Goal: Task Accomplishment & Management: Complete application form

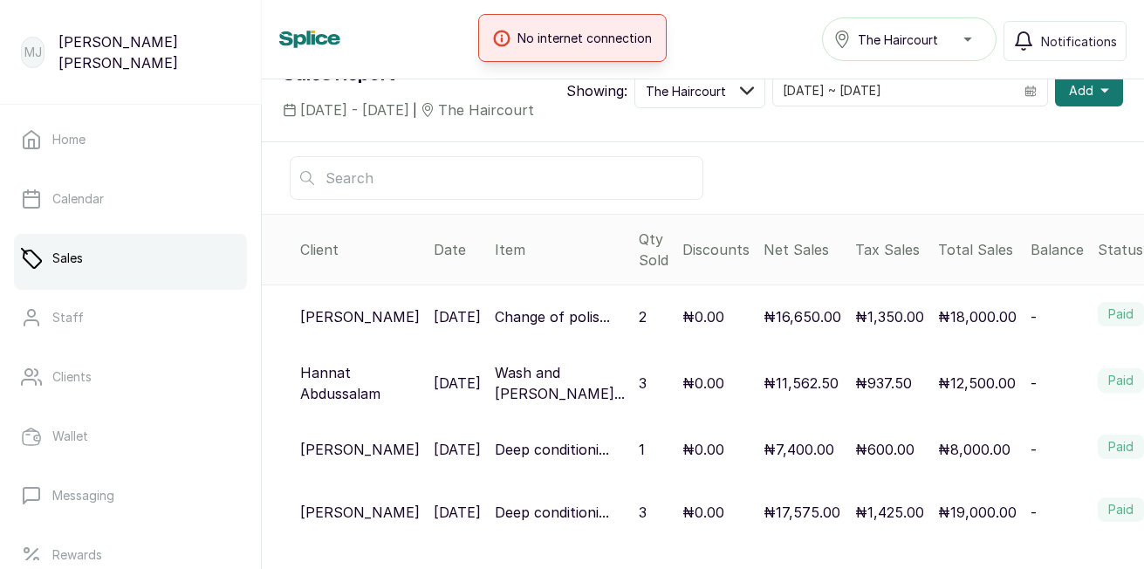
scroll to position [81, 0]
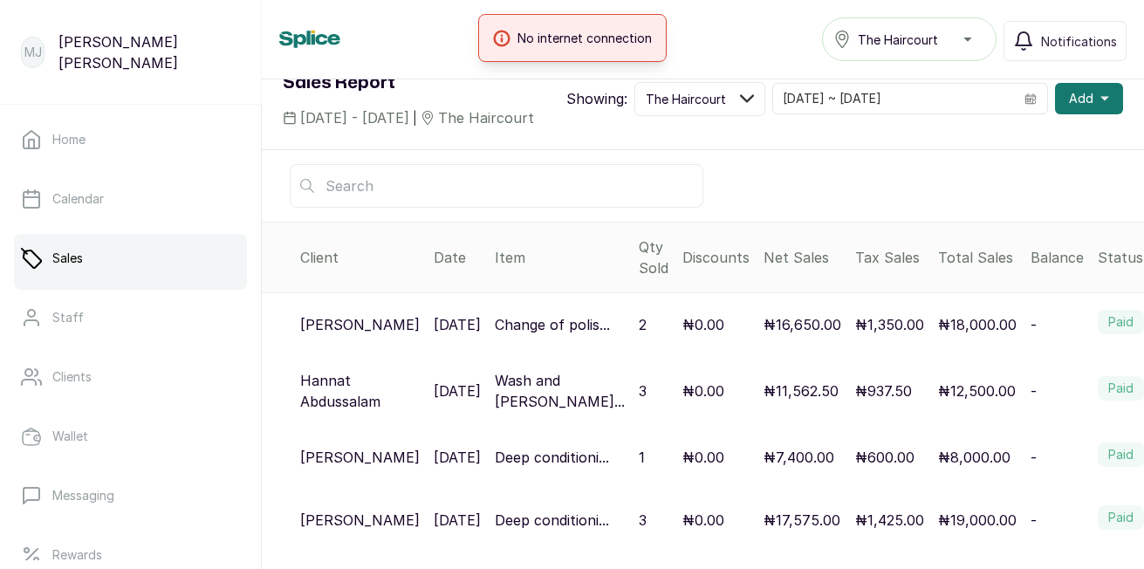
click at [848, 462] on td "₦600.00" at bounding box center [889, 457] width 83 height 63
click at [855, 468] on p "₦600.00" at bounding box center [884, 457] width 59 height 21
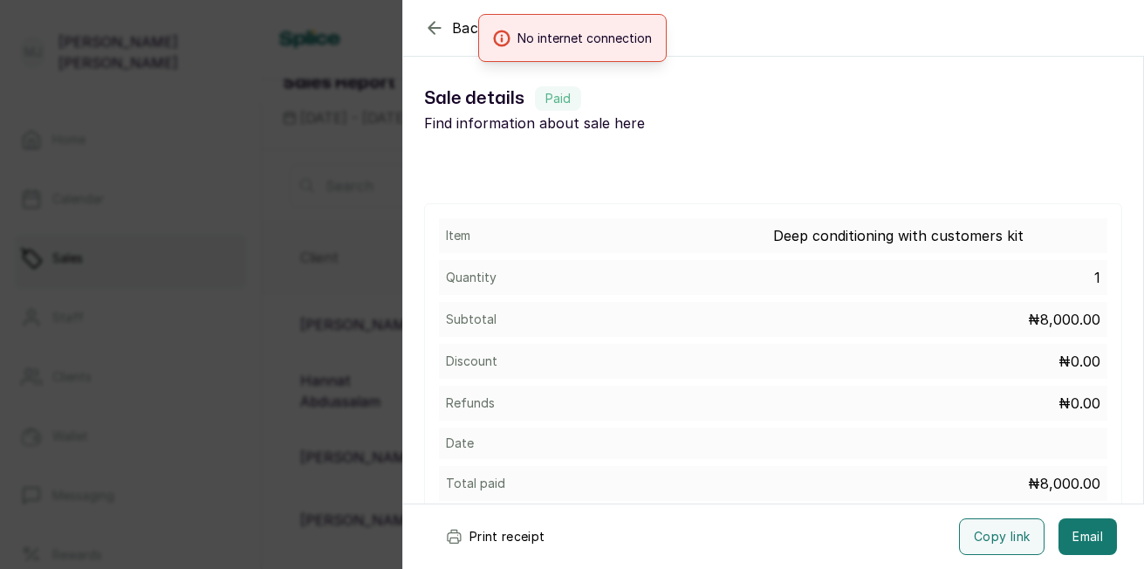
click at [865, 462] on div "Item Deep conditioning with customers kit Quantity 1 Subtotal ₦8,000.00 Discoun…" at bounding box center [773, 359] width 698 height 312
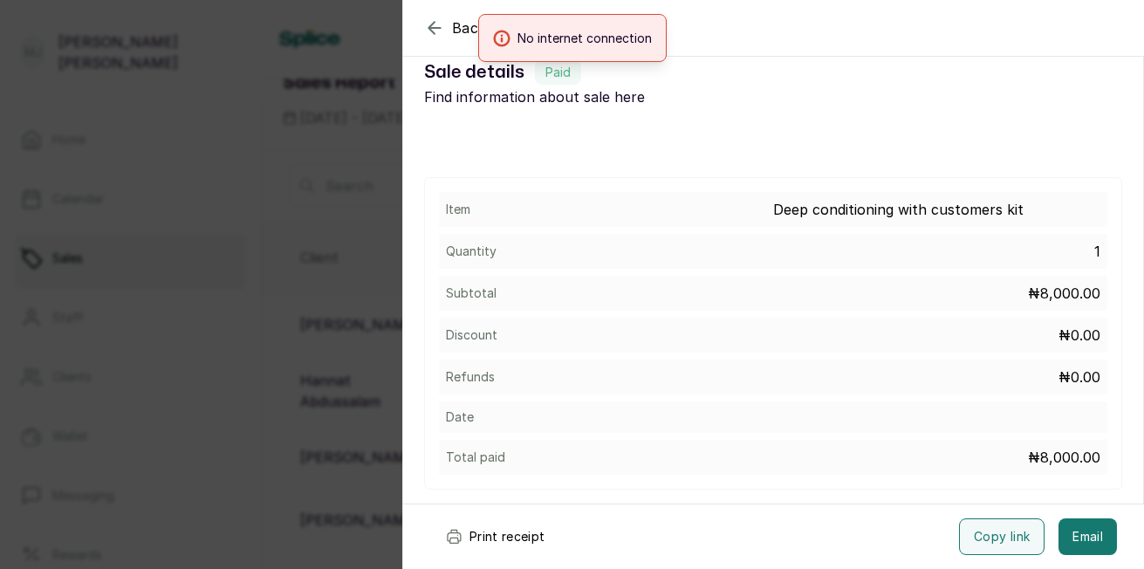
scroll to position [43, 0]
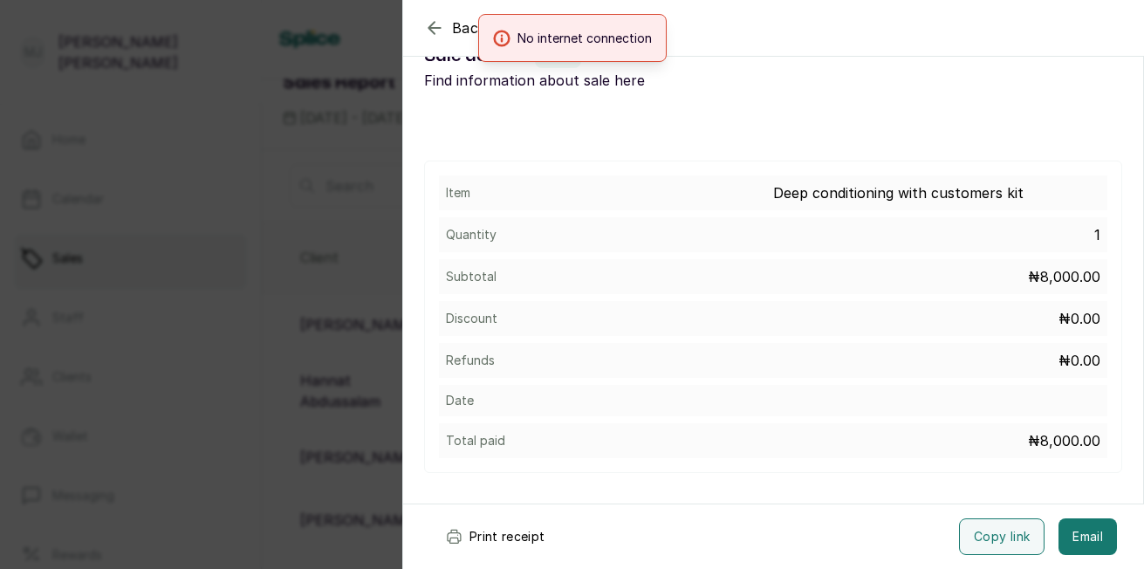
click at [911, 342] on div "Item Deep conditioning with customers kit Quantity 1 Subtotal ₦8,000.00 Discoun…" at bounding box center [773, 317] width 698 height 312
click at [429, 25] on div "No internet connection" at bounding box center [572, 38] width 1144 height 48
click at [359, 141] on div "Back Sale details Sale details Paid Find information about sale here Item Deep …" at bounding box center [572, 284] width 1144 height 569
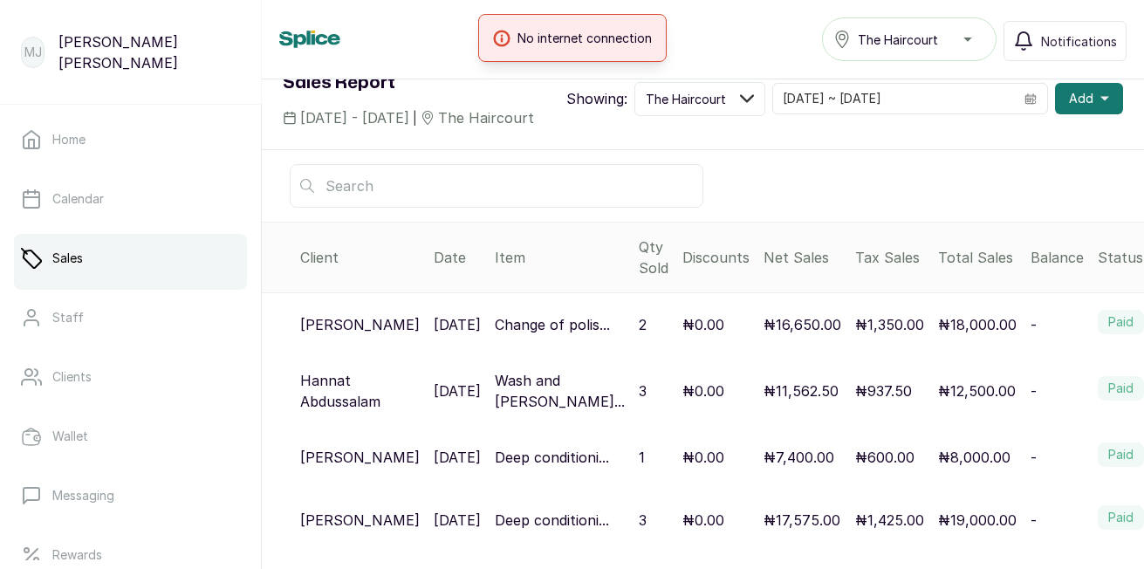
click at [1023, 454] on td "-" at bounding box center [1056, 457] width 67 height 63
click at [1023, 426] on td "-" at bounding box center [1056, 391] width 67 height 70
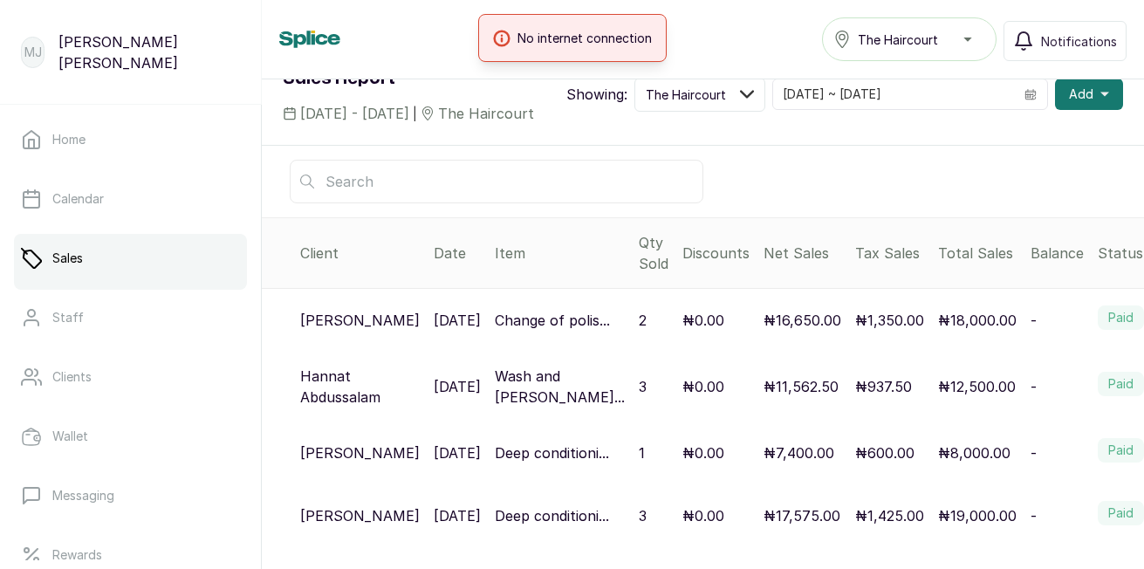
scroll to position [111, 0]
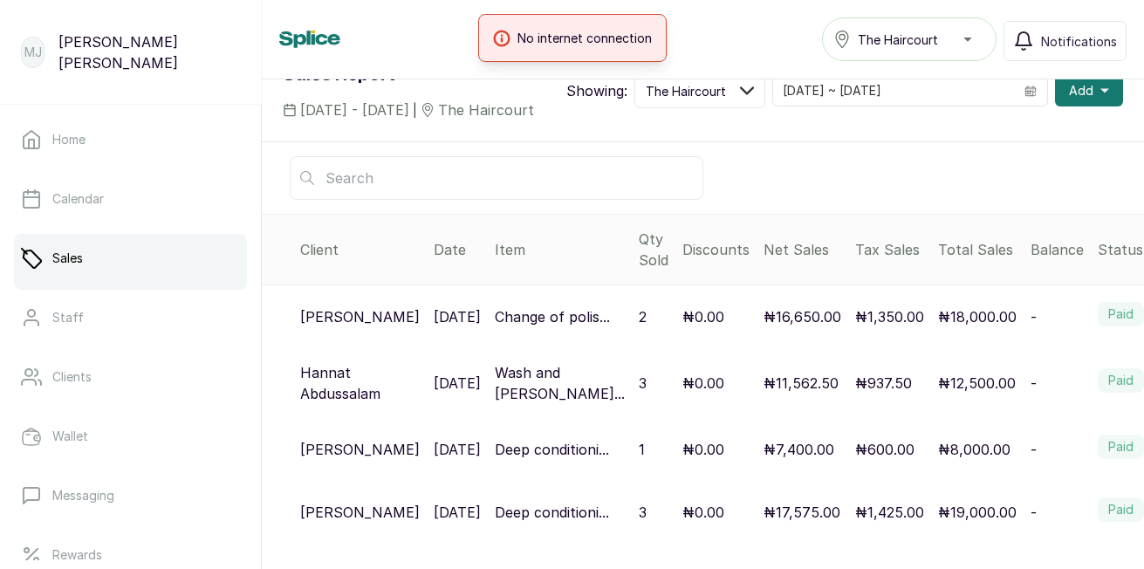
click at [1098, 382] on label "Paid" at bounding box center [1121, 380] width 46 height 24
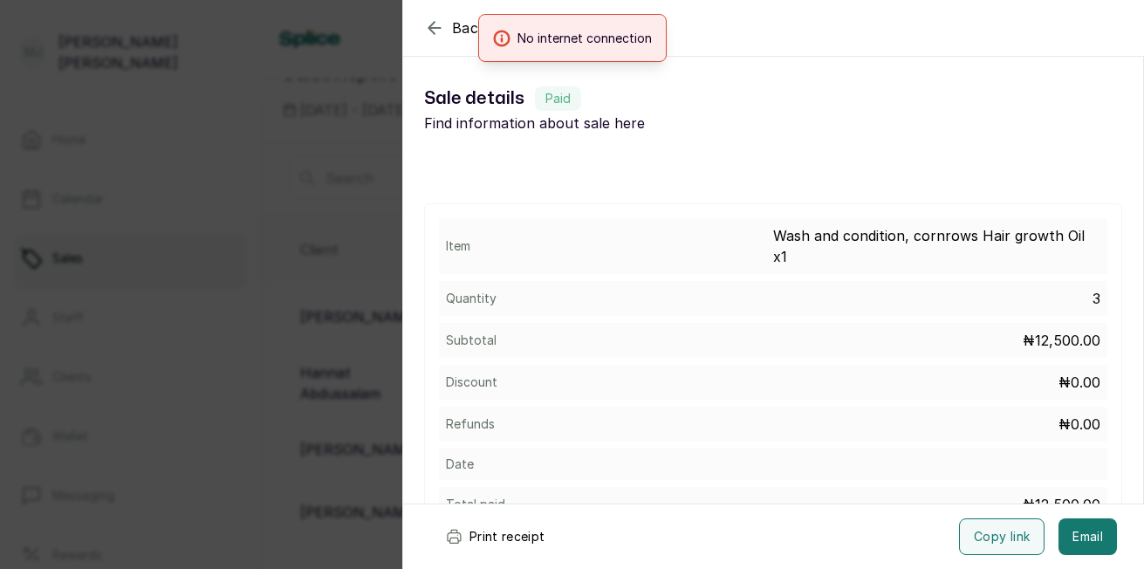
click at [1023, 494] on p "₦12,500.00" at bounding box center [1062, 504] width 78 height 21
click at [1010, 487] on div "Total paid ₦12,500.00" at bounding box center [773, 504] width 668 height 35
click at [1011, 464] on div "Item Wash and condition, cornrows Hair growth Oil x1 Quantity 3 Subtotal ₦12,50…" at bounding box center [773, 369] width 698 height 333
click at [1026, 448] on div "Date" at bounding box center [773, 463] width 668 height 31
click at [1032, 422] on div "Item Wash and condition, cornrows Hair growth Oil x1 Quantity 3 Subtotal ₦12,50…" at bounding box center [773, 369] width 698 height 333
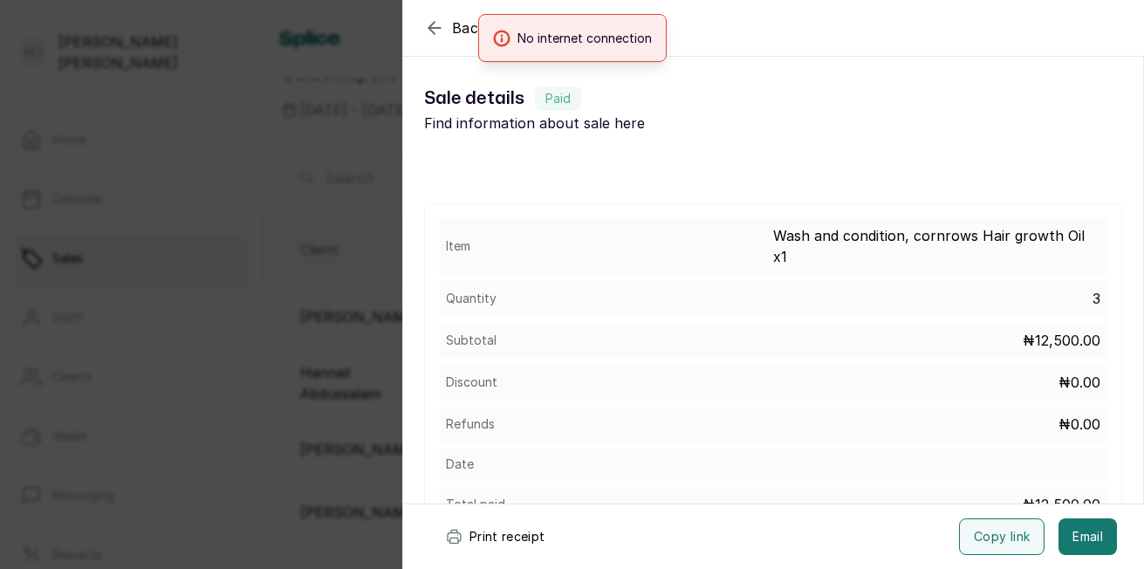
click at [1043, 410] on div "Refunds ₦0.00" at bounding box center [773, 424] width 668 height 35
click at [1058, 414] on p "₦0.00" at bounding box center [1079, 424] width 42 height 21
click at [430, 29] on div "No internet connection" at bounding box center [572, 38] width 1144 height 48
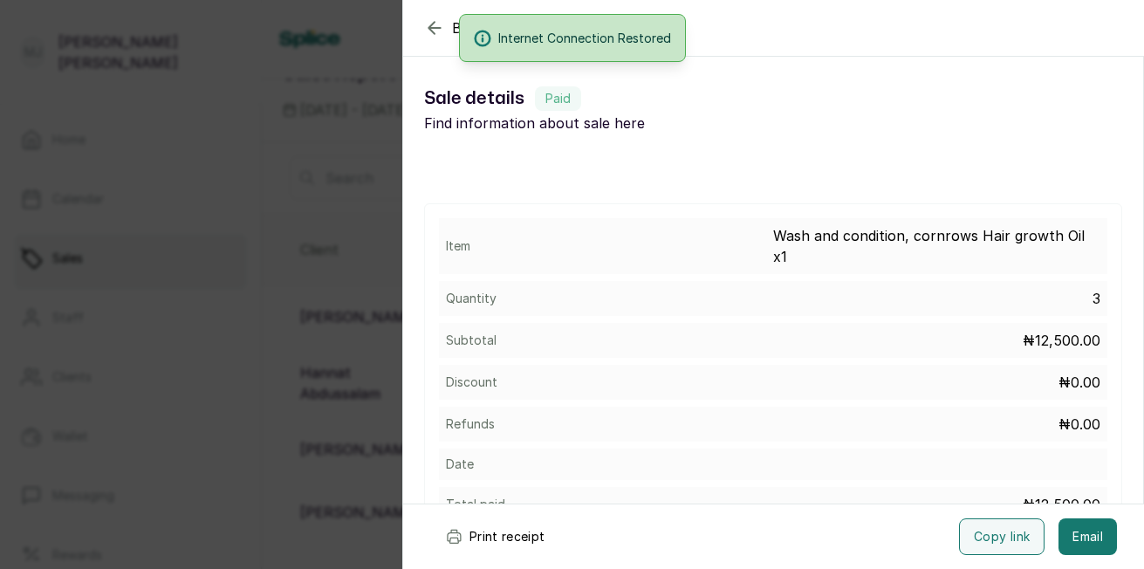
click at [434, 27] on div "Internet Connection Restored" at bounding box center [572, 38] width 1144 height 48
click at [353, 103] on div "Back Sale details Sale details Paid Find information about sale here Item Wash …" at bounding box center [572, 284] width 1144 height 569
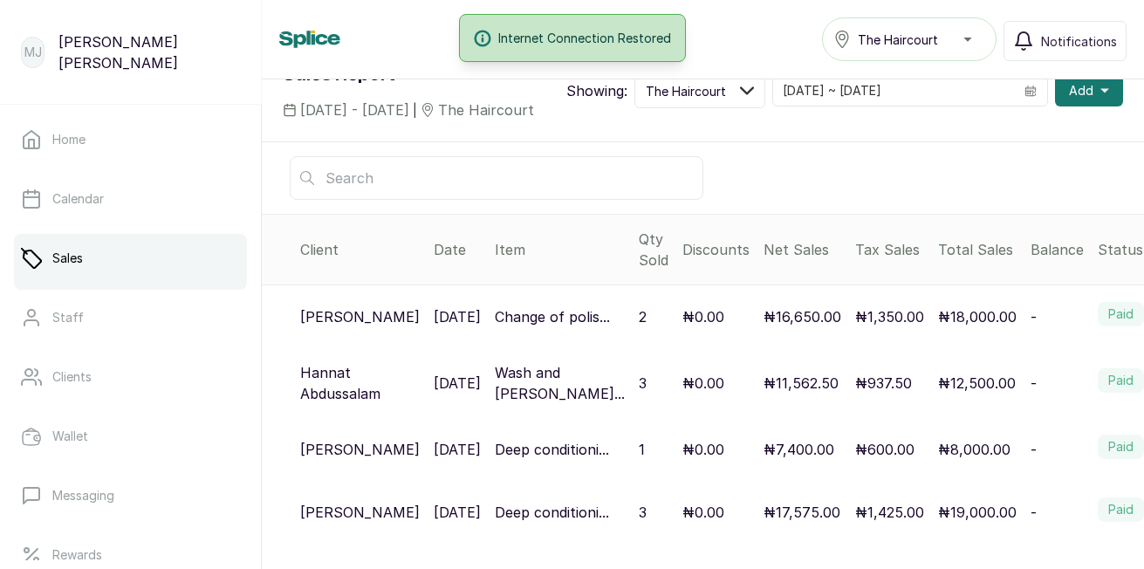
click at [1085, 90] on button "Add" at bounding box center [1089, 90] width 68 height 31
click at [1081, 88] on button "Add" at bounding box center [1089, 90] width 68 height 31
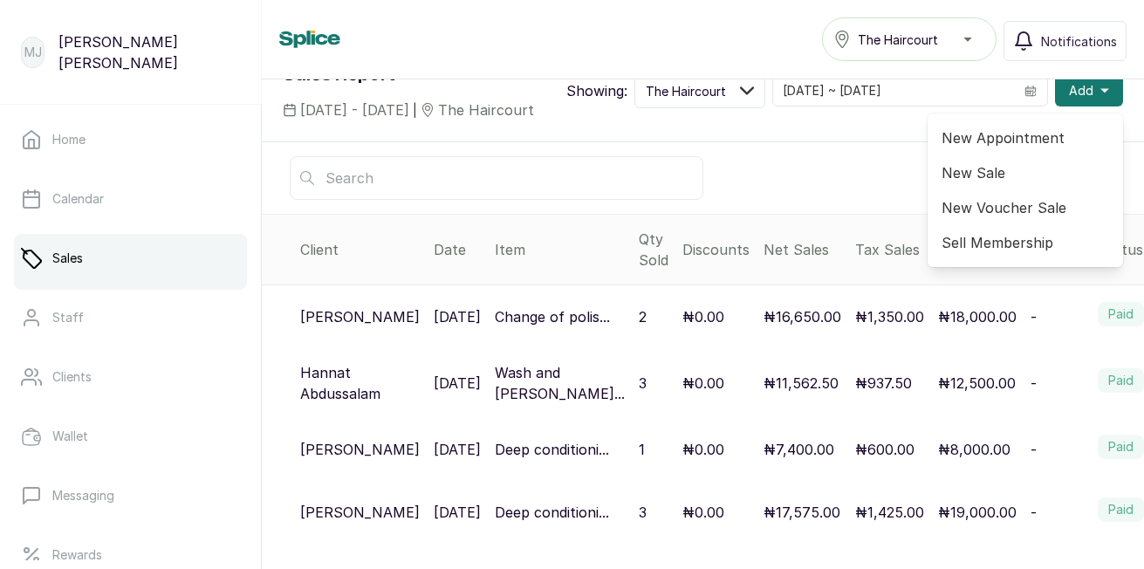
click at [1031, 127] on span "New Appointment" at bounding box center [1025, 137] width 168 height 21
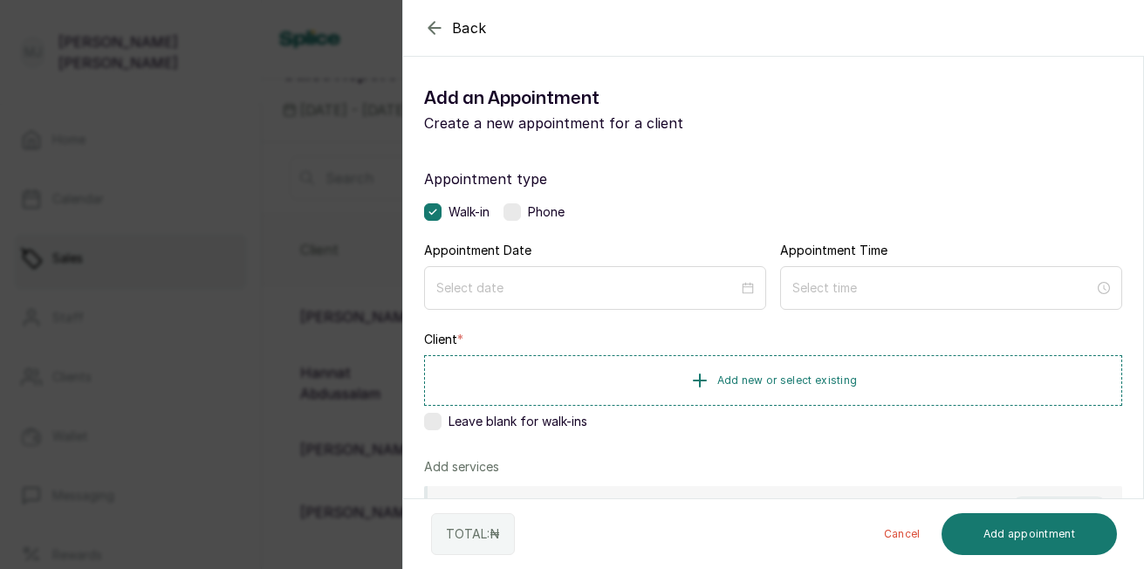
click at [516, 216] on label at bounding box center [511, 211] width 17 height 17
click at [622, 285] on input at bounding box center [587, 286] width 304 height 19
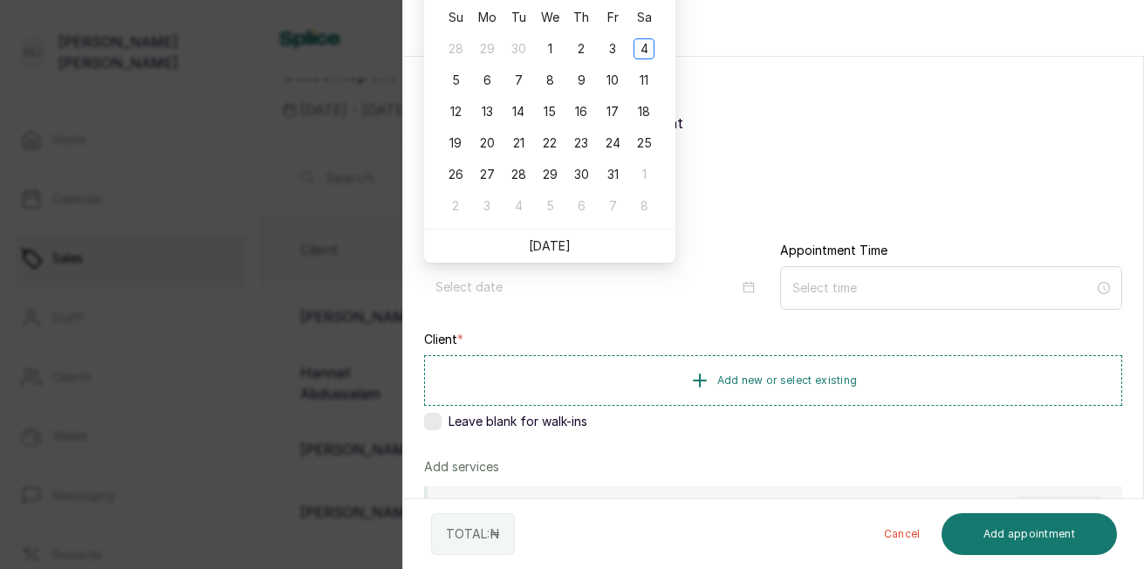
click at [559, 243] on link "Today" at bounding box center [550, 245] width 42 height 15
type input "2025/10/04"
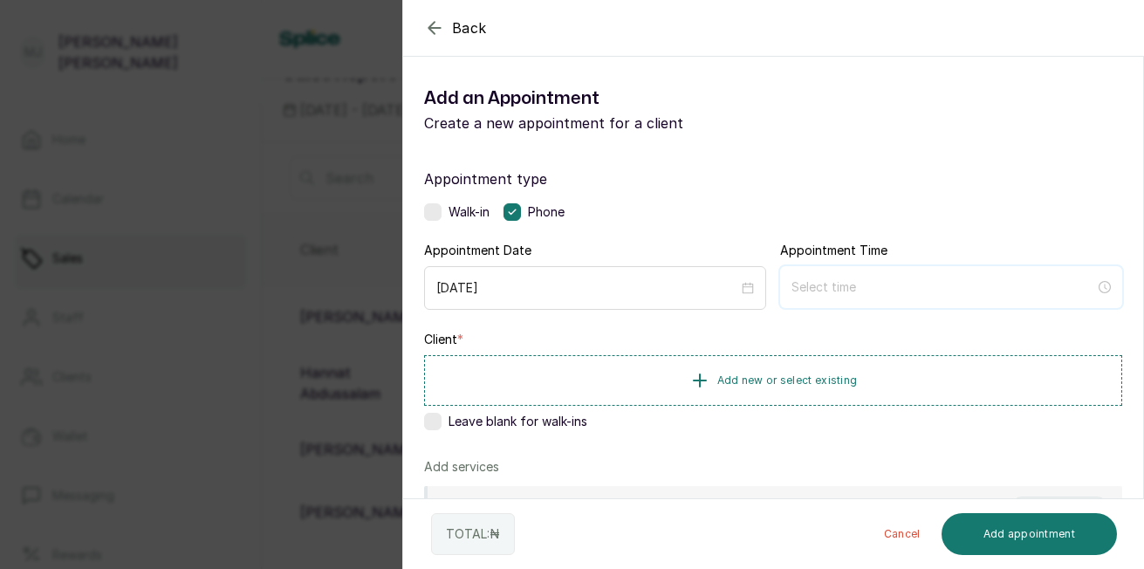
click at [832, 285] on input at bounding box center [943, 286] width 304 height 19
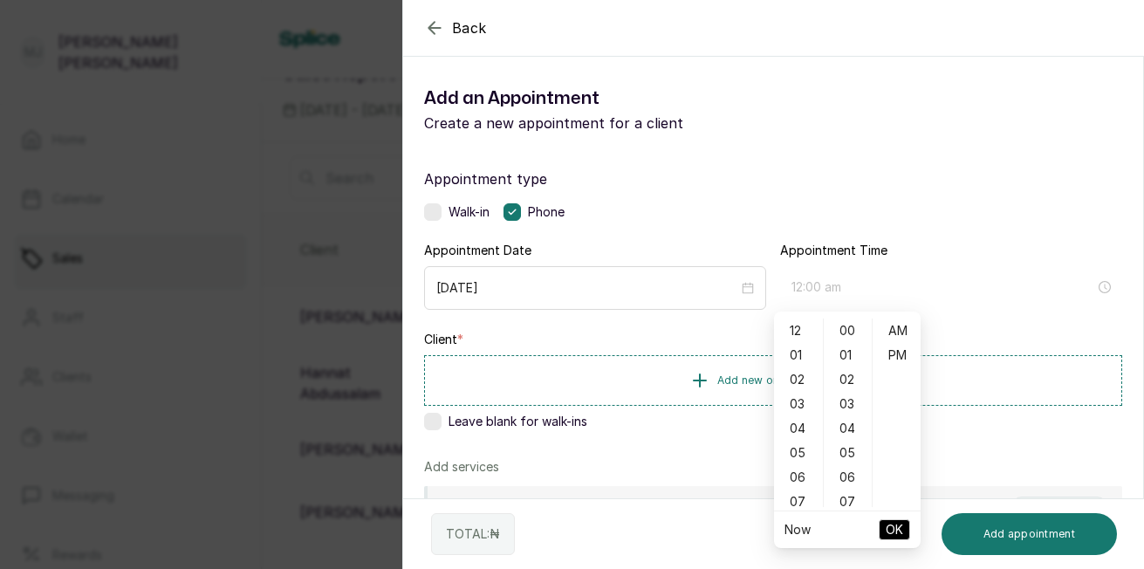
click at [801, 337] on div "12" at bounding box center [798, 330] width 42 height 24
click at [846, 449] on div "41" at bounding box center [848, 460] width 42 height 24
type input "12:41 pm"
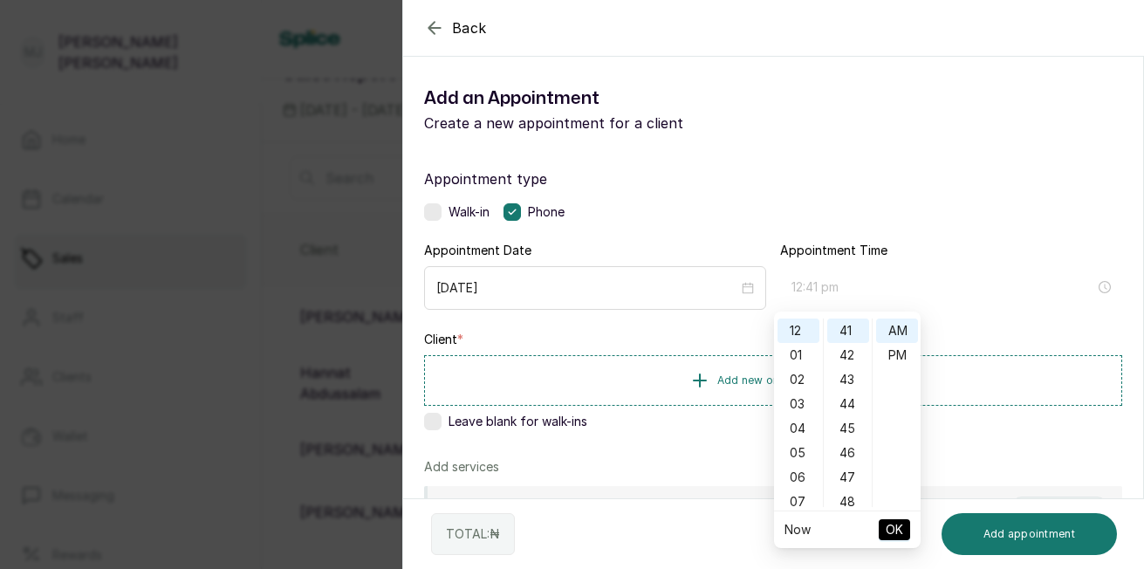
click at [902, 355] on div "PM" at bounding box center [897, 355] width 42 height 24
click at [894, 527] on span "OK" at bounding box center [894, 529] width 17 height 33
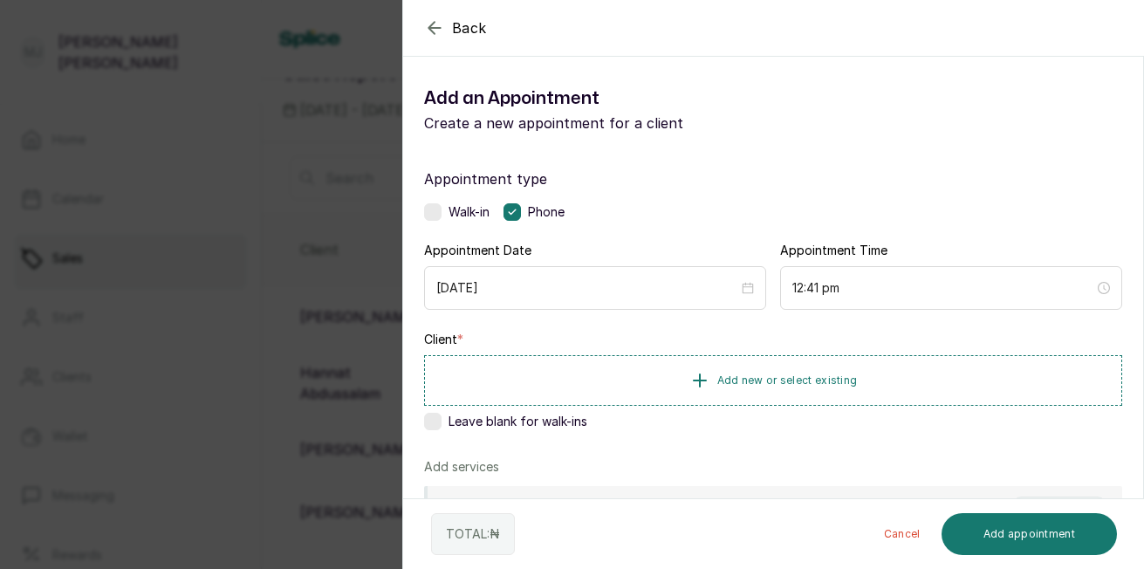
click at [824, 391] on button "Add new or select existing" at bounding box center [773, 380] width 698 height 51
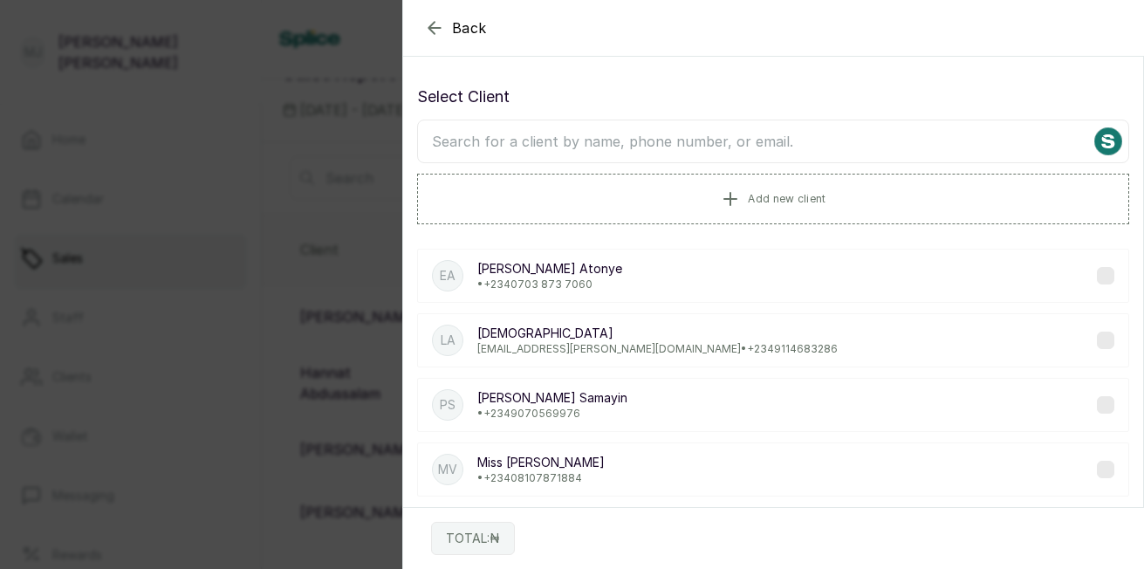
click at [761, 145] on input "text" at bounding box center [773, 142] width 712 height 44
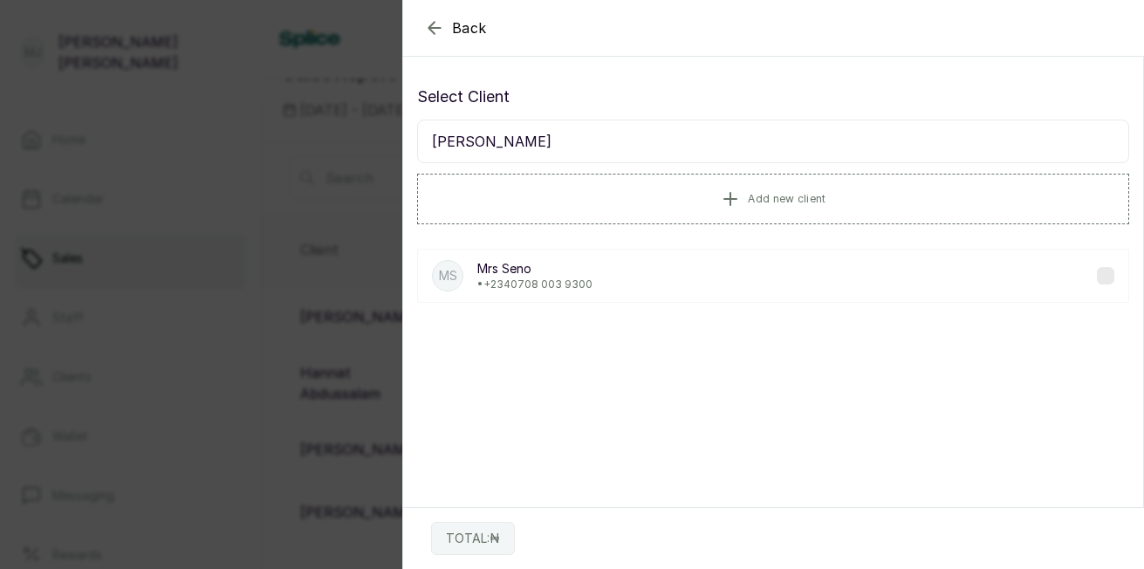
type input "mrs sen"
click at [524, 275] on p "Mrs Seno" at bounding box center [534, 268] width 115 height 17
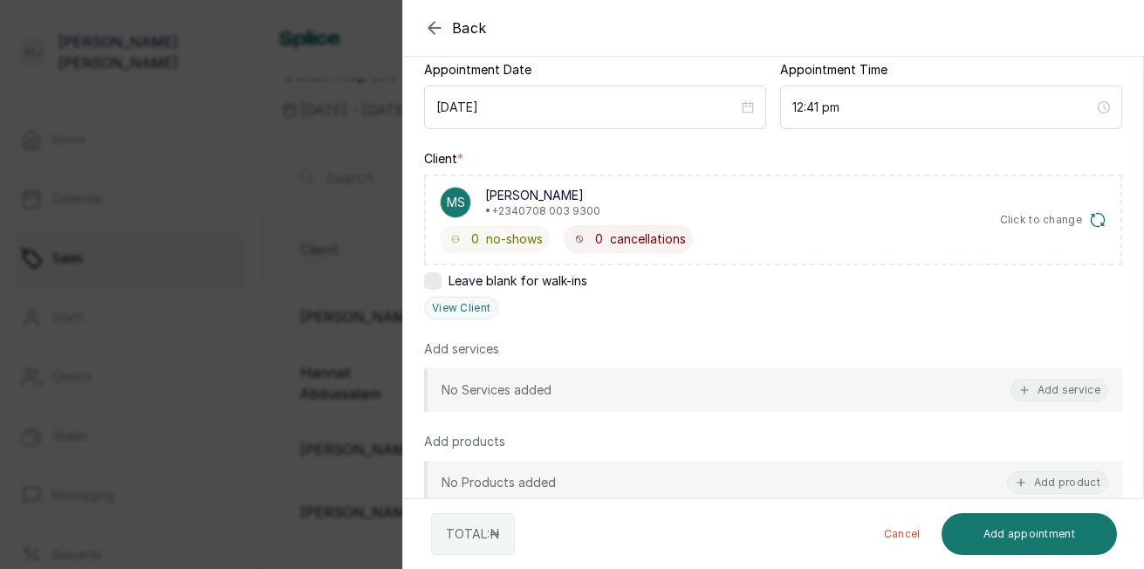
scroll to position [183, 0]
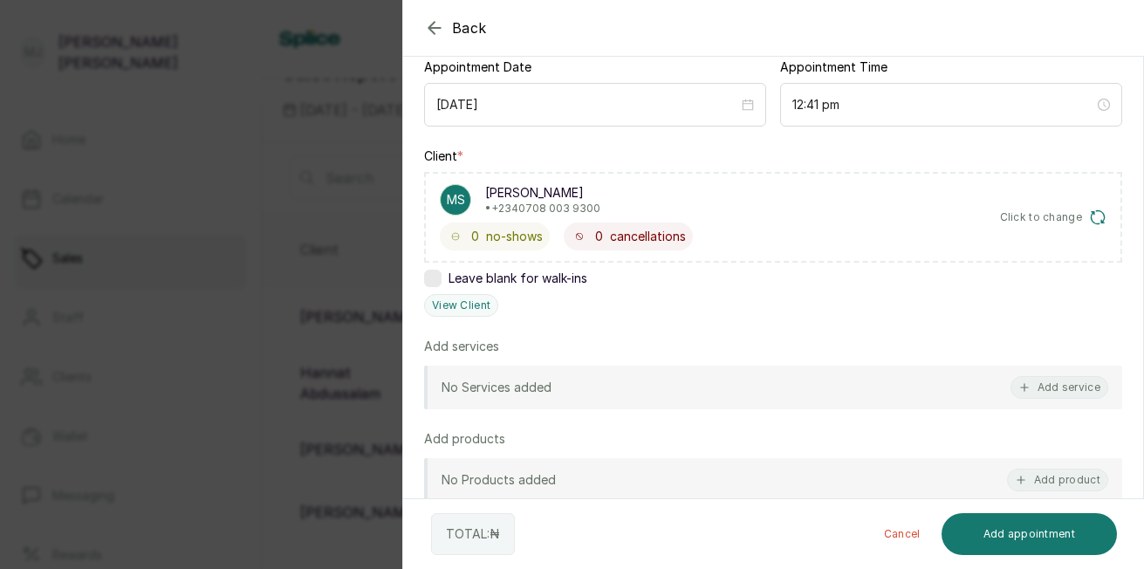
click at [1067, 390] on button "Add service" at bounding box center [1059, 387] width 98 height 23
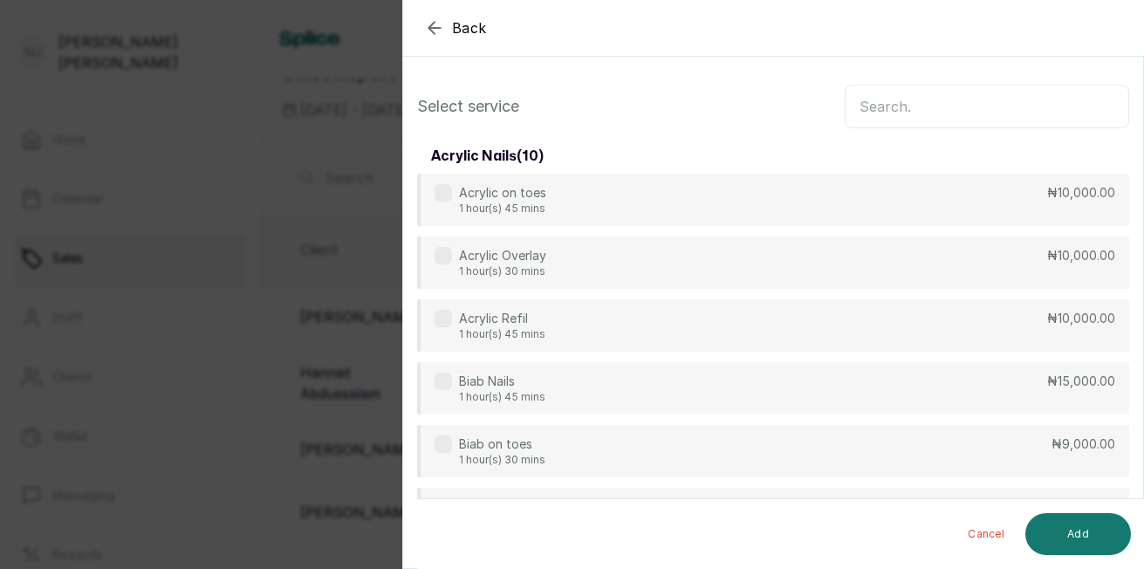
click at [906, 116] on input "text" at bounding box center [987, 107] width 284 height 44
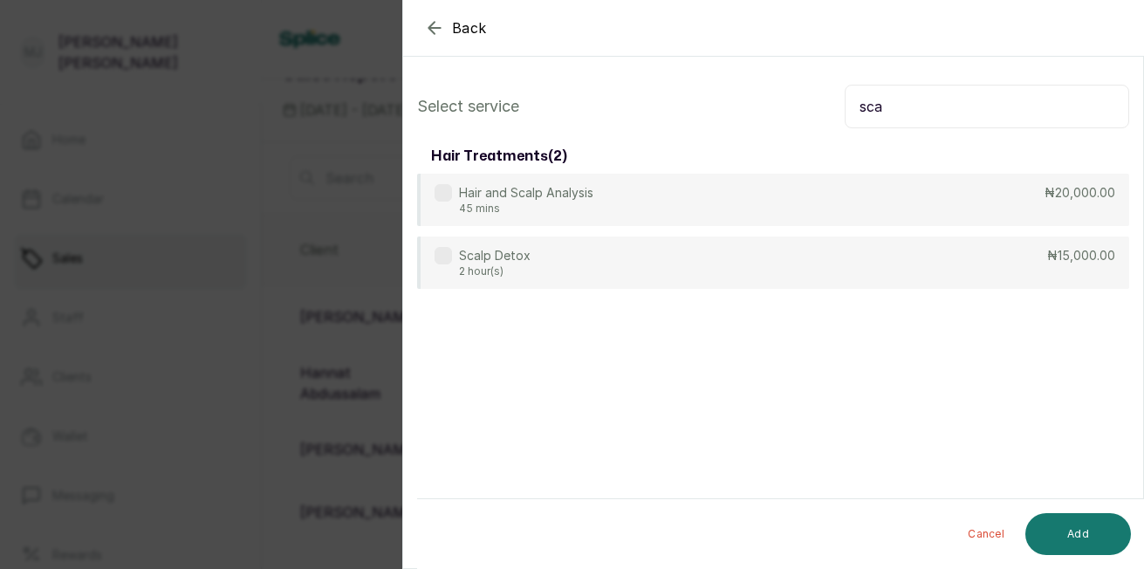
type input "sca"
click at [1050, 261] on p "₦15,000.00" at bounding box center [1081, 255] width 68 height 17
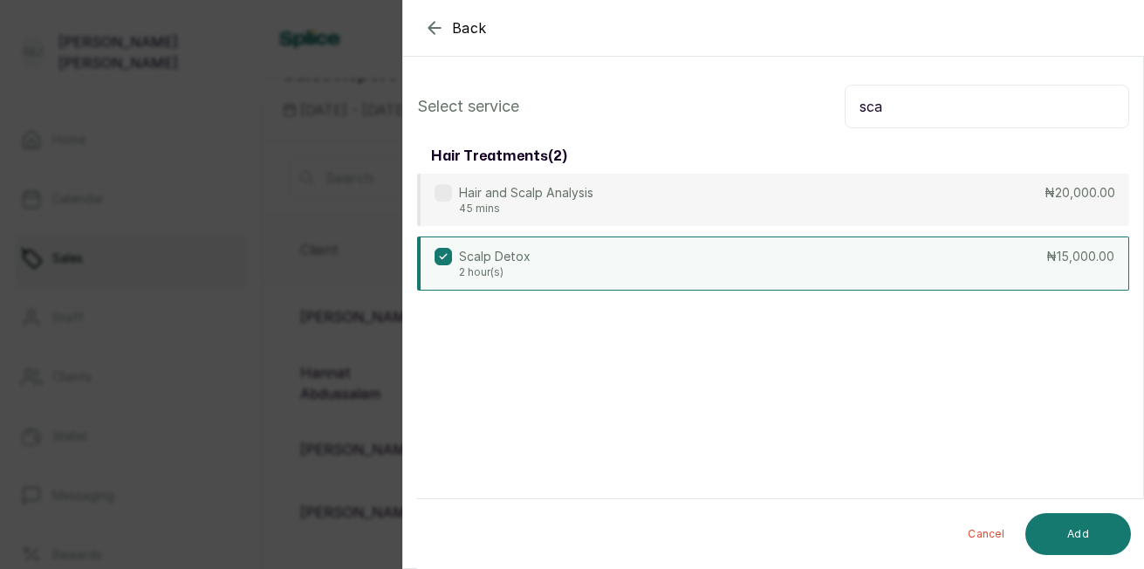
click at [1077, 526] on button "Add" at bounding box center [1078, 534] width 106 height 42
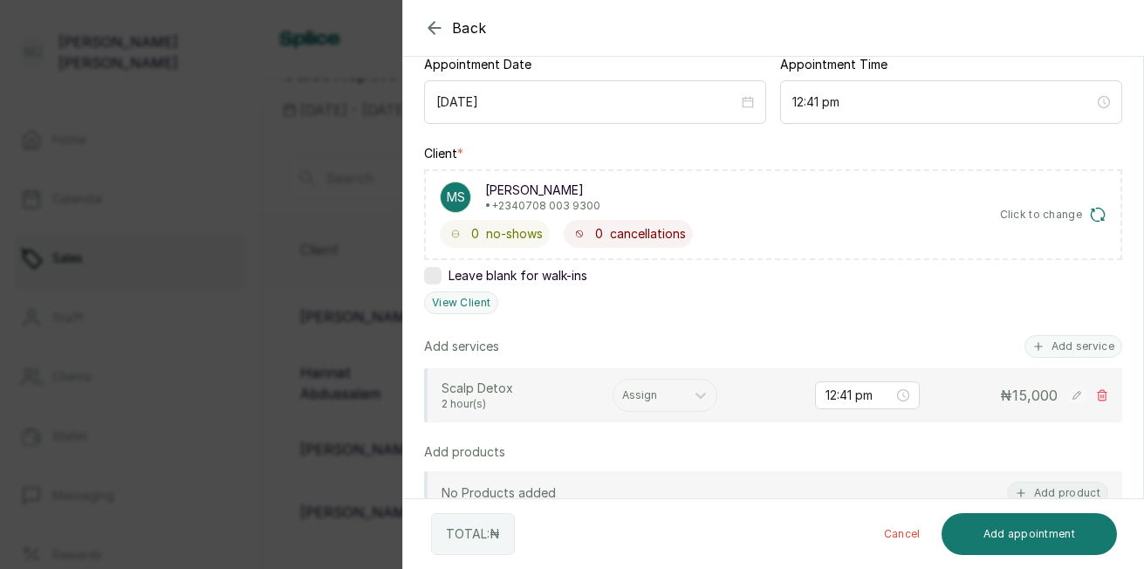
scroll to position [195, 0]
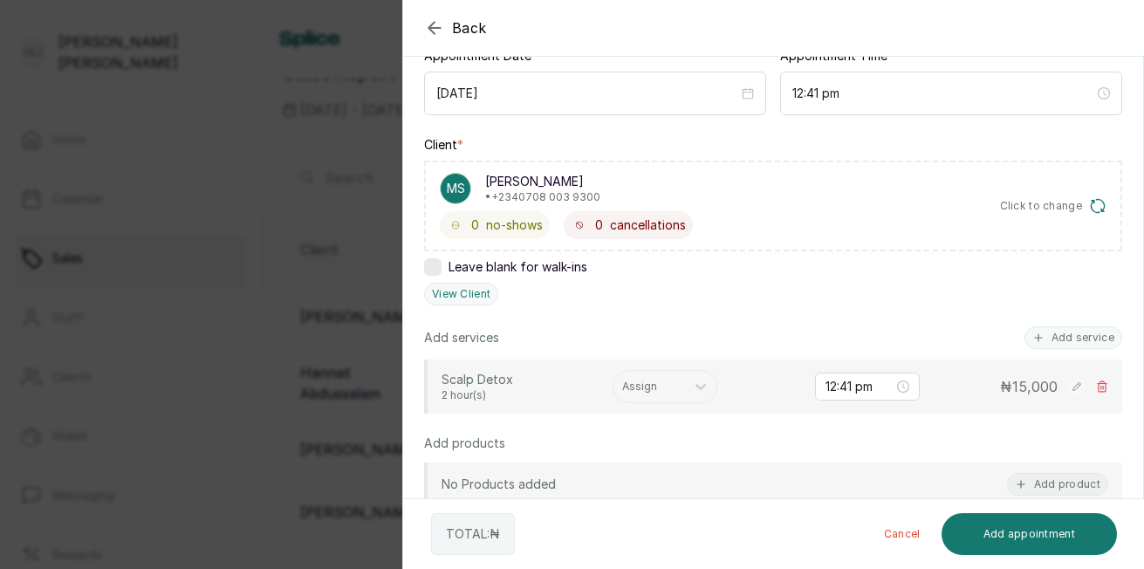
click at [1071, 343] on button "Add service" at bounding box center [1073, 337] width 98 height 23
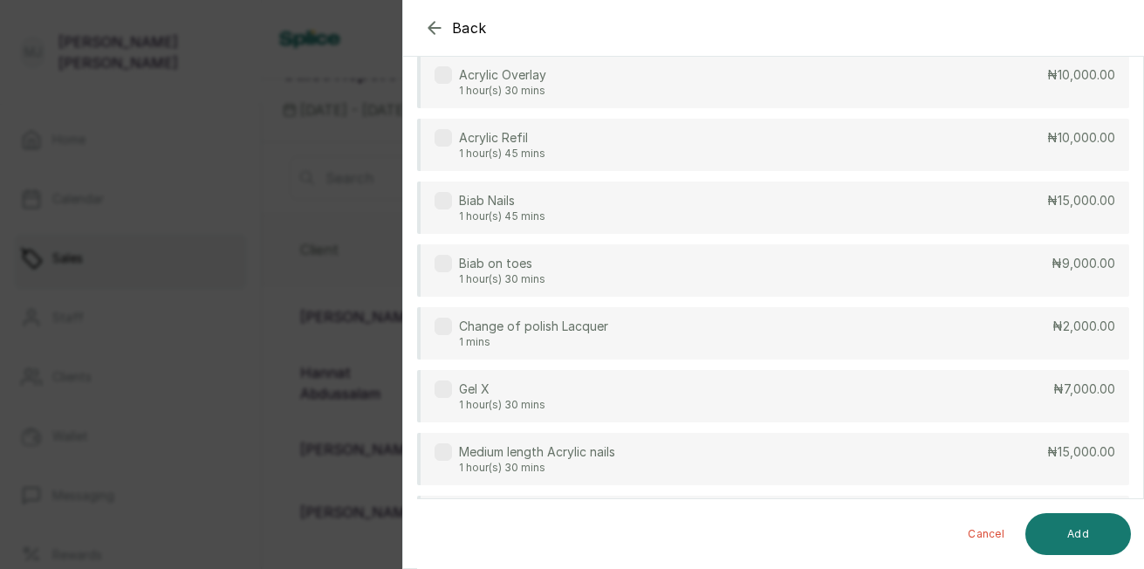
scroll to position [0, 0]
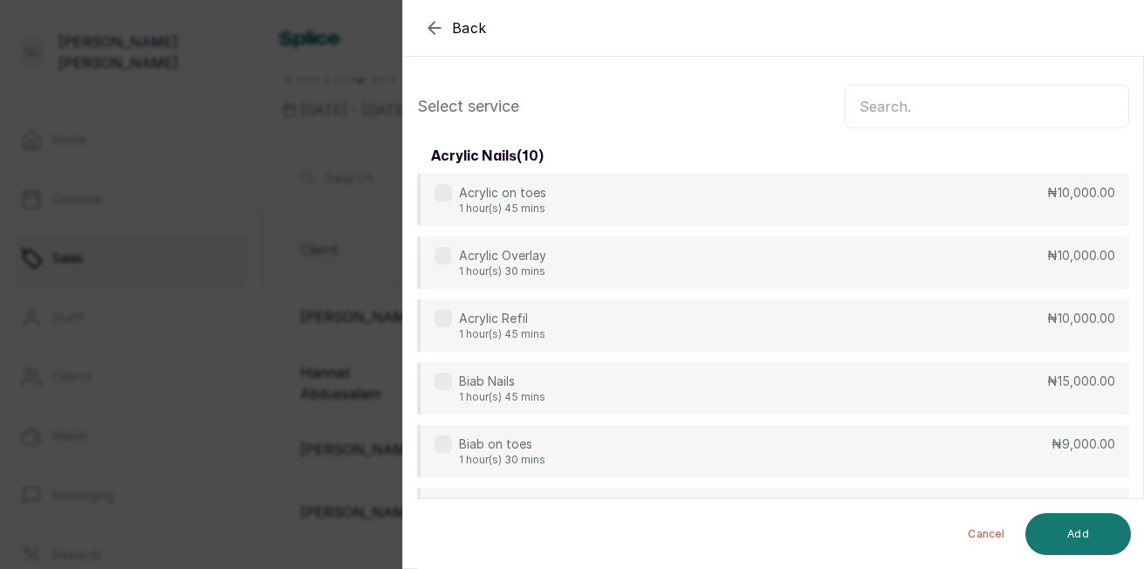
click at [971, 106] on input "text" at bounding box center [987, 107] width 284 height 44
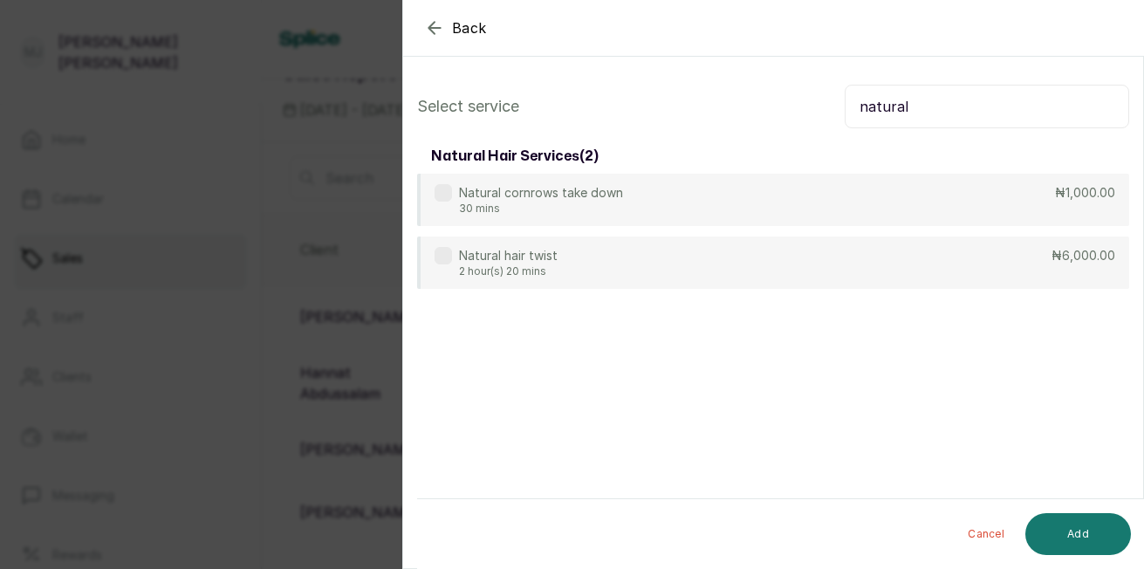
type input "natural"
click at [779, 240] on div "Natural hair twist 2 hour(s) 20 mins ₦6,000.00" at bounding box center [773, 262] width 712 height 52
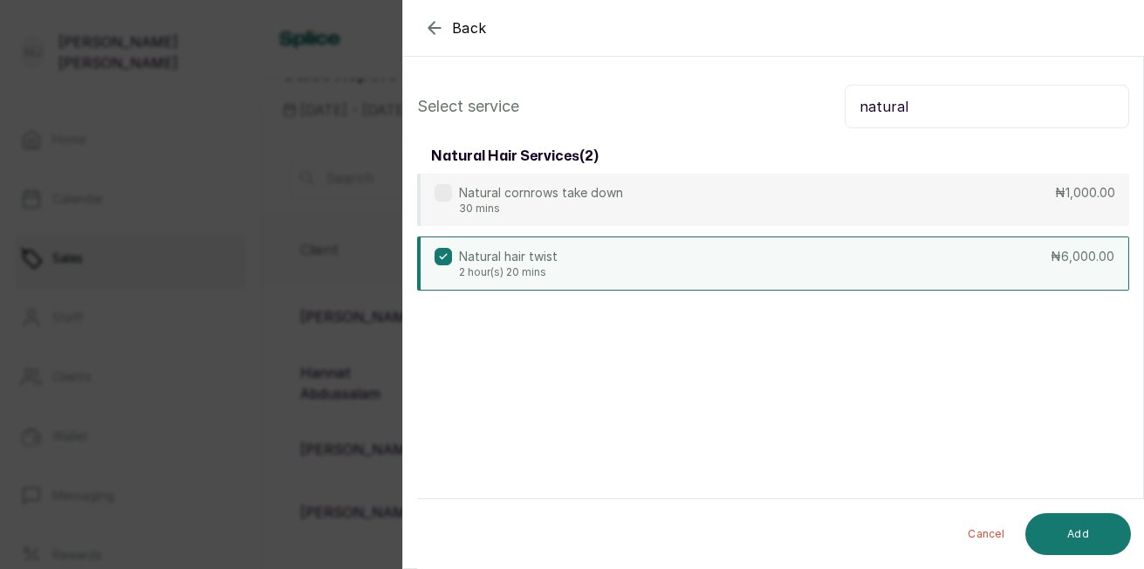
click at [1074, 525] on button "Add" at bounding box center [1078, 534] width 106 height 42
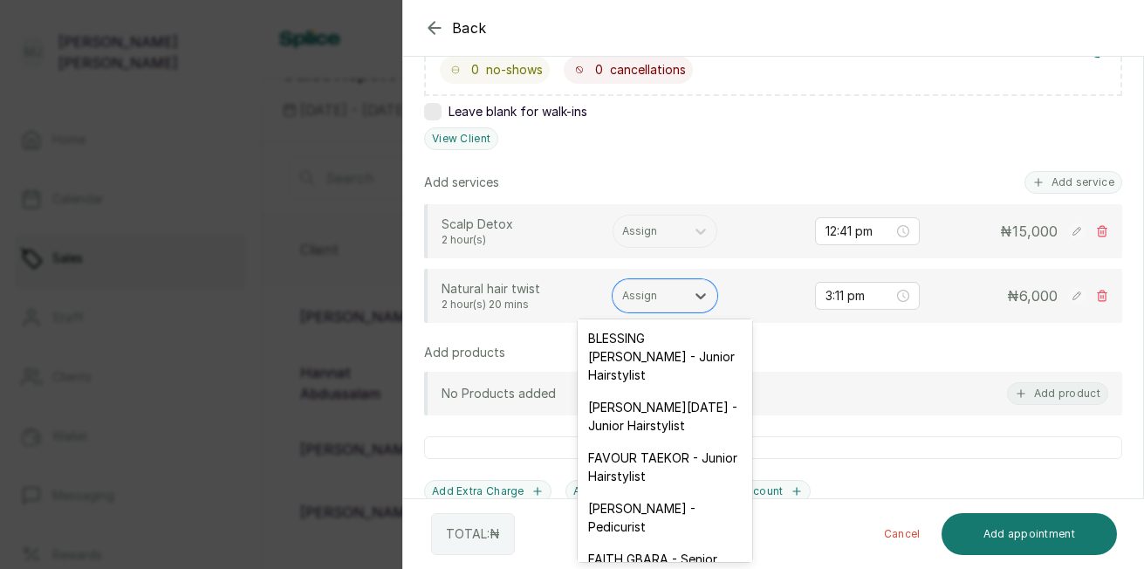
scroll to position [85, 0]
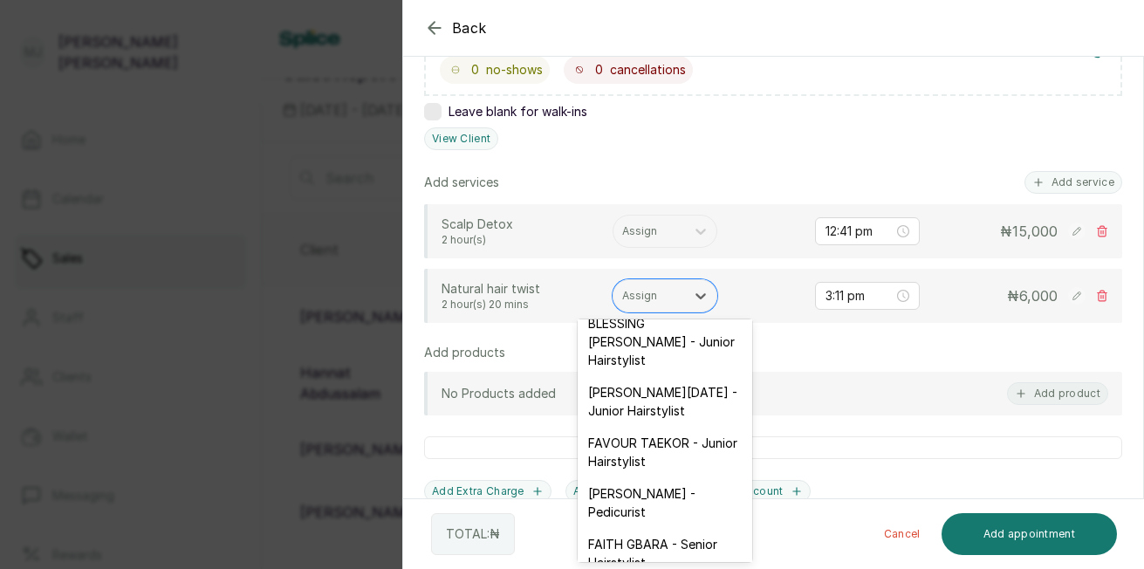
click at [660, 477] on div "FAVOUR TAEKOR - Junior Hairstylist" at bounding box center [665, 452] width 174 height 51
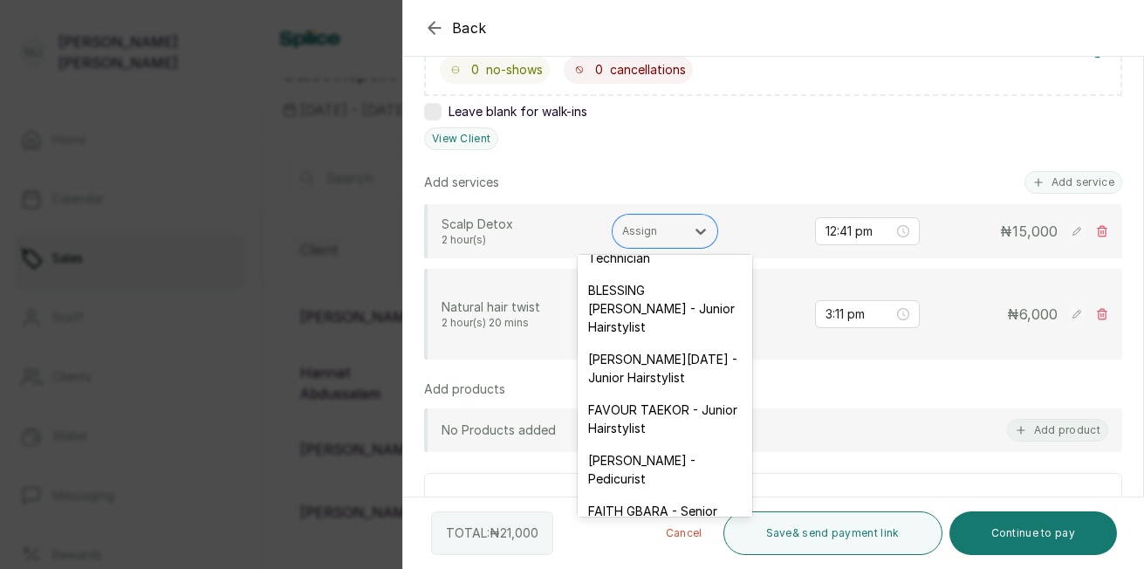
scroll to position [83, 0]
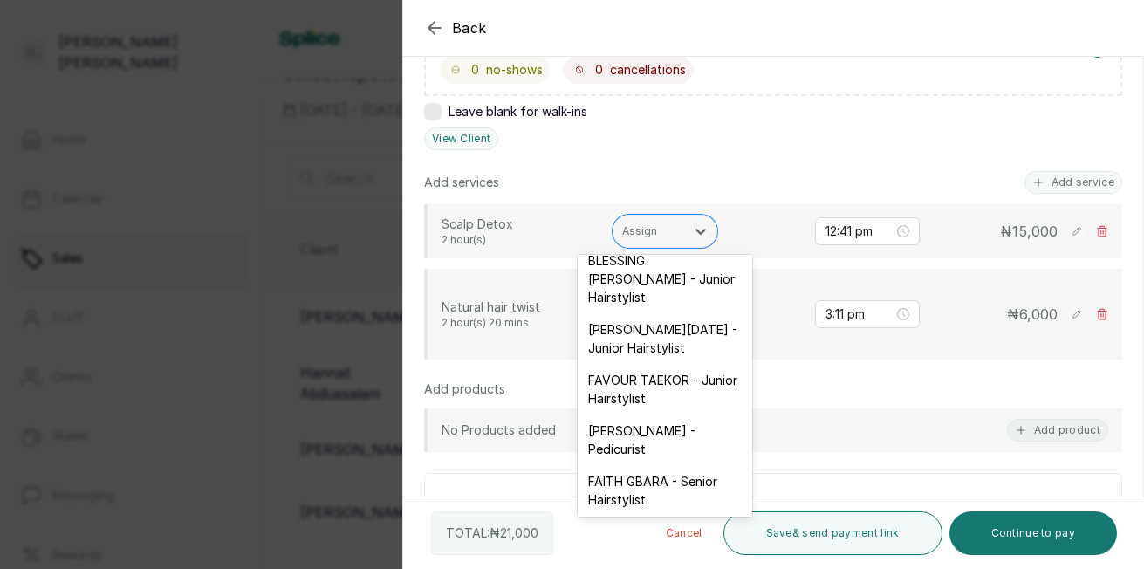
click at [653, 414] on div "FAVOUR TAEKOR - Junior Hairstylist" at bounding box center [665, 389] width 174 height 51
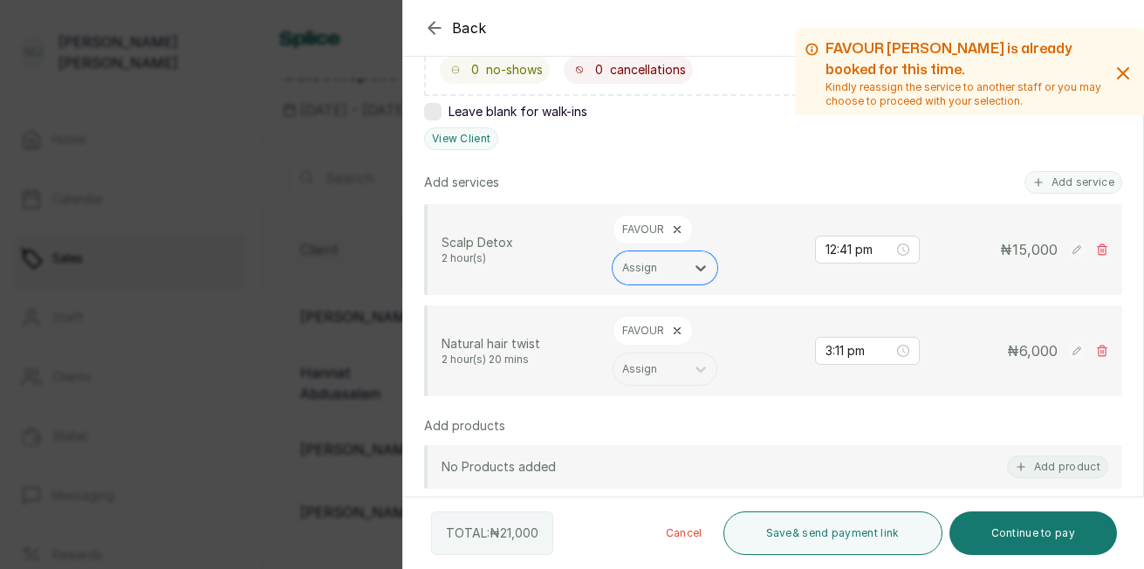
click at [1068, 356] on rect at bounding box center [1076, 350] width 17 height 17
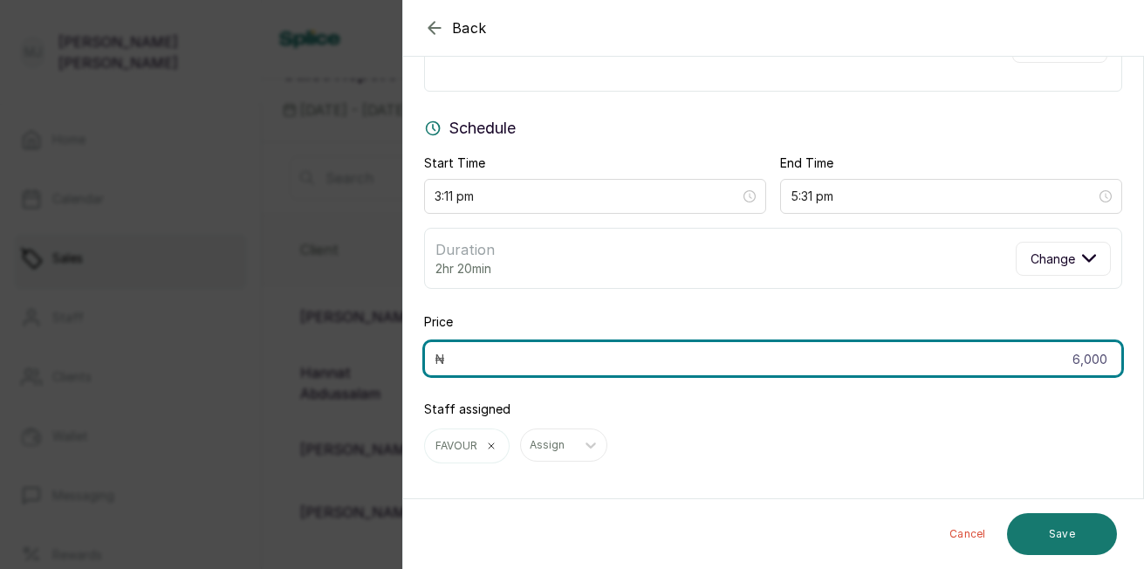
click at [1089, 365] on input "6,000" at bounding box center [773, 358] width 698 height 35
type input "6"
type input "4,000"
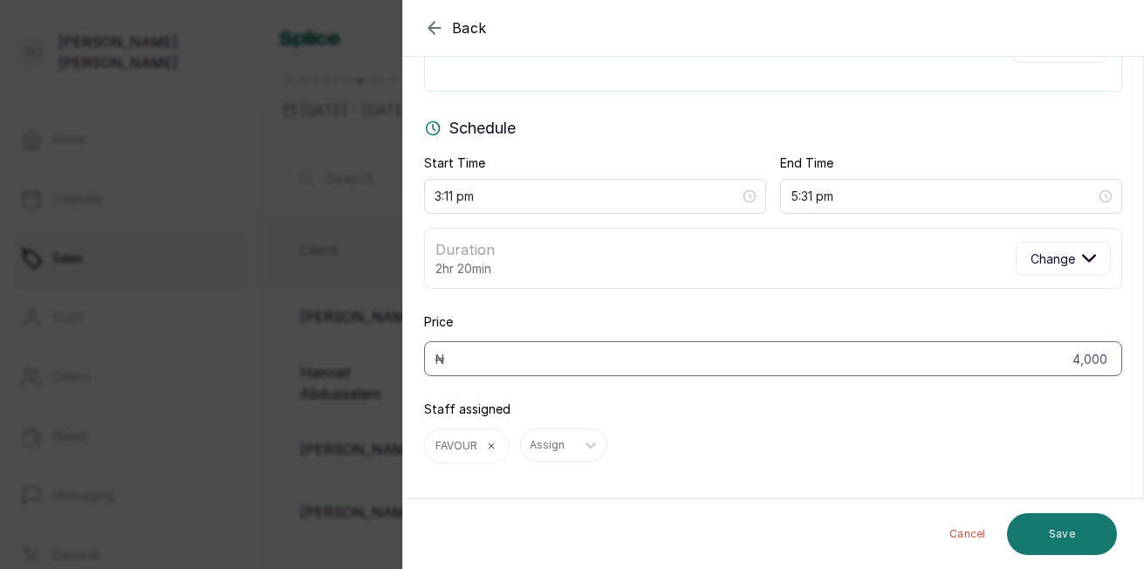
click at [1067, 533] on button "Save" at bounding box center [1062, 534] width 110 height 42
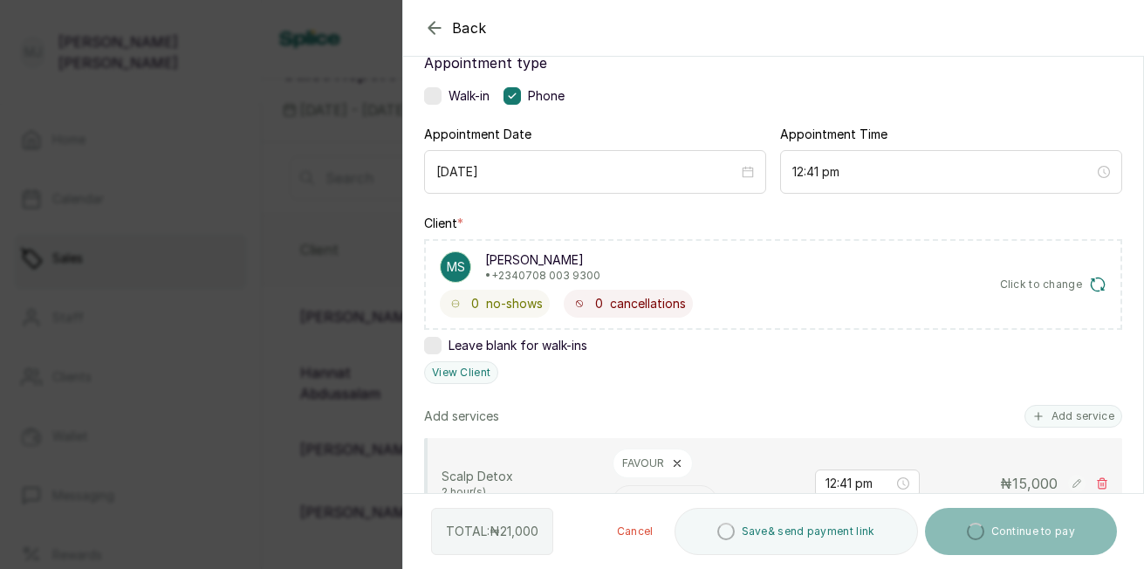
scroll to position [0, 0]
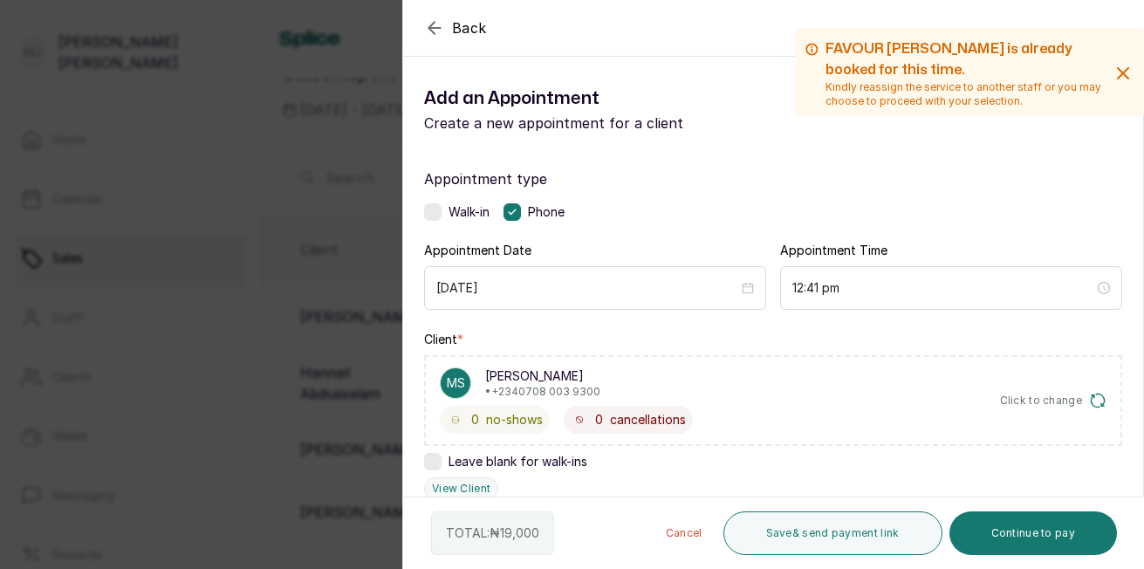
click at [1016, 527] on button "Continue to pay" at bounding box center [1033, 533] width 168 height 44
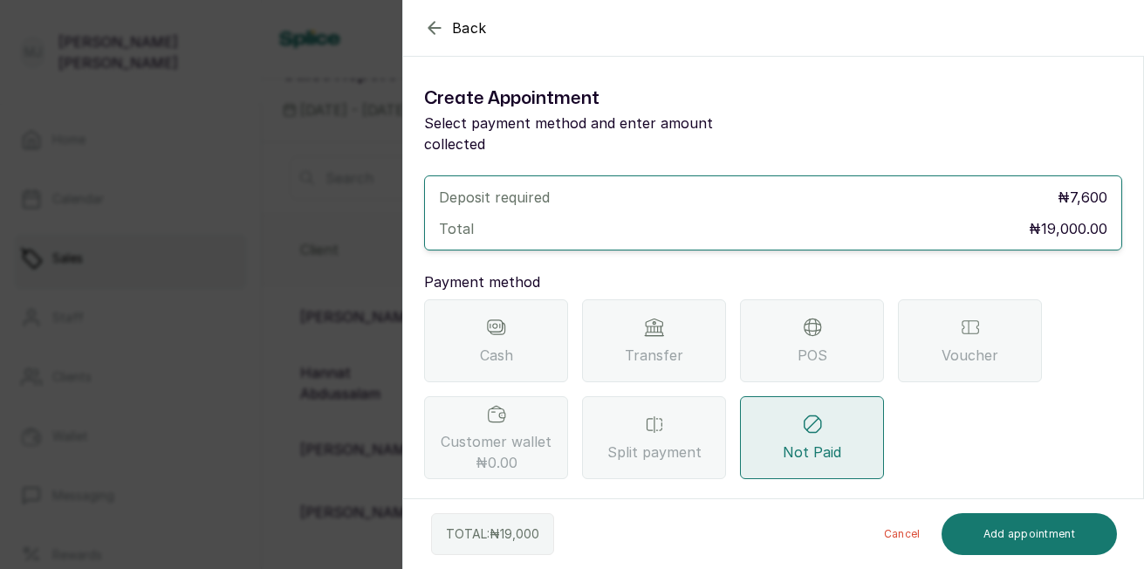
click at [659, 345] on span "Transfer" at bounding box center [654, 355] width 58 height 21
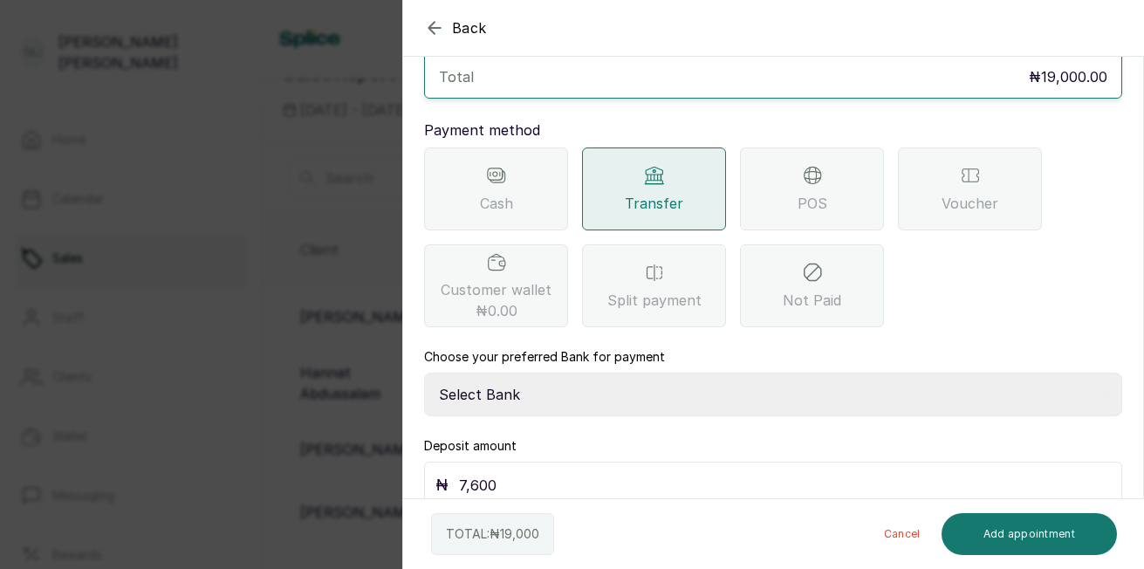
scroll to position [155, 0]
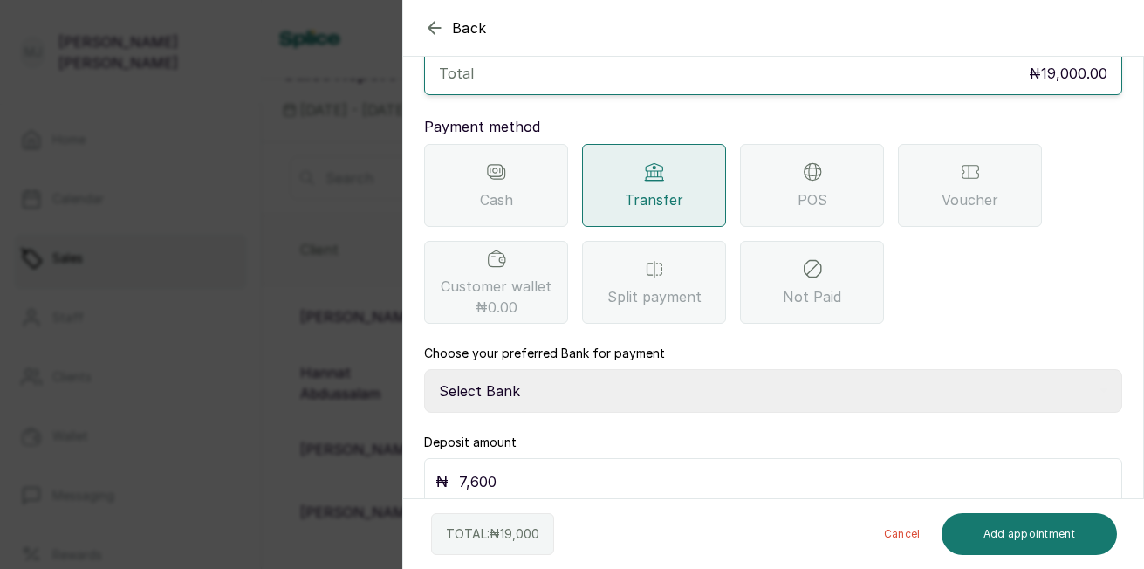
click at [1043, 375] on select "Select Bank THE HAIR COURT Zenith Bank THE HAIR COURT Guaranty Trust Bank" at bounding box center [773, 391] width 698 height 44
select select "8093f8fd-914a-4246-9da3-7ae1719cd41e"
click at [424, 369] on select "Select Bank THE HAIR COURT Zenith Bank THE HAIR COURT Guaranty Trust Bank" at bounding box center [773, 391] width 698 height 44
click at [554, 469] on input "7,600" at bounding box center [785, 481] width 652 height 24
type input "7"
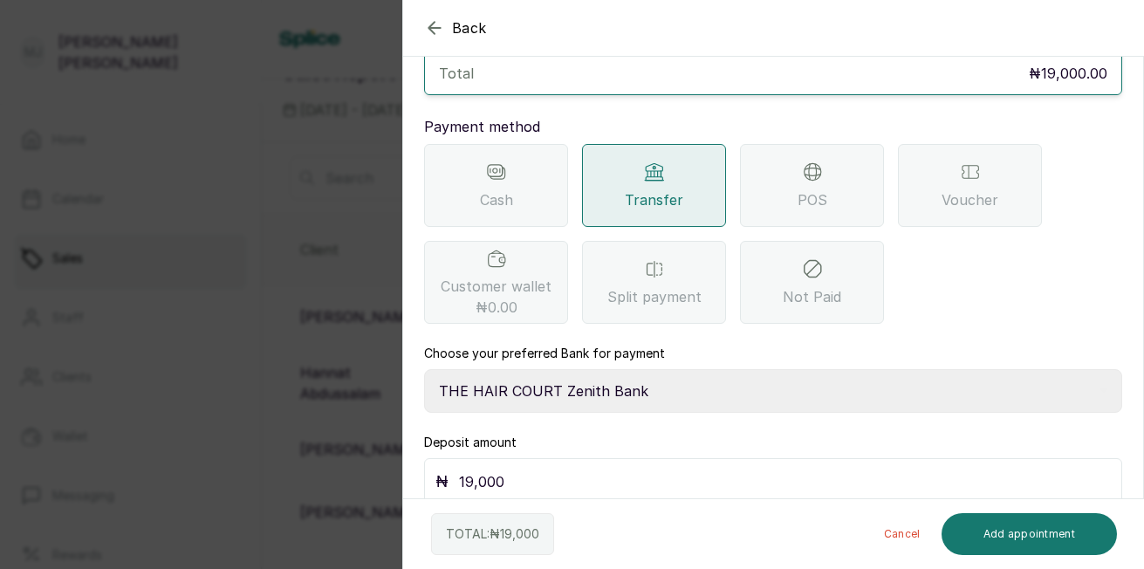
type input "19,000"
click at [995, 534] on button "Add appointment" at bounding box center [1029, 534] width 176 height 42
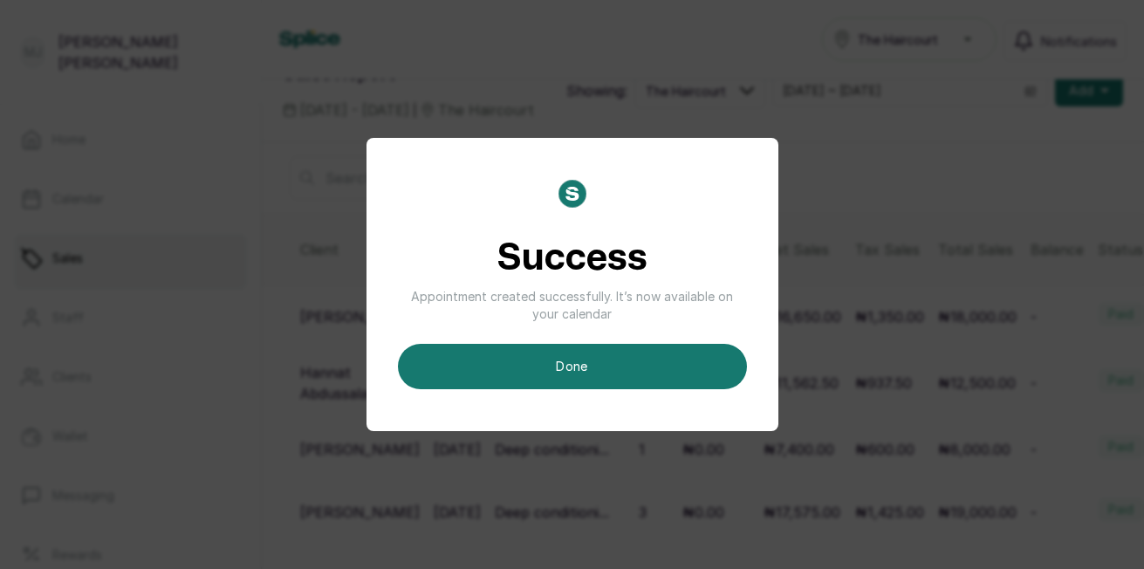
click at [717, 360] on button "done" at bounding box center [572, 366] width 349 height 45
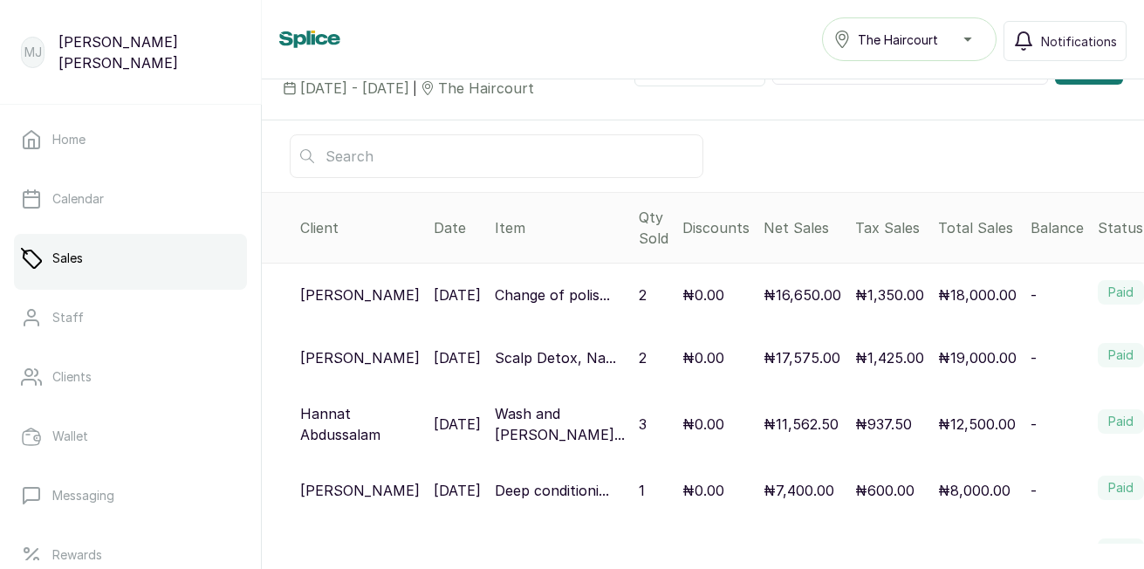
click at [1069, 78] on span "Add" at bounding box center [1081, 68] width 24 height 17
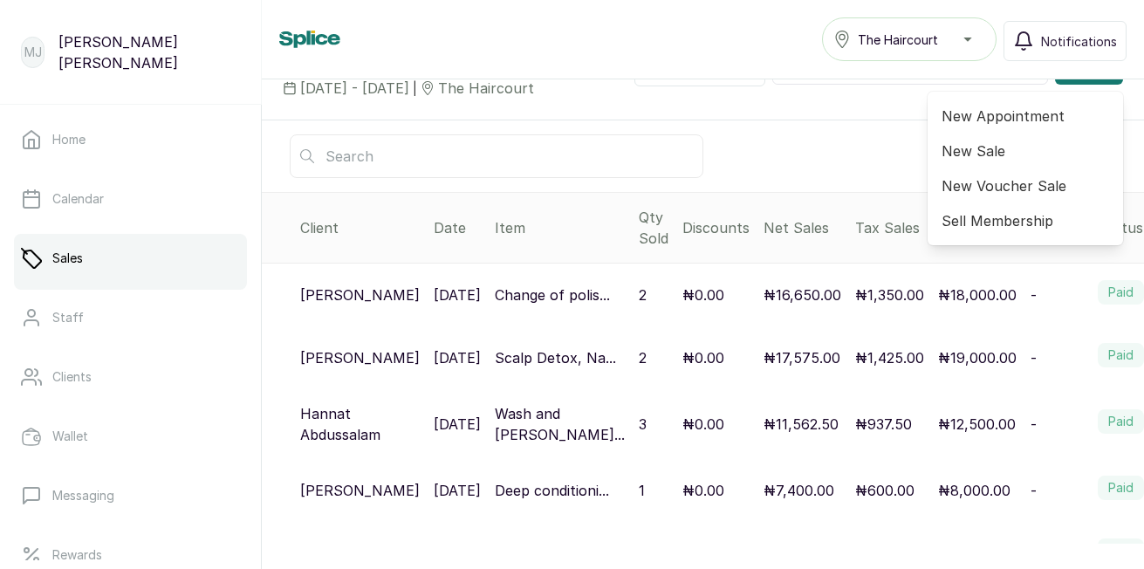
click at [1003, 125] on span "New Appointment" at bounding box center [1025, 116] width 168 height 21
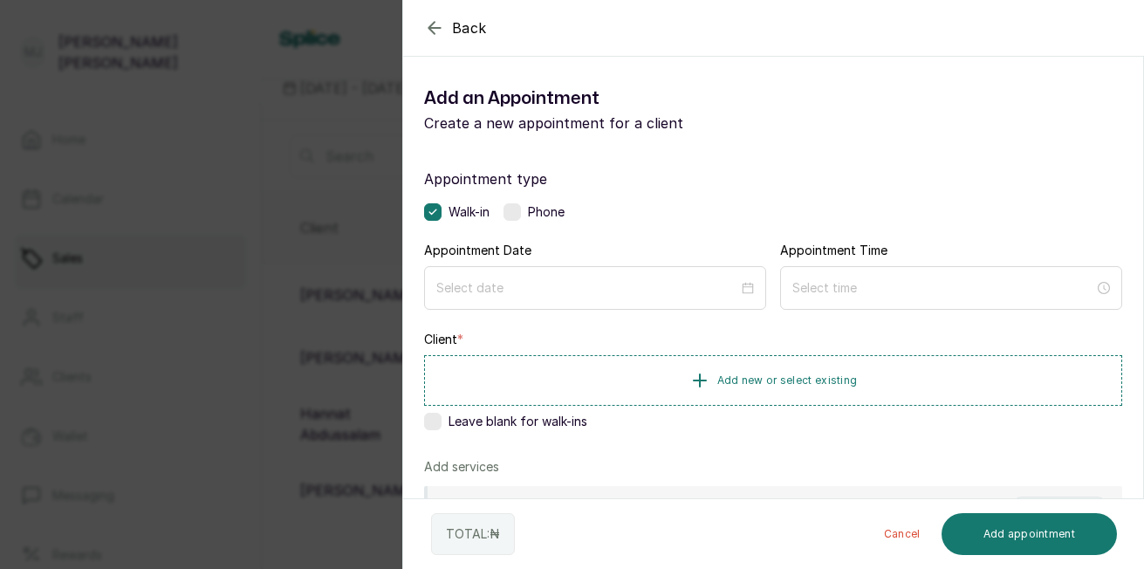
click at [775, 370] on button "Add new or select existing" at bounding box center [773, 380] width 698 height 51
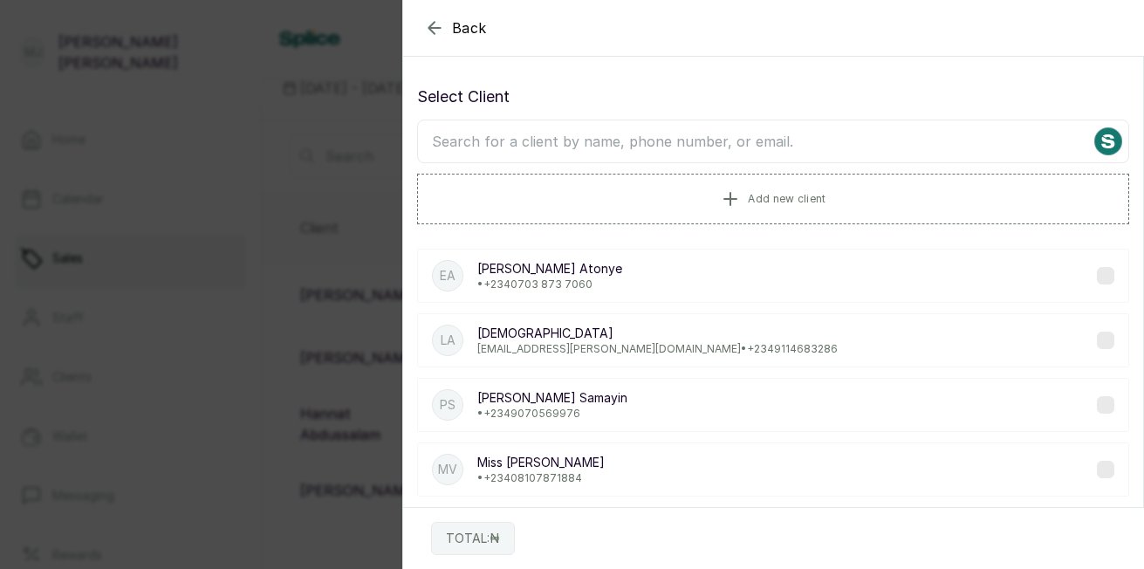
click at [724, 130] on input "text" at bounding box center [773, 142] width 712 height 44
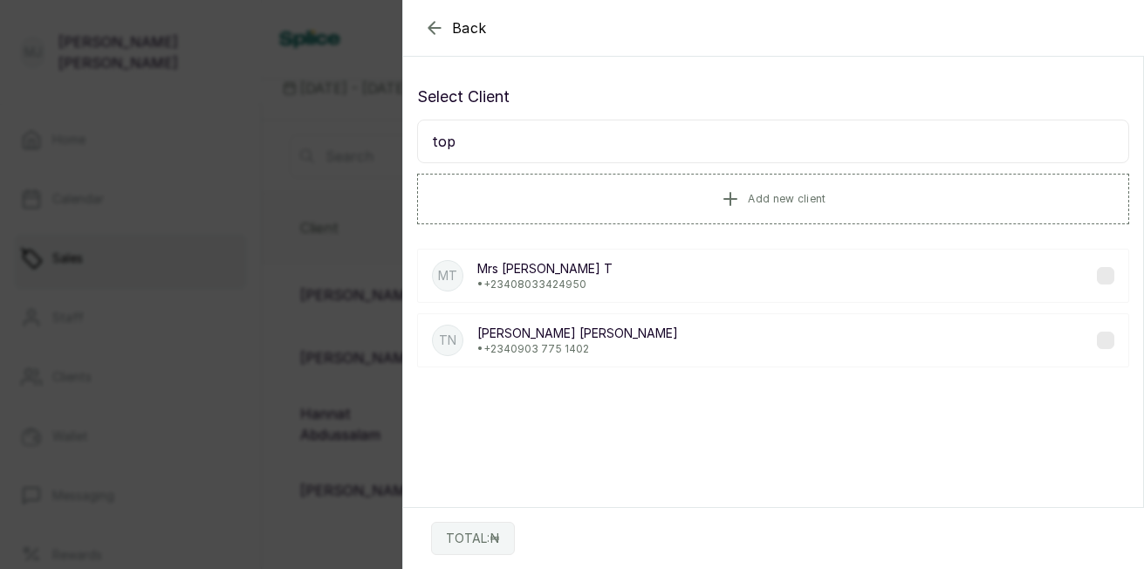
type input "top"
click at [558, 343] on p "• +234 0903 775 1402" at bounding box center [577, 349] width 201 height 14
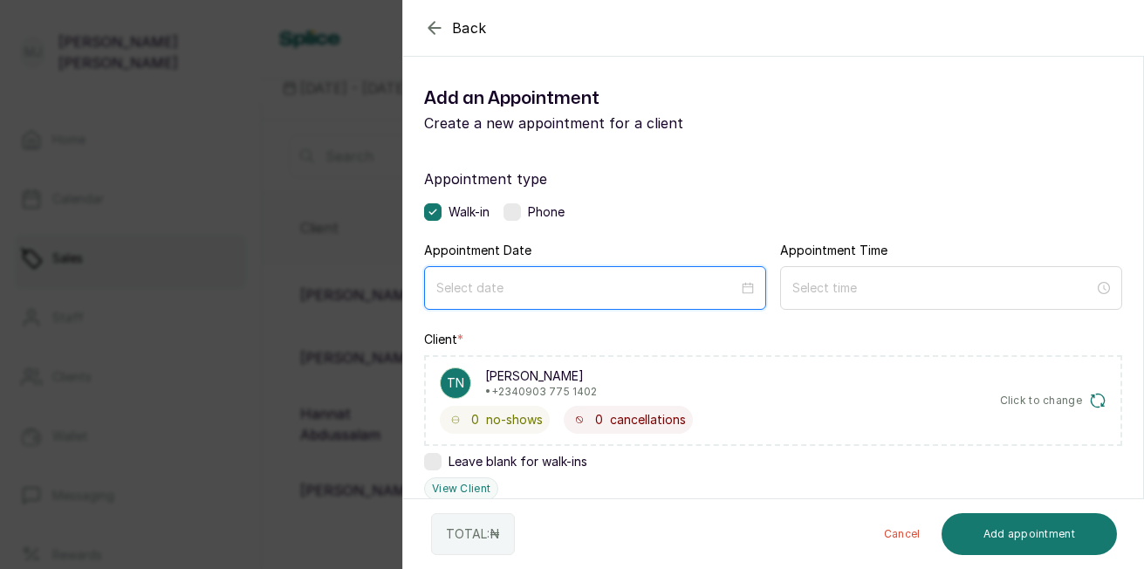
click at [702, 295] on input at bounding box center [587, 287] width 302 height 19
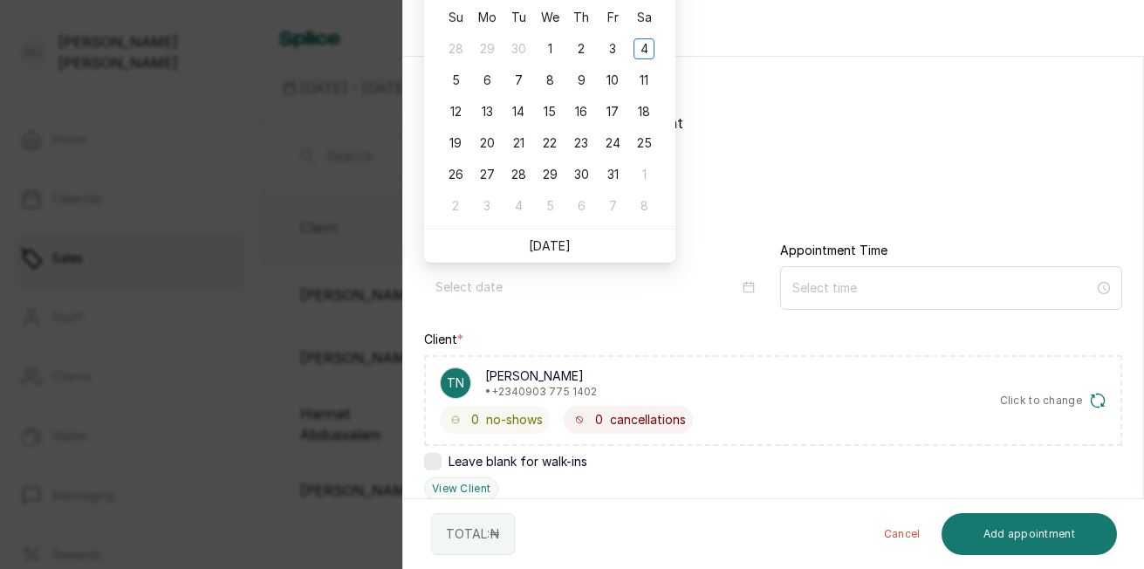
click at [560, 241] on link "Today" at bounding box center [550, 245] width 42 height 15
type input "2025/10/04"
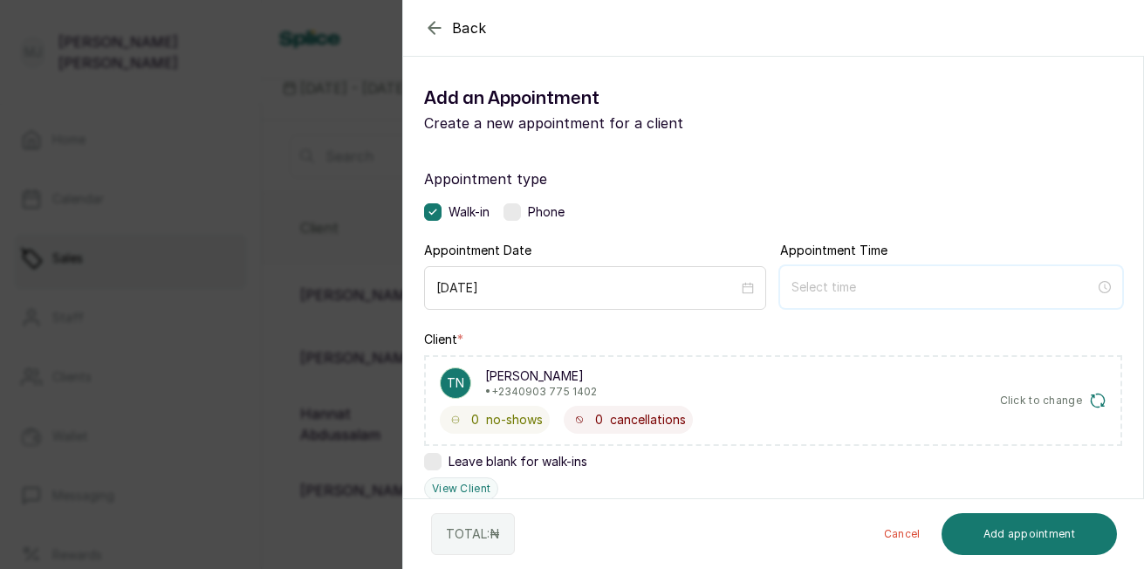
click at [849, 284] on input at bounding box center [943, 286] width 304 height 19
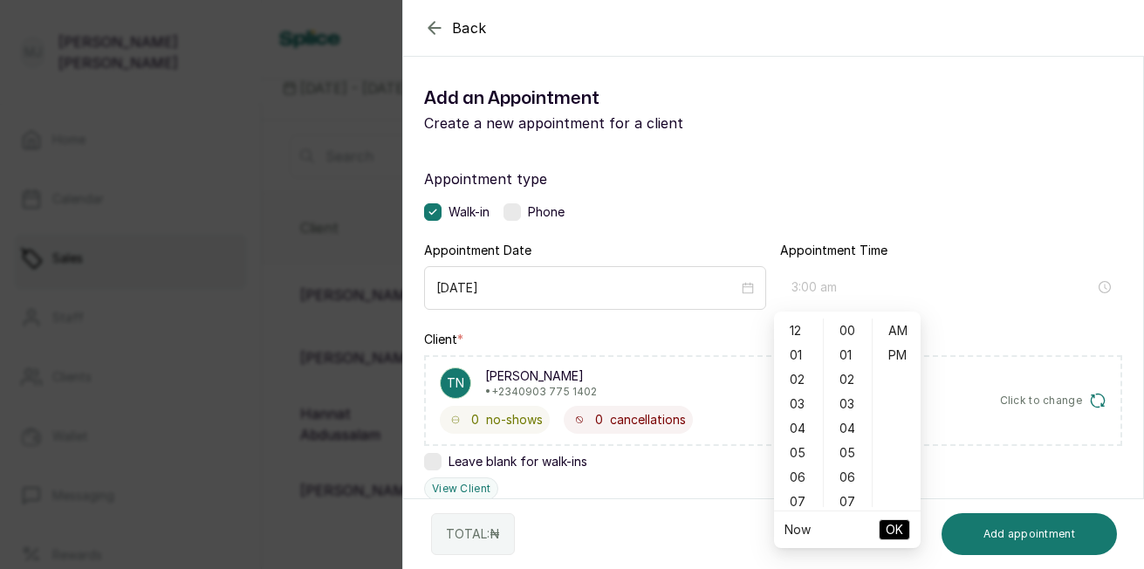
click at [802, 403] on div "03" at bounding box center [798, 404] width 42 height 24
click at [852, 457] on div "05" at bounding box center [848, 453] width 42 height 24
type input "3:05 pm"
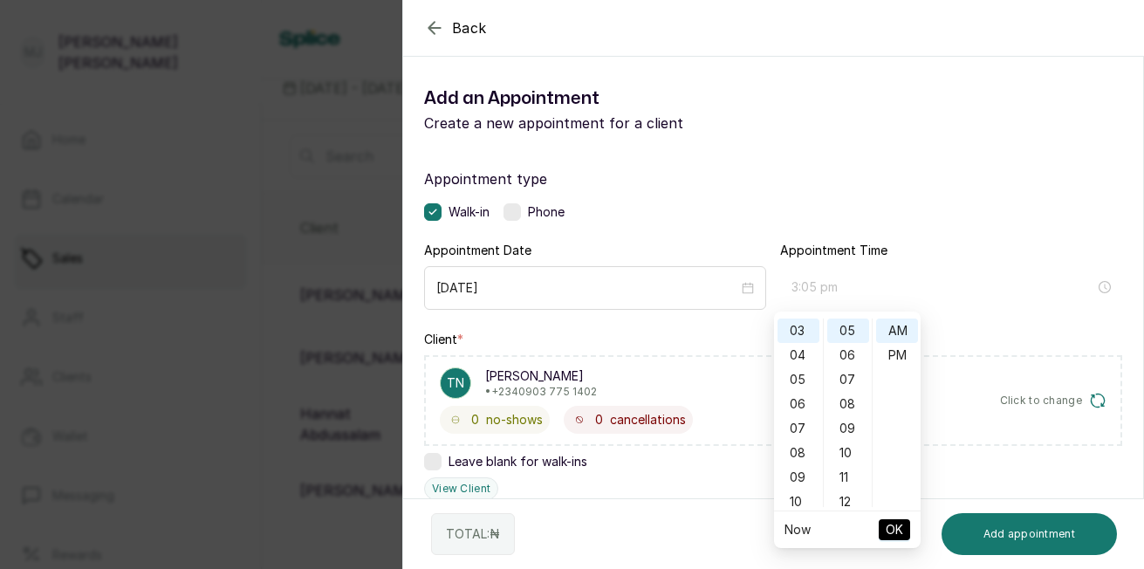
click at [890, 356] on div "PM" at bounding box center [897, 355] width 42 height 24
click at [889, 531] on span "OK" at bounding box center [894, 529] width 17 height 33
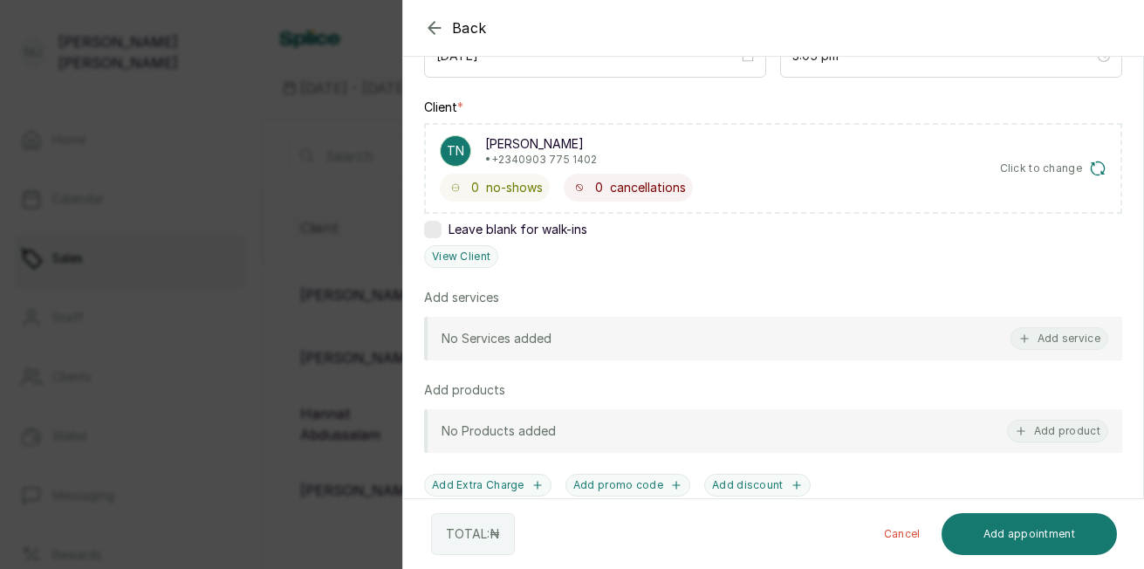
scroll to position [252, 0]
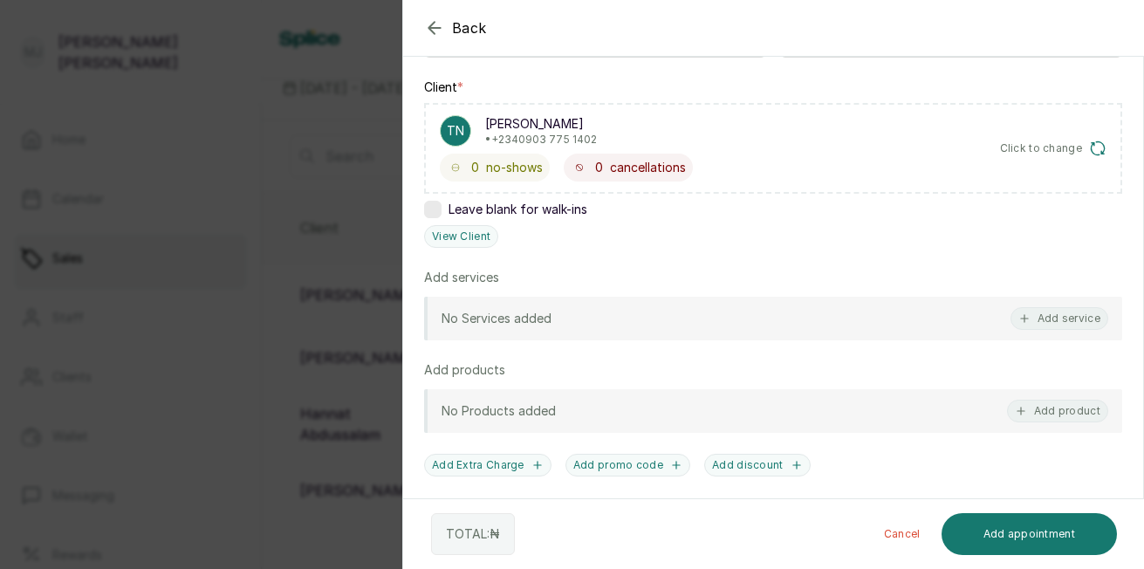
click at [1061, 325] on button "Add service" at bounding box center [1059, 318] width 98 height 23
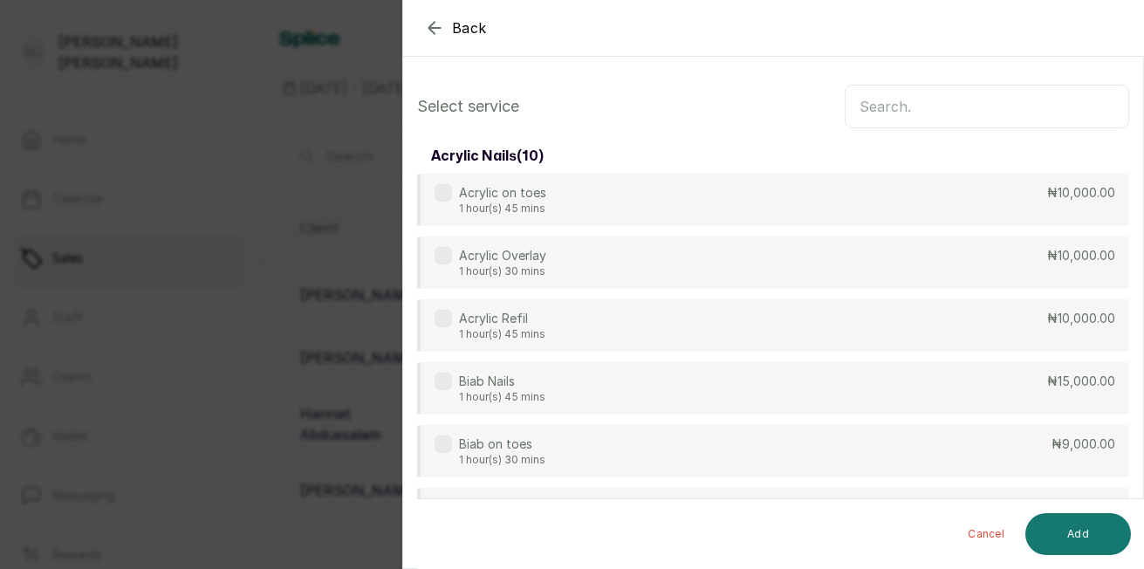
click at [1057, 106] on input "text" at bounding box center [987, 107] width 284 height 44
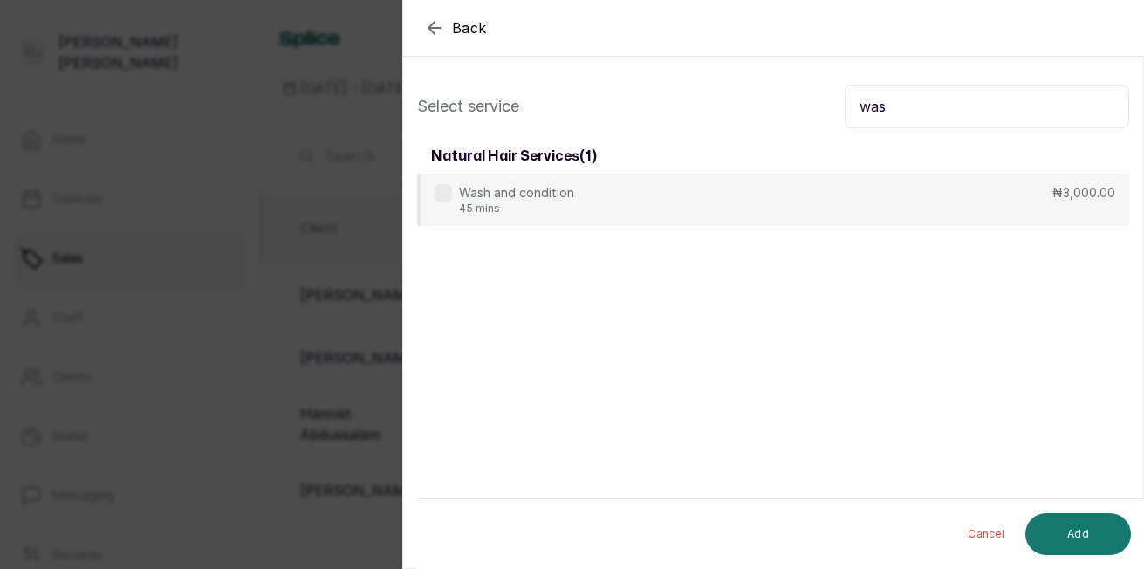
type input "was"
click at [647, 211] on div "Wash and condition 45 mins ₦3,000.00" at bounding box center [773, 200] width 712 height 52
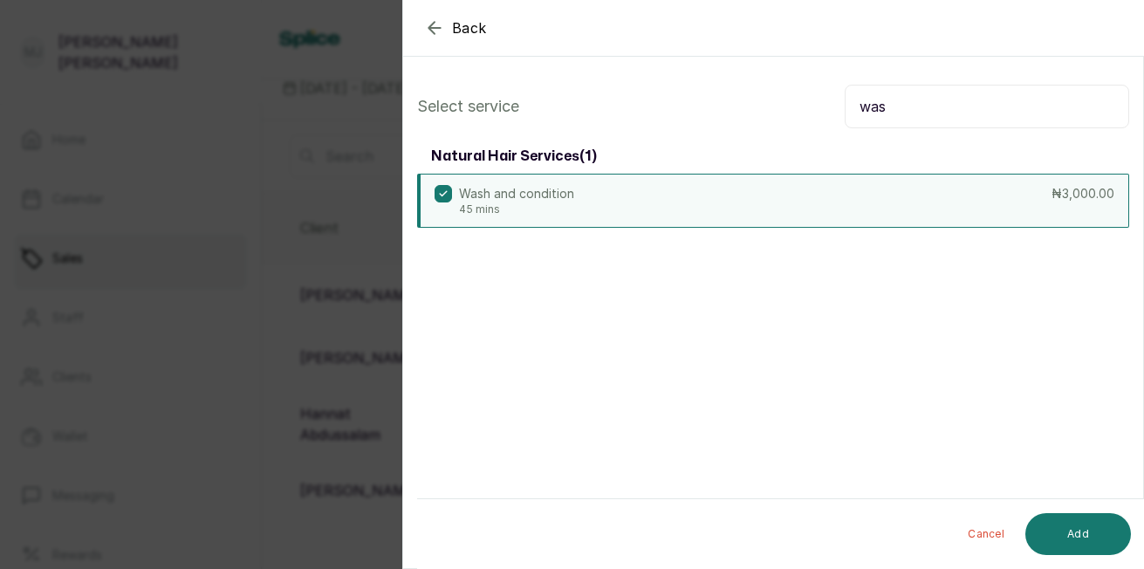
click at [1075, 526] on button "Add" at bounding box center [1078, 534] width 106 height 42
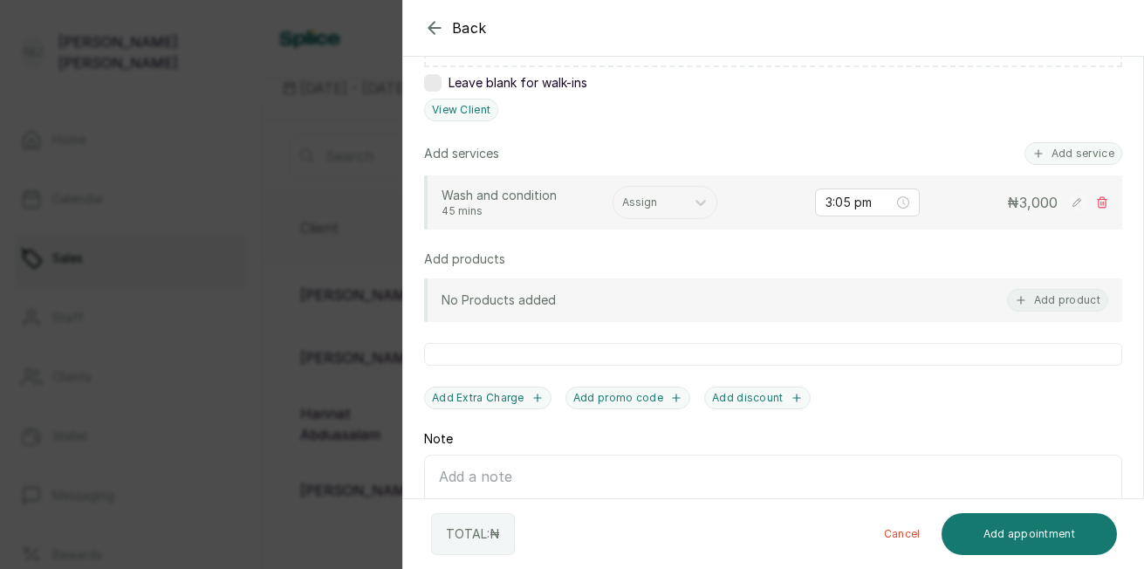
scroll to position [388, 0]
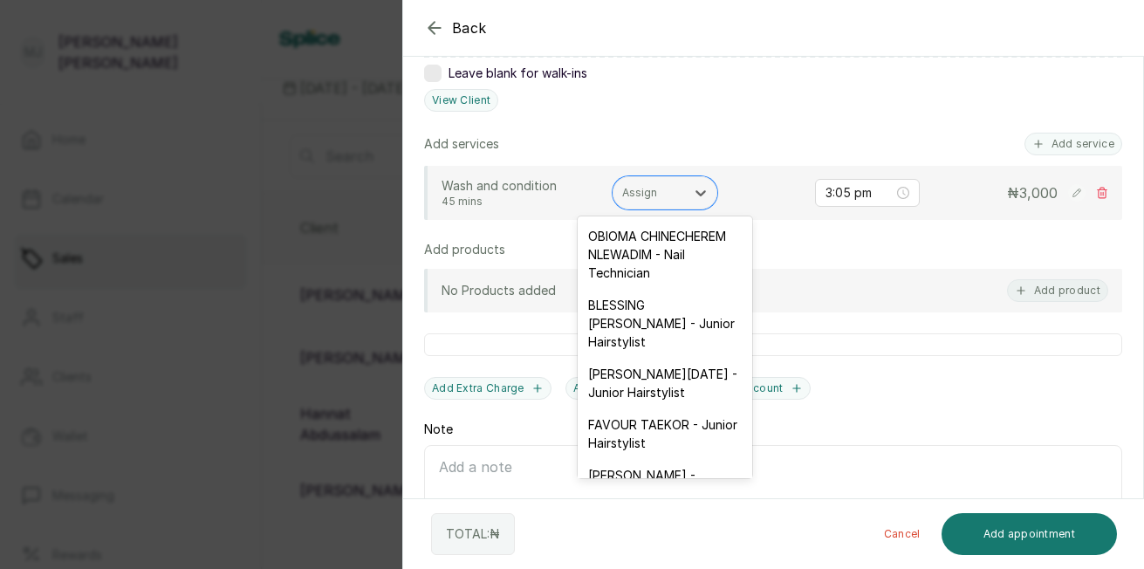
click at [669, 186] on div at bounding box center [649, 193] width 54 height 16
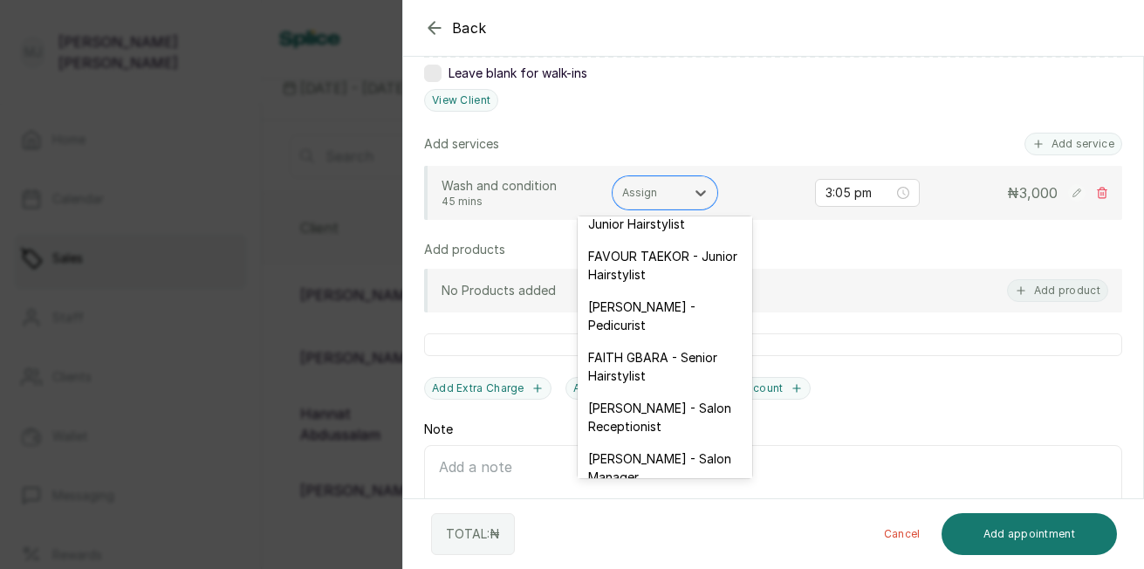
scroll to position [174, 0]
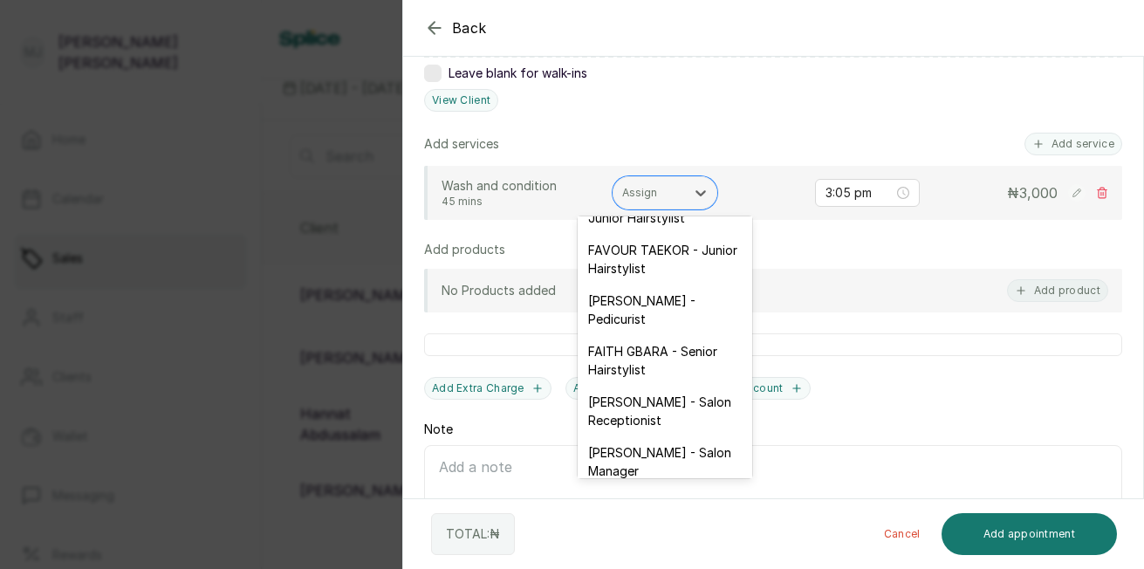
click at [707, 436] on div "FAITH OGU - Salon Receptionist" at bounding box center [665, 411] width 174 height 51
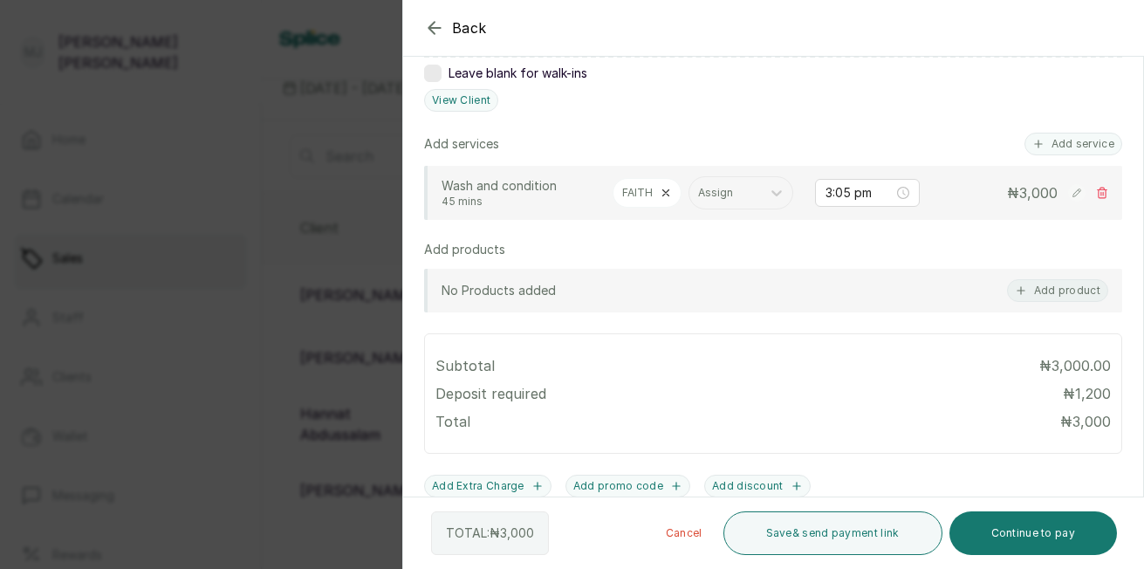
click at [1053, 521] on button "Continue to pay" at bounding box center [1033, 533] width 168 height 44
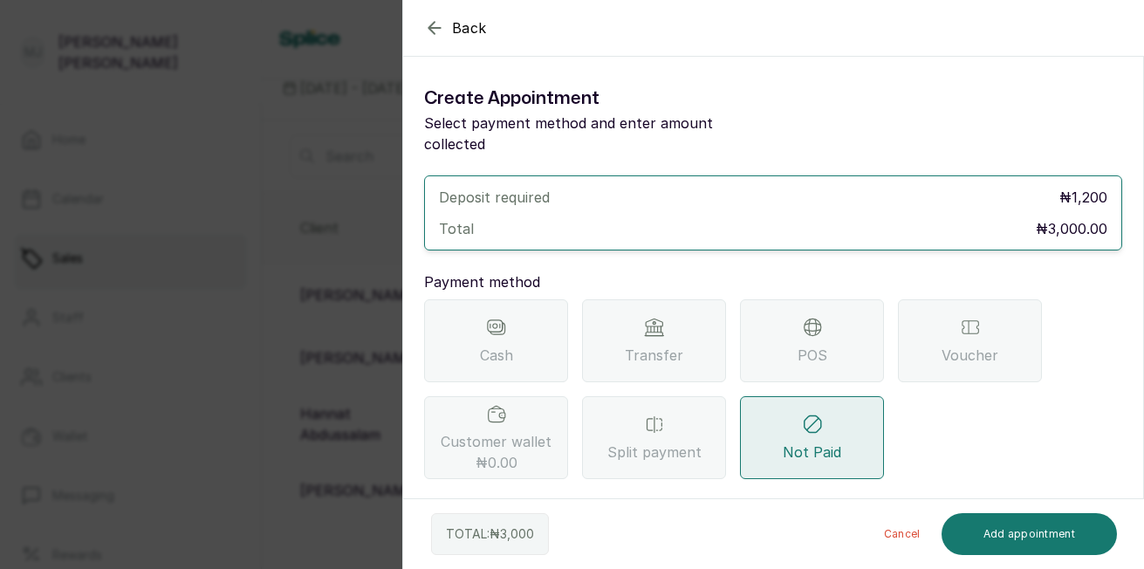
click at [663, 321] on div "Transfer" at bounding box center [654, 340] width 144 height 83
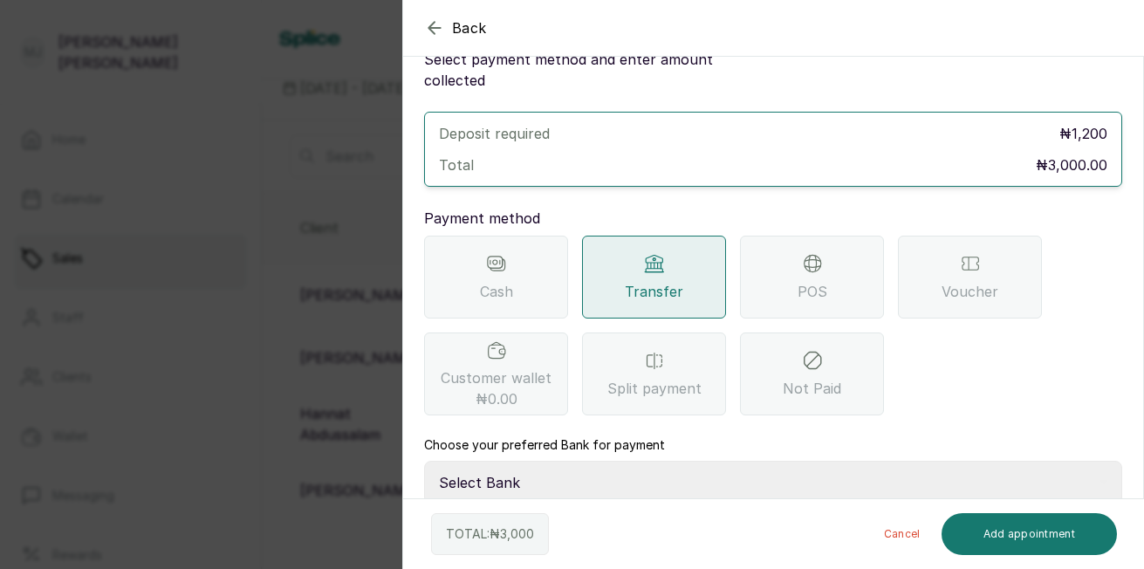
scroll to position [155, 0]
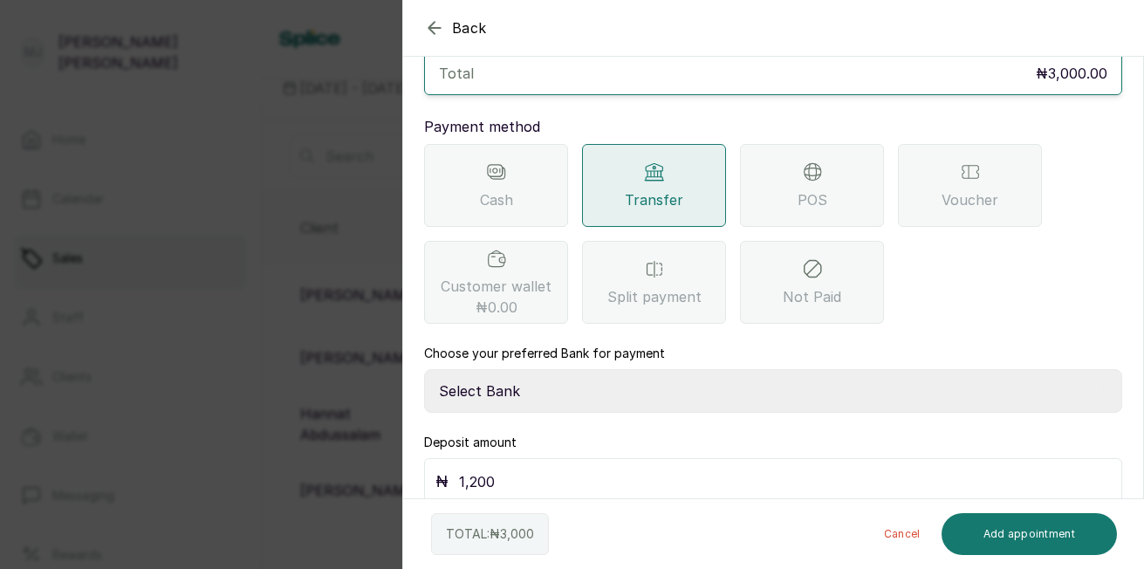
click at [993, 376] on select "Select Bank THE HAIR COURT Zenith Bank THE HAIR COURT Guaranty Trust Bank" at bounding box center [773, 391] width 698 height 44
click at [424, 369] on select "Select Bank THE HAIR COURT Zenith Bank THE HAIR COURT Guaranty Trust Bank" at bounding box center [773, 391] width 698 height 44
click at [934, 384] on select "Select Bank THE HAIR COURT Zenith Bank THE HAIR COURT Guaranty Trust Bank" at bounding box center [773, 391] width 698 height 44
select select "8093f8fd-914a-4246-9da3-7ae1719cd41e"
click at [424, 369] on select "Select Bank THE HAIR COURT Zenith Bank THE HAIR COURT Guaranty Trust Bank" at bounding box center [773, 391] width 698 height 44
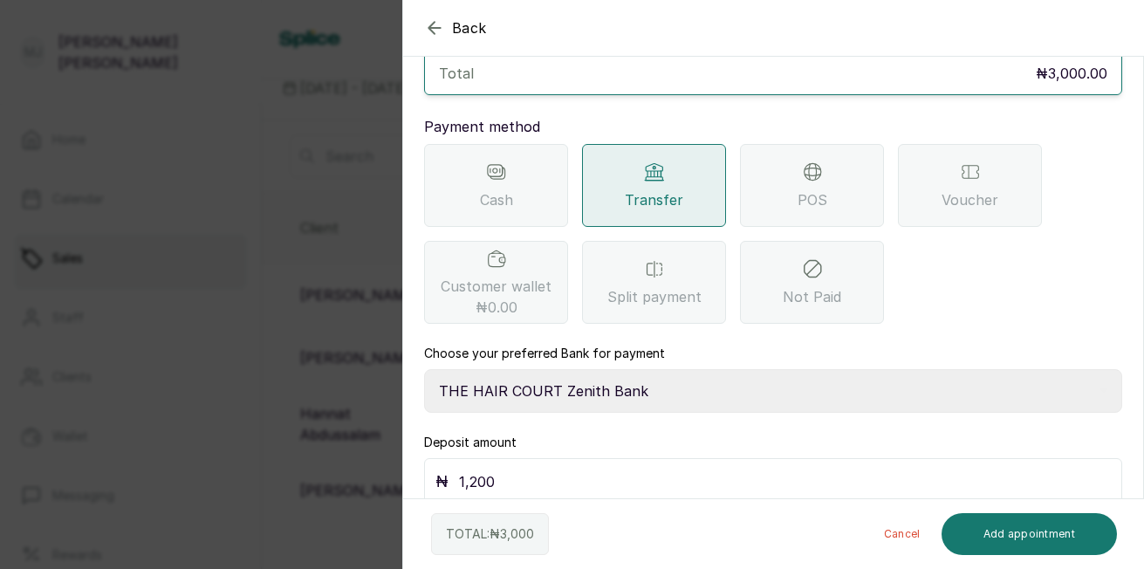
click at [900, 470] on input "1,200" at bounding box center [785, 481] width 652 height 24
type input "1"
type input "3,000"
click at [981, 534] on button "Add appointment" at bounding box center [1029, 534] width 176 height 42
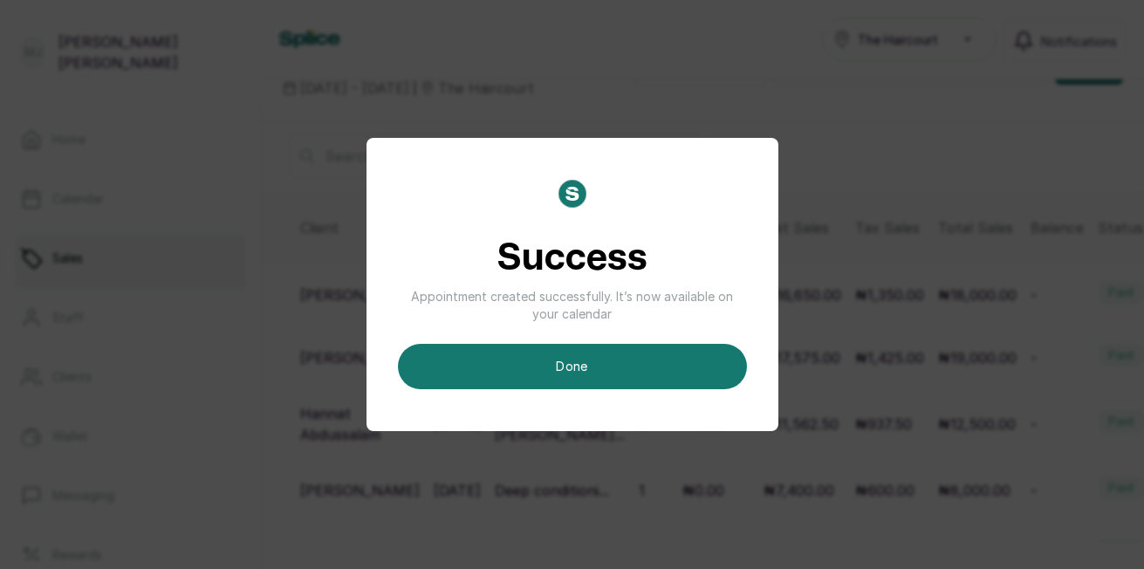
click at [674, 364] on button "done" at bounding box center [572, 366] width 349 height 45
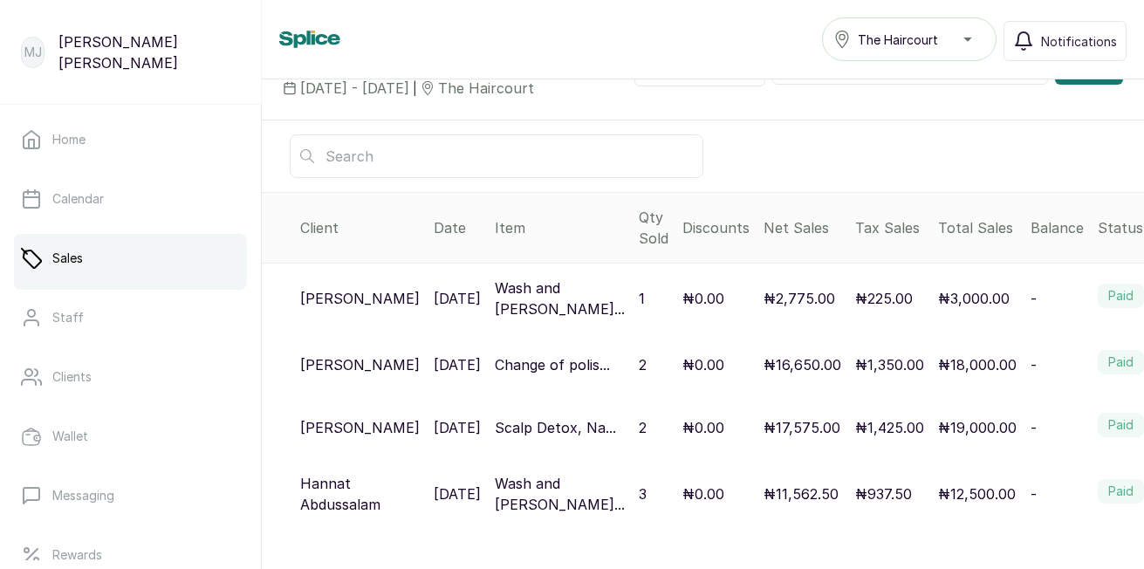
click at [1080, 85] on button "Add" at bounding box center [1089, 68] width 68 height 31
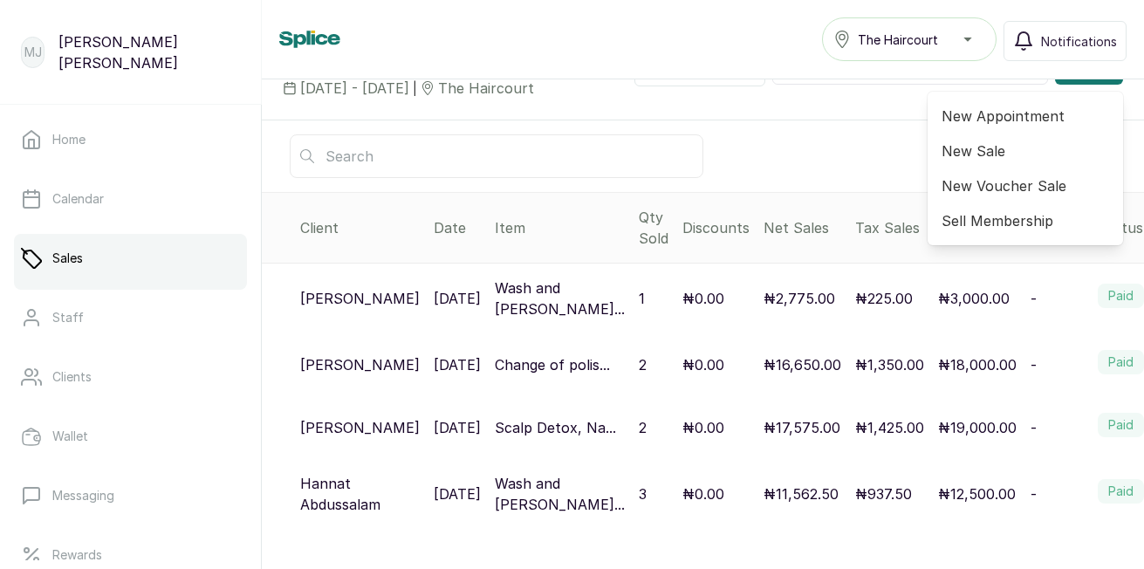
click at [980, 161] on span "New Sale" at bounding box center [1025, 150] width 168 height 21
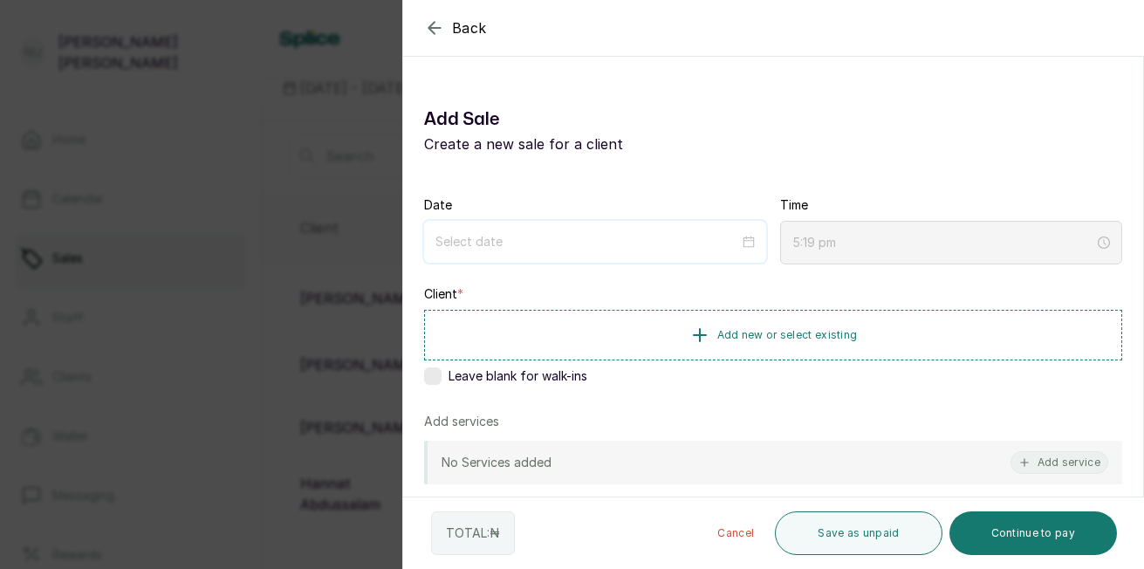
click at [660, 239] on input at bounding box center [587, 241] width 304 height 19
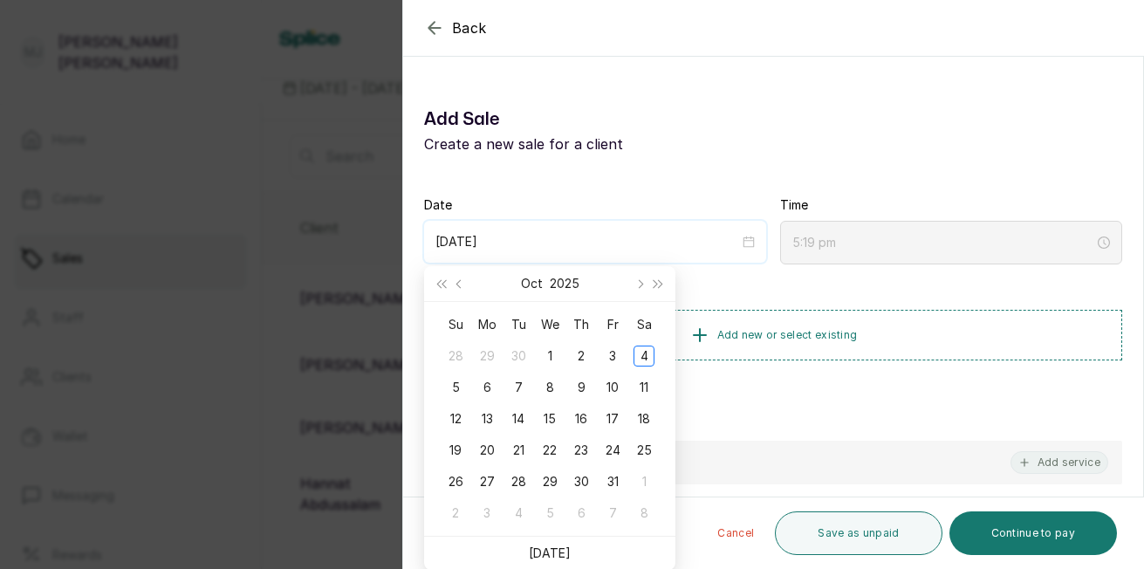
type input "2025/10/29"
click at [543, 556] on link "Today" at bounding box center [550, 552] width 42 height 15
type input "2025/10/04"
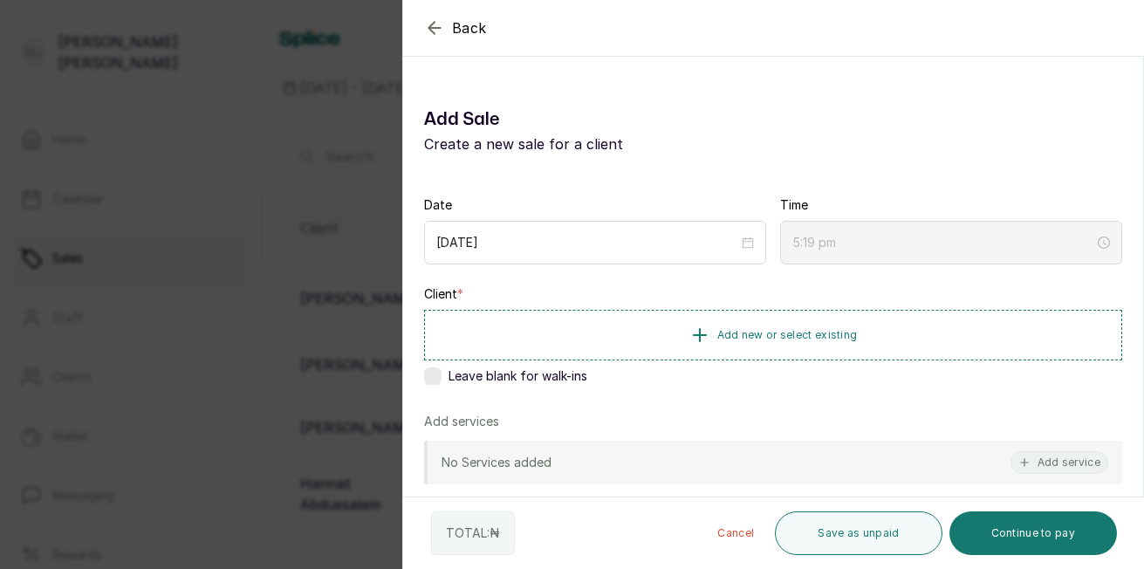
click at [785, 331] on span "Add new or select existing" at bounding box center [787, 335] width 140 height 14
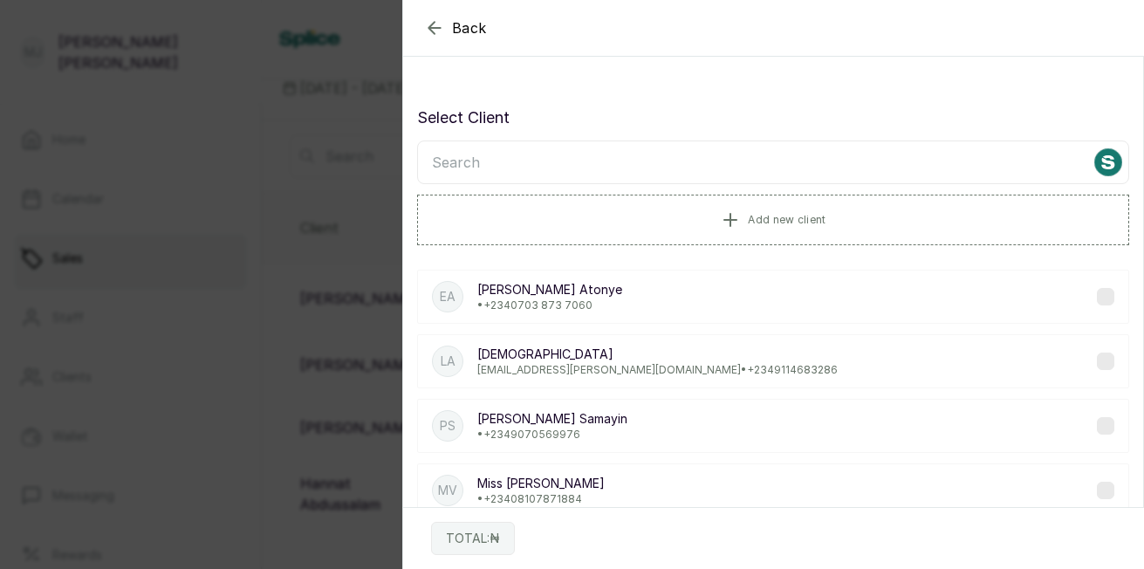
click at [691, 177] on input "text" at bounding box center [773, 162] width 712 height 44
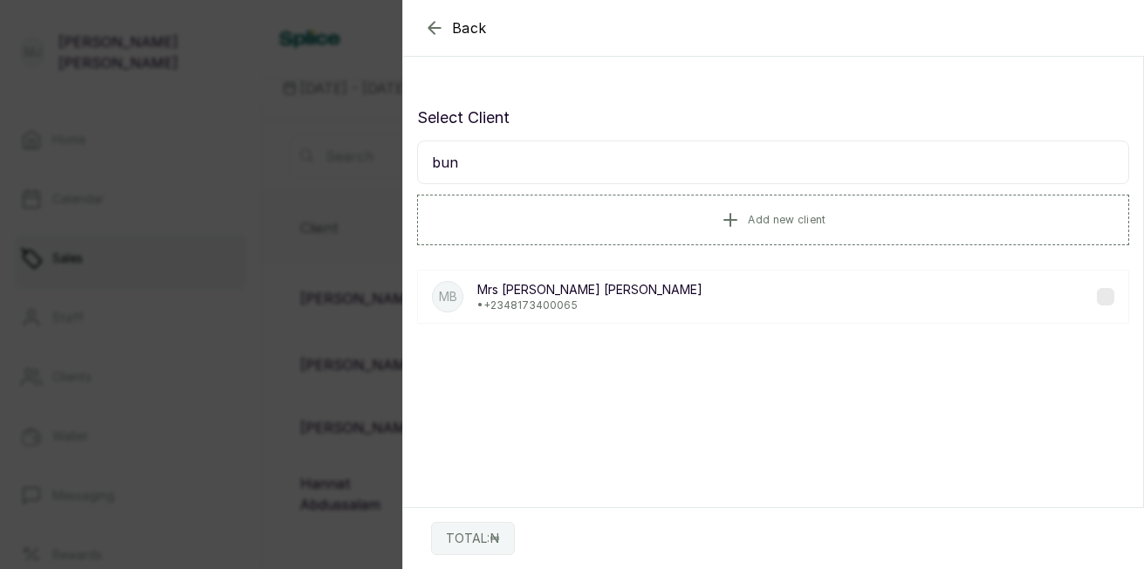
type input "bun"
click at [510, 312] on div "MB Mrs Bunmi Ajala • +234 8173400065" at bounding box center [773, 297] width 712 height 54
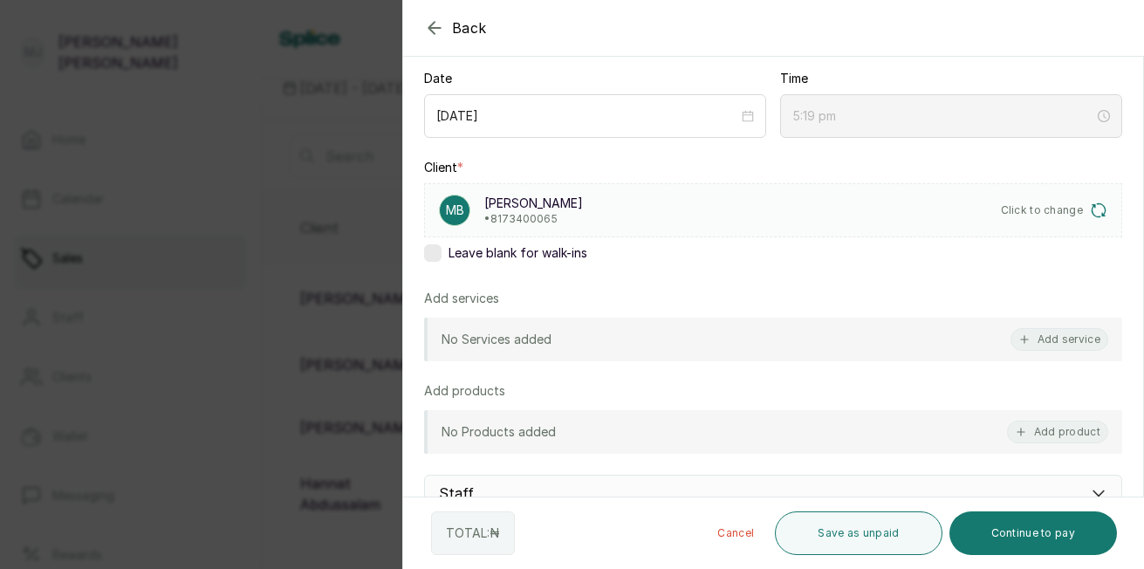
scroll to position [134, 0]
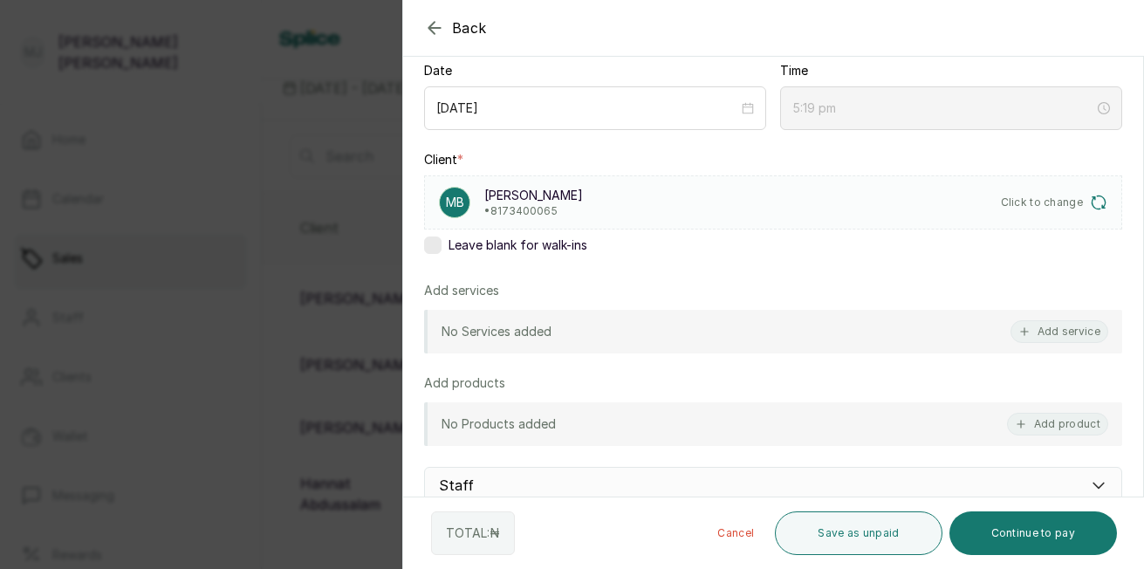
click at [1033, 434] on button "Add product" at bounding box center [1057, 424] width 101 height 23
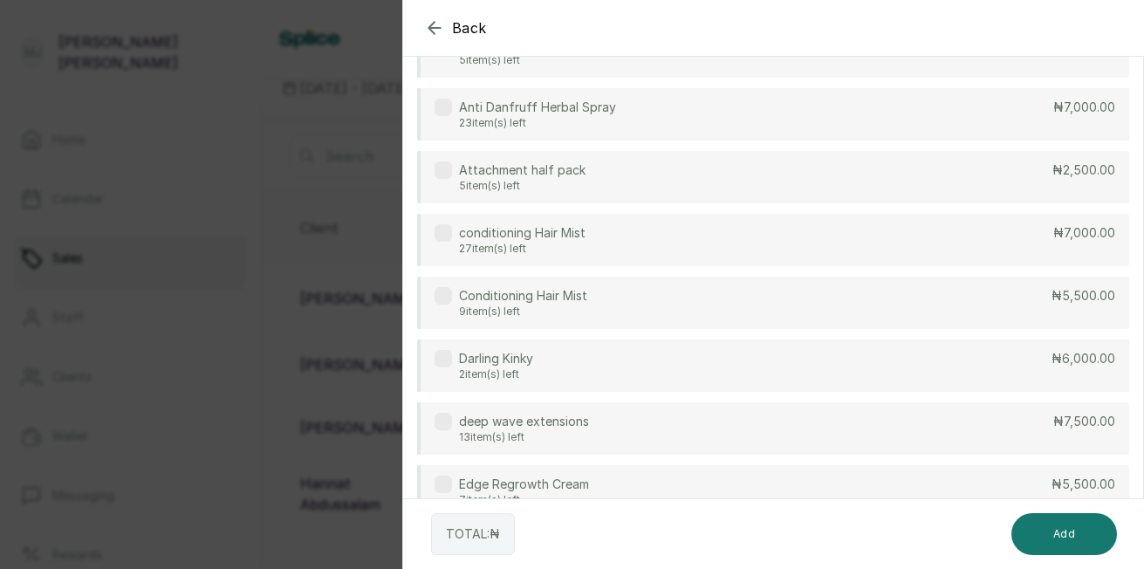
scroll to position [37, 0]
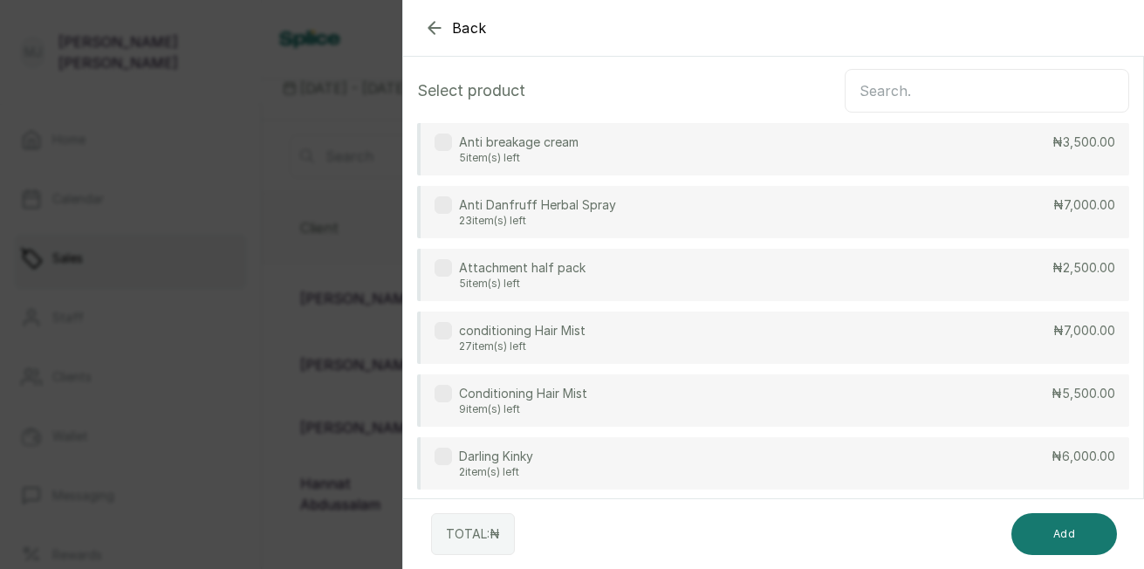
click at [1087, 387] on p "₦5,500.00" at bounding box center [1083, 393] width 64 height 17
click at [1060, 543] on button "Add" at bounding box center [1064, 534] width 106 height 42
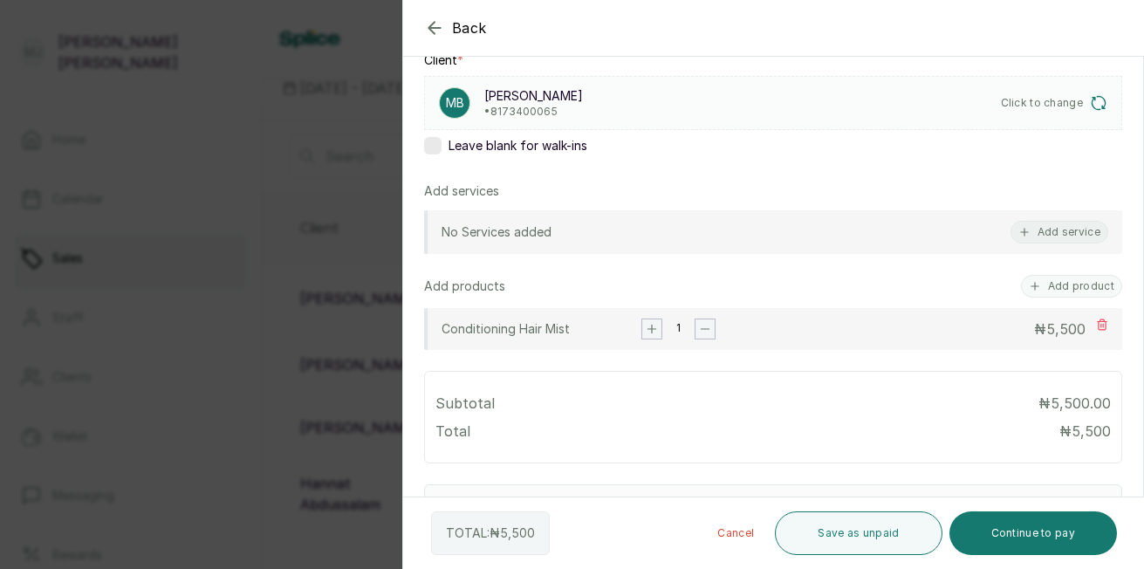
scroll to position [243, 0]
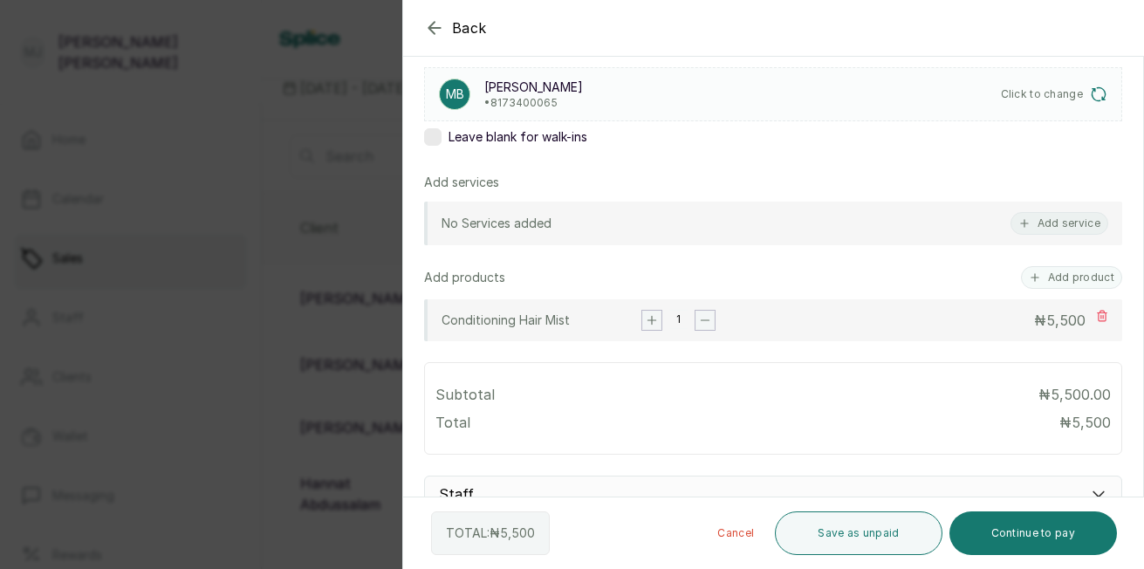
click at [643, 329] on rect "button" at bounding box center [651, 320] width 19 height 19
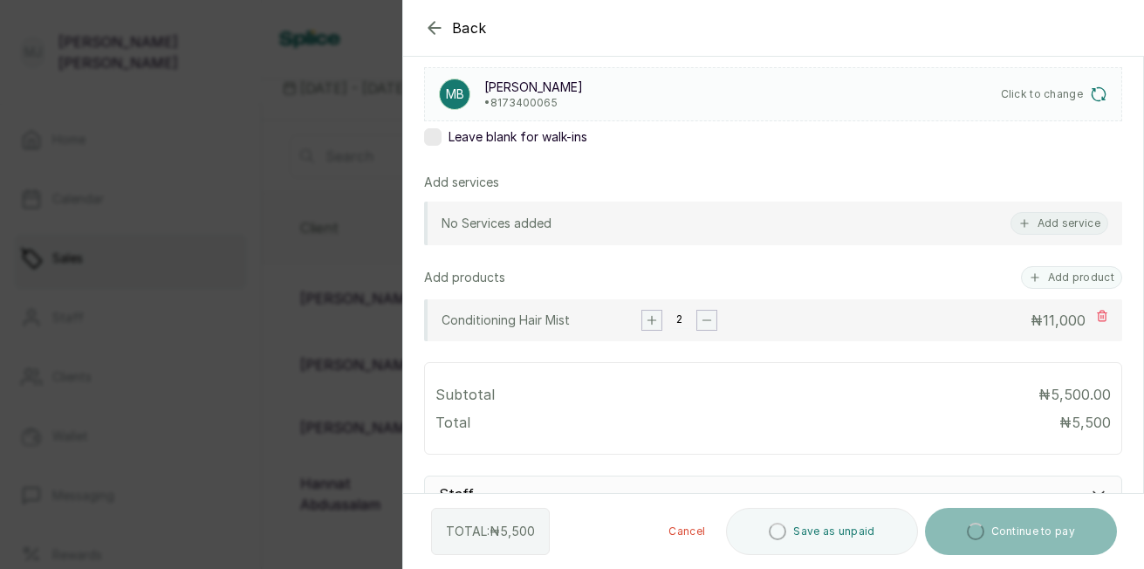
click at [642, 327] on rect "button" at bounding box center [651, 320] width 19 height 19
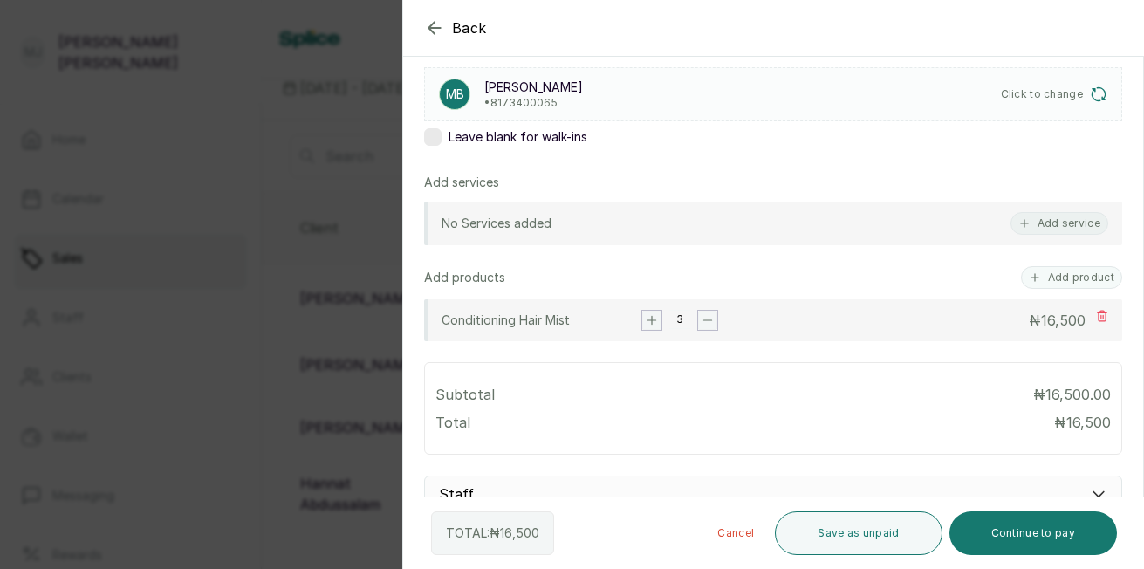
click at [888, 543] on button "Save as unpaid" at bounding box center [858, 533] width 167 height 44
type input "5:20 pm"
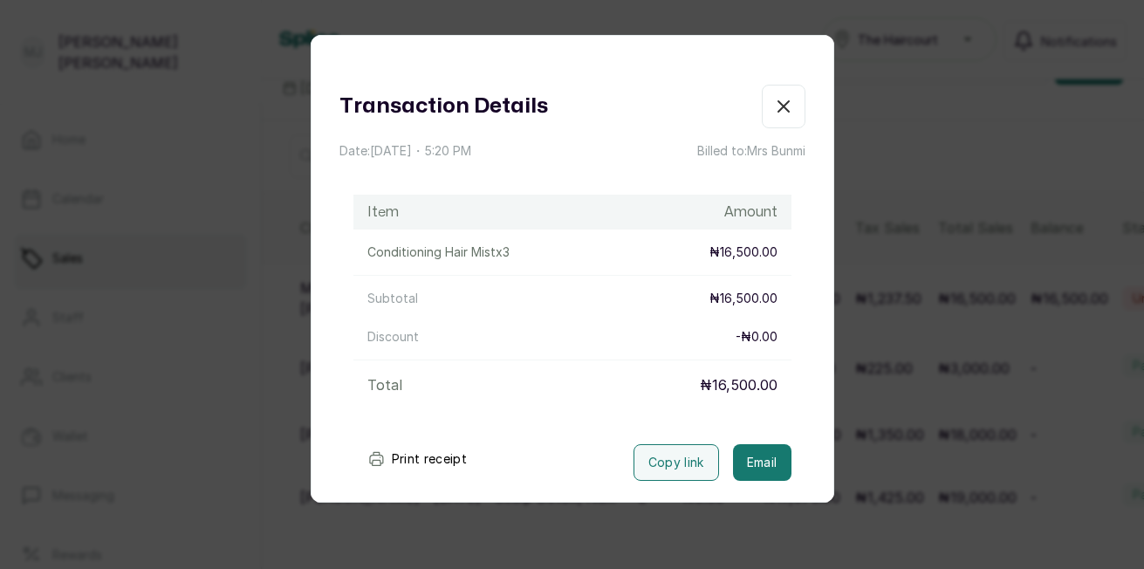
click at [776, 106] on icon "button" at bounding box center [783, 106] width 21 height 21
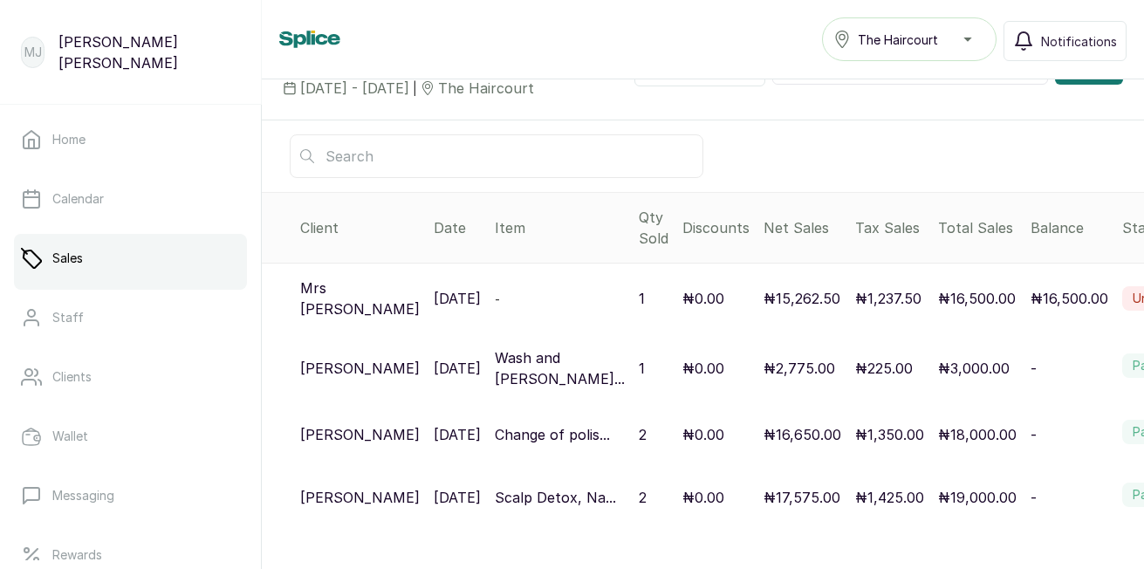
click at [1069, 78] on span "Add" at bounding box center [1081, 68] width 24 height 17
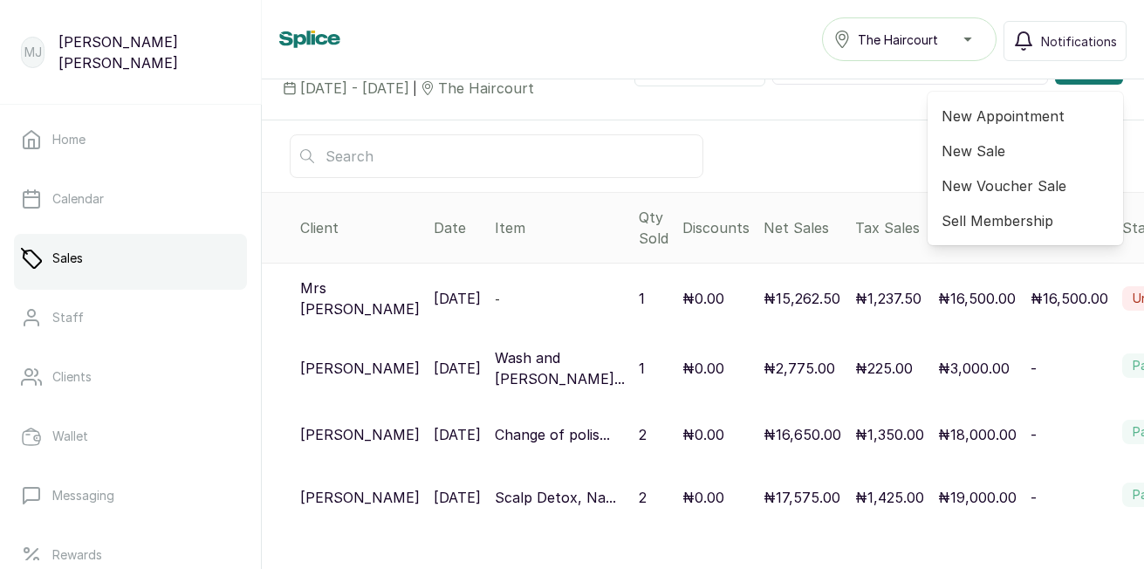
click at [999, 127] on span "New Appointment" at bounding box center [1025, 116] width 168 height 21
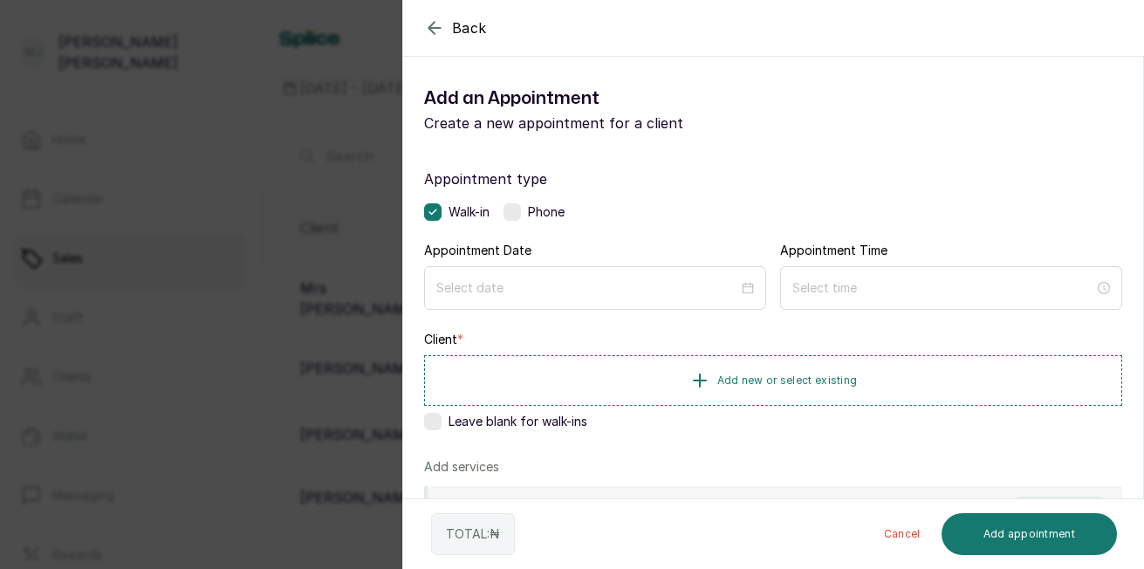
click at [510, 209] on label at bounding box center [511, 211] width 17 height 17
click at [544, 268] on div at bounding box center [595, 288] width 342 height 44
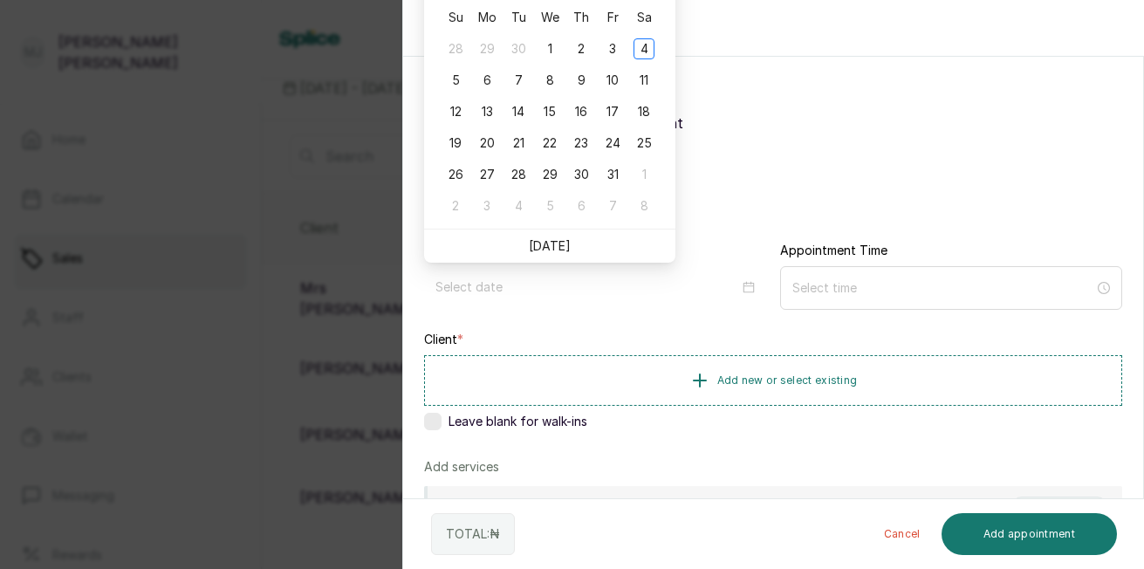
click at [546, 244] on link "Today" at bounding box center [550, 245] width 42 height 15
type input "2025/10/04"
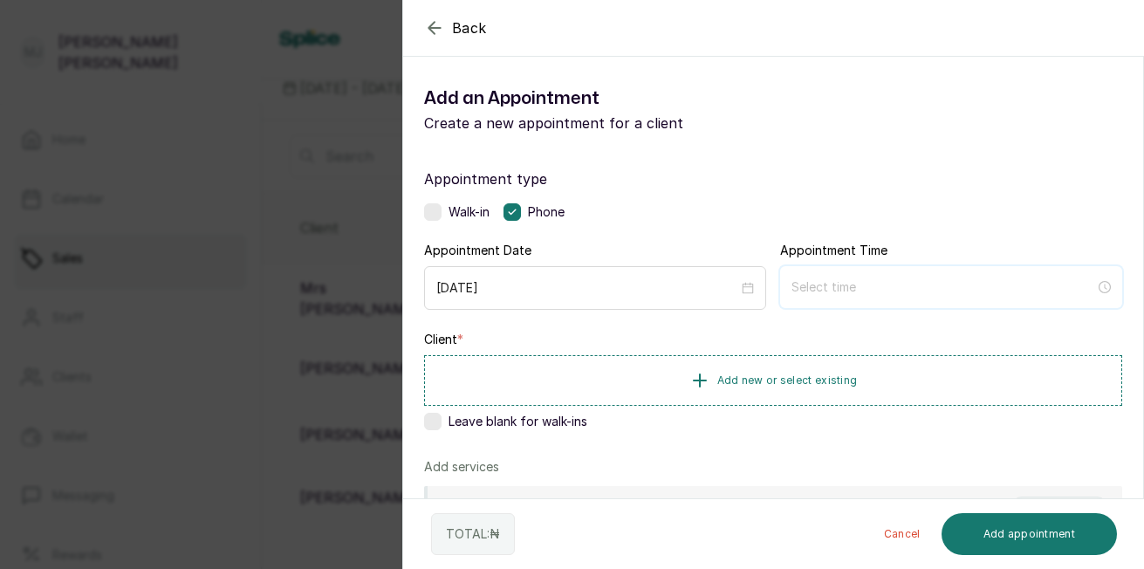
click at [808, 289] on input at bounding box center [943, 286] width 304 height 19
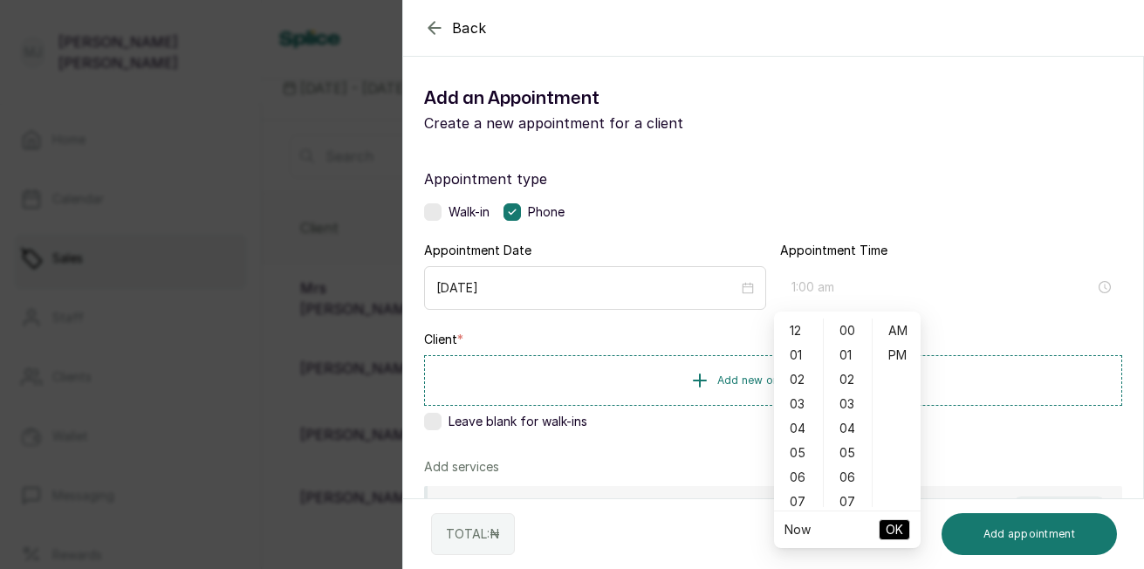
click at [802, 356] on div "01" at bounding box center [798, 355] width 42 height 24
click at [851, 481] on div "18" at bounding box center [848, 491] width 42 height 24
type input "1:18 pm"
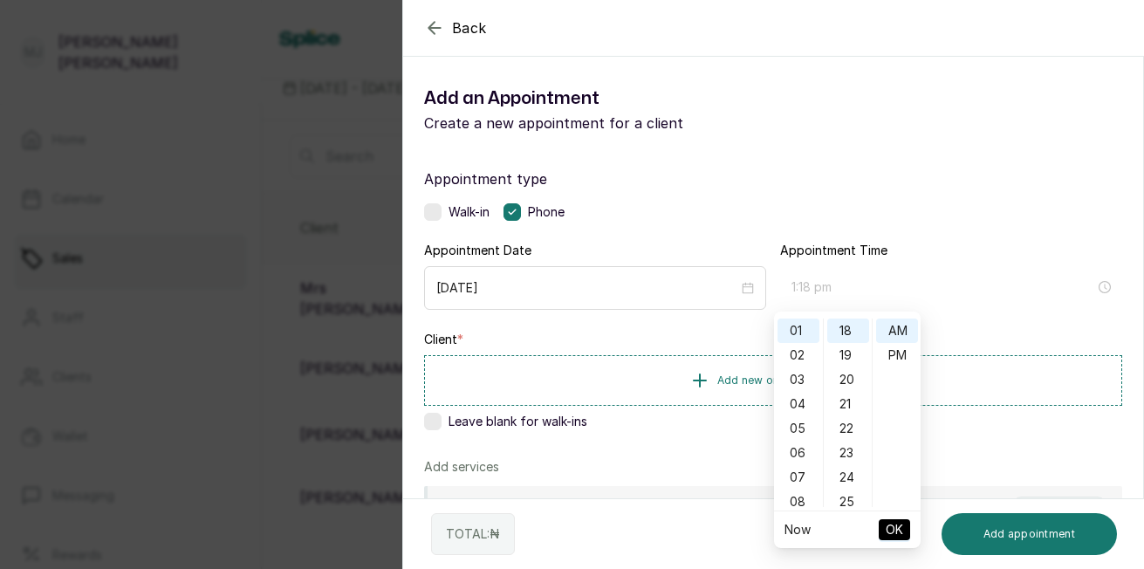
click at [900, 359] on div "PM" at bounding box center [897, 355] width 42 height 24
click at [893, 528] on span "OK" at bounding box center [894, 529] width 17 height 33
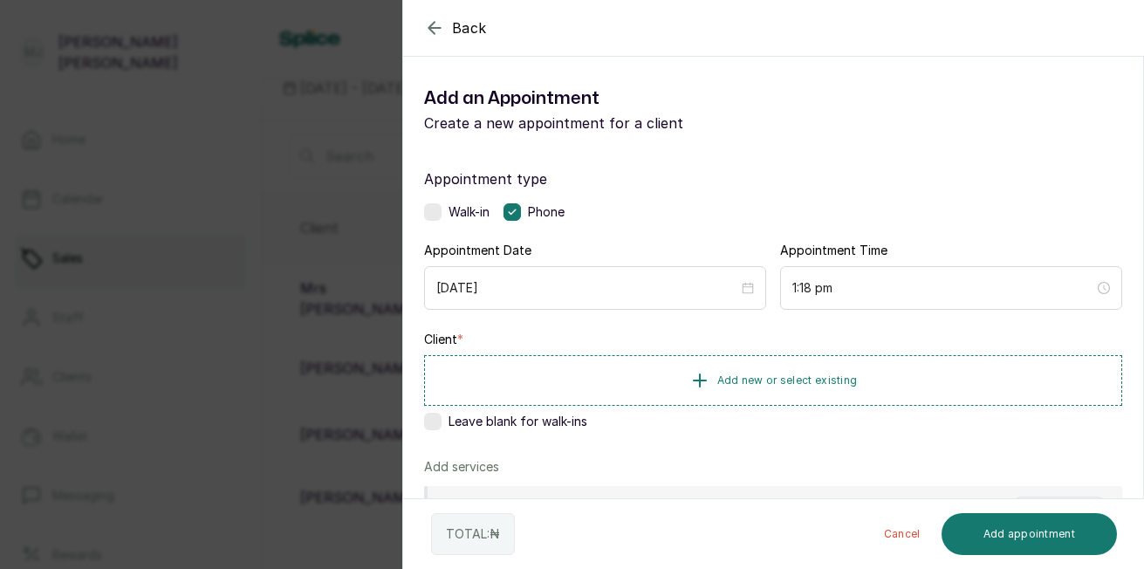
click at [778, 382] on span "Add new or select existing" at bounding box center [787, 380] width 140 height 14
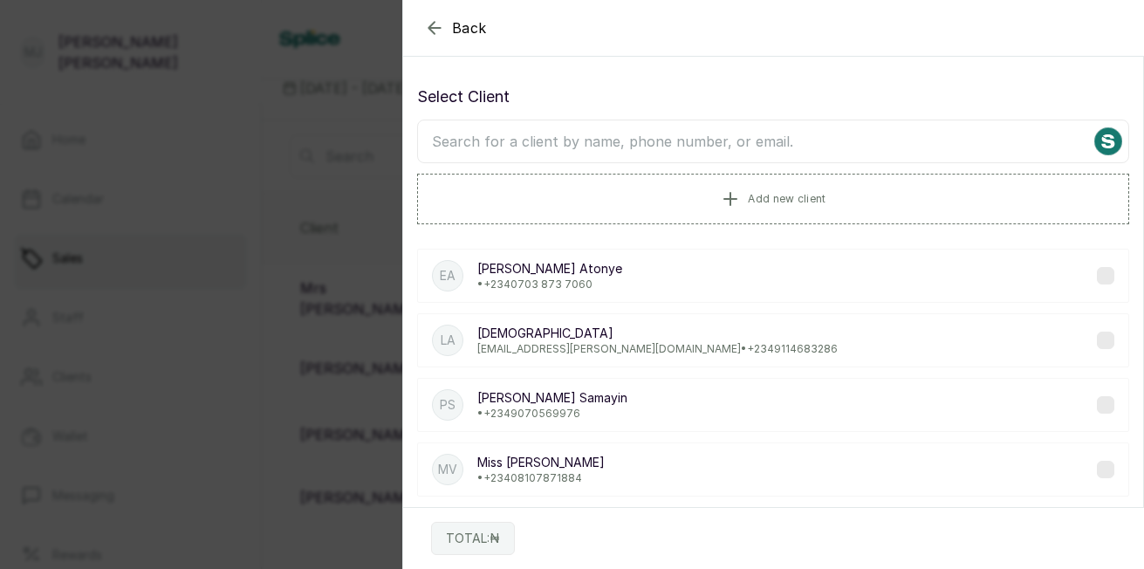
click at [634, 141] on input "text" at bounding box center [773, 142] width 712 height 44
click at [574, 354] on p "mylady.willie@gmail.com • +234 9114683286" at bounding box center [657, 349] width 360 height 14
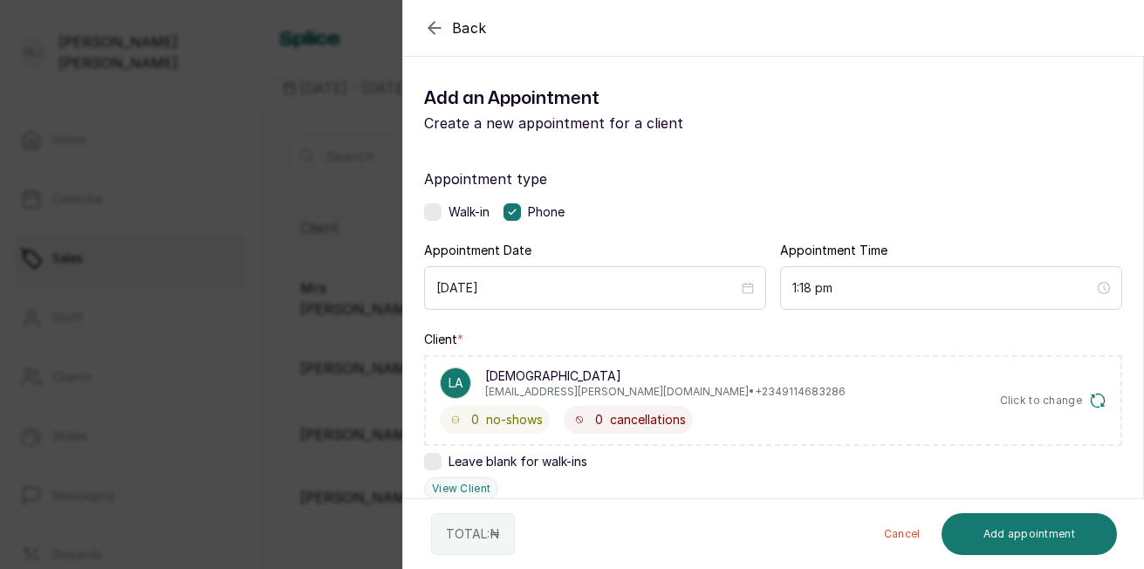
scroll to position [419, 0]
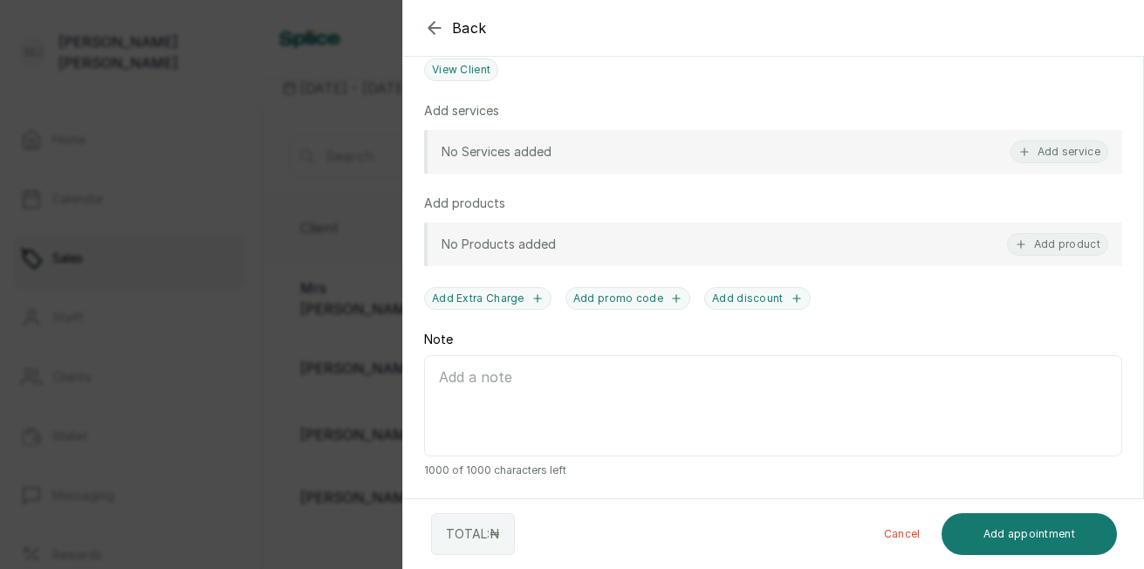
click at [1045, 160] on button "Add service" at bounding box center [1059, 151] width 98 height 23
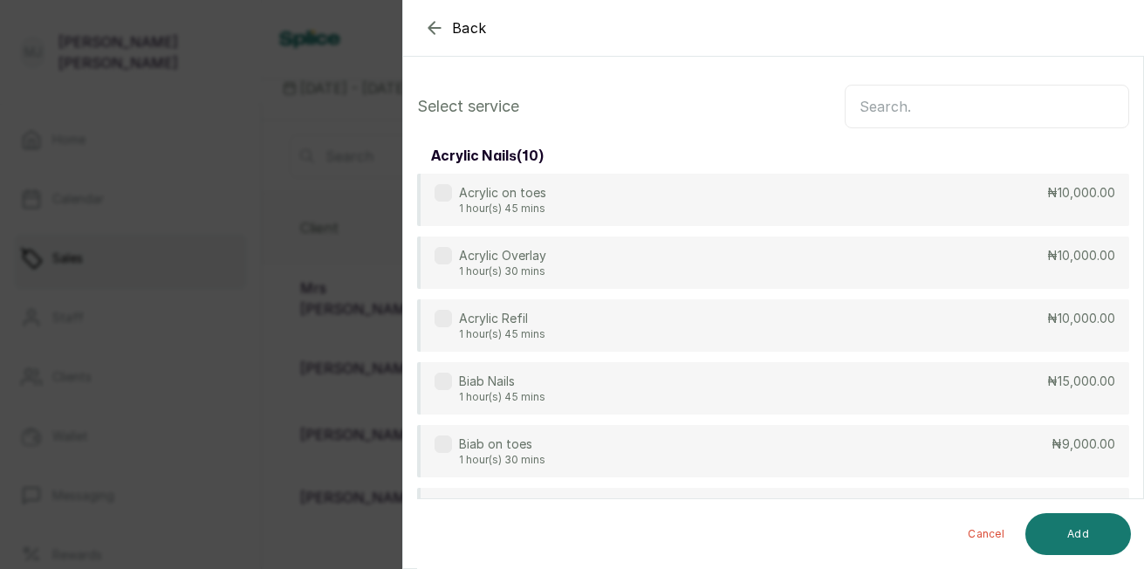
click at [983, 100] on input "text" at bounding box center [987, 107] width 284 height 44
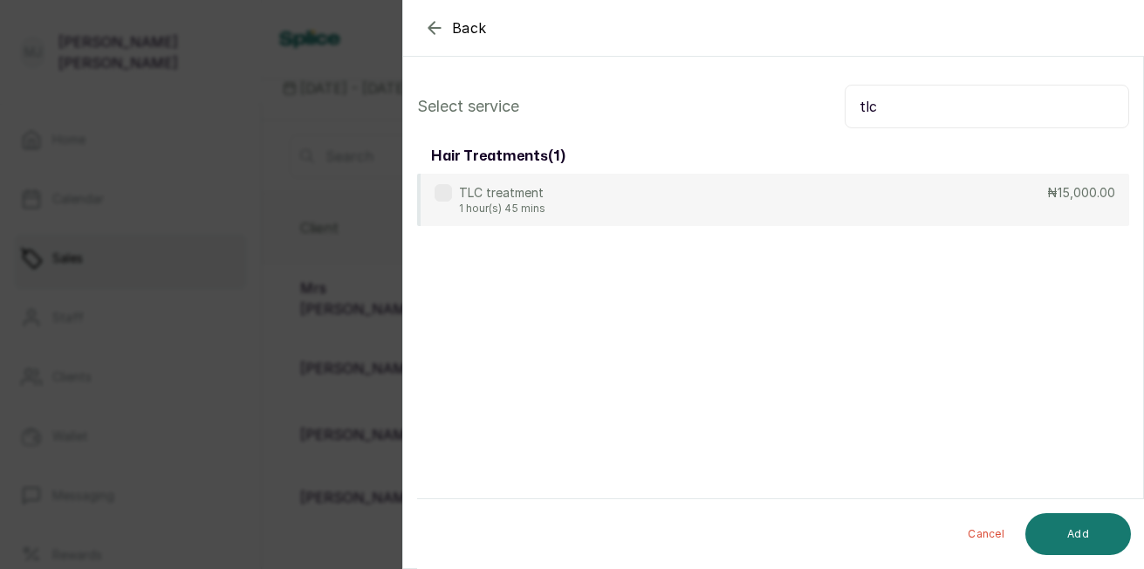
type input "tlc"
click at [742, 209] on div "TLC treatment 1 hour(s) 45 mins ₦15,000.00" at bounding box center [773, 200] width 712 height 52
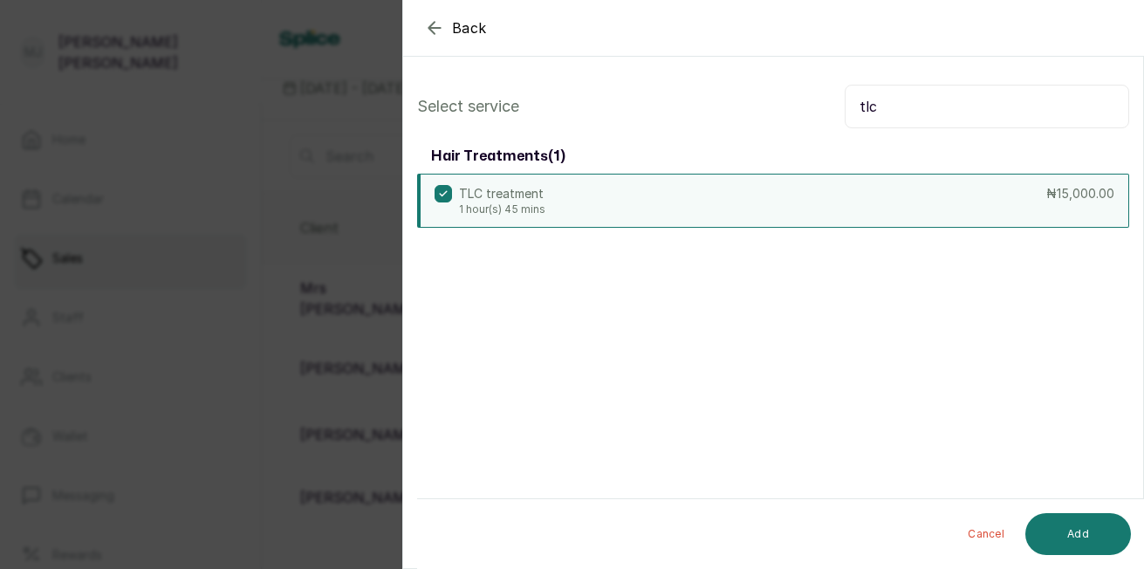
click at [1079, 531] on button "Add" at bounding box center [1078, 534] width 106 height 42
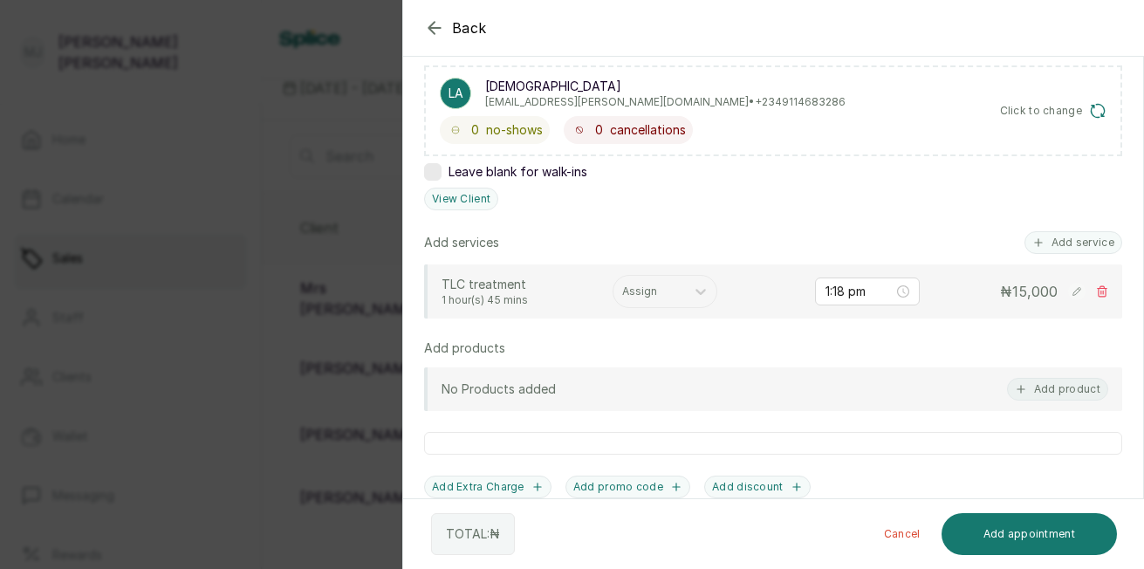
scroll to position [300, 0]
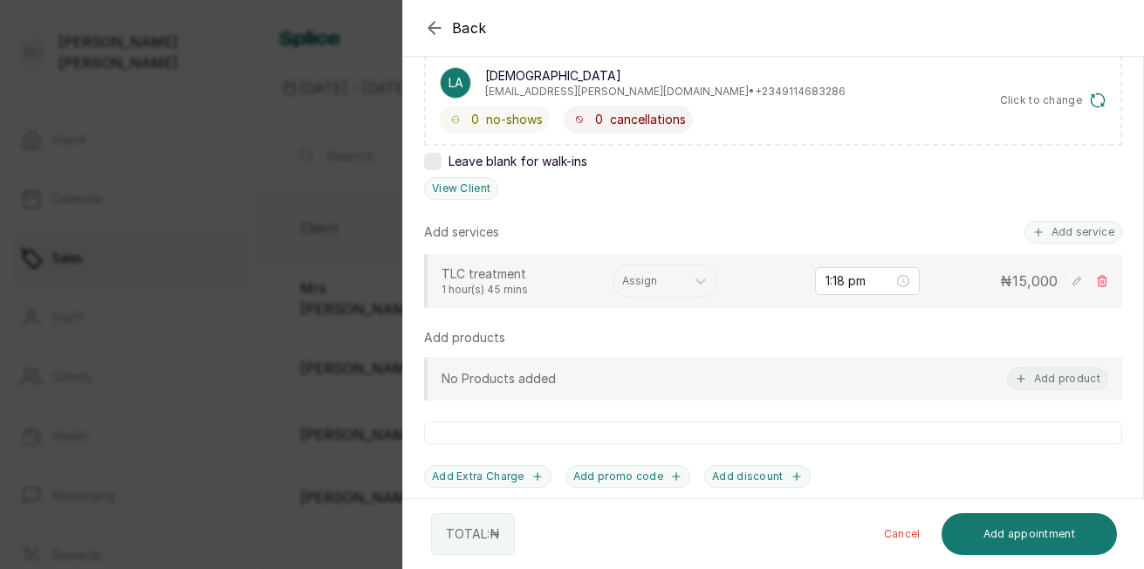
click at [1050, 236] on button "Add service" at bounding box center [1073, 232] width 98 height 23
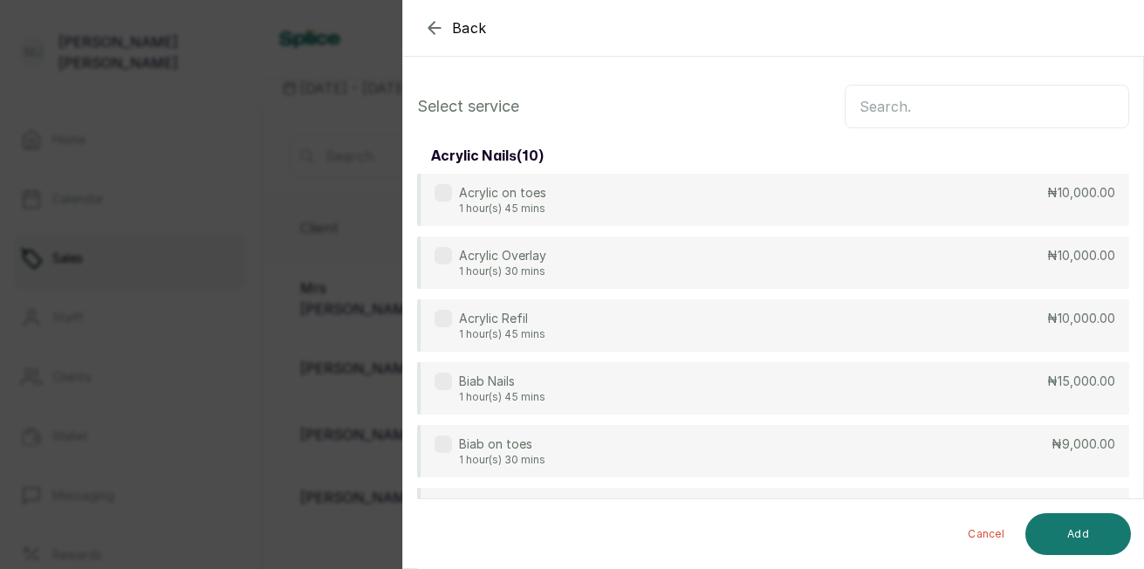
click at [986, 110] on input "text" at bounding box center [987, 107] width 284 height 44
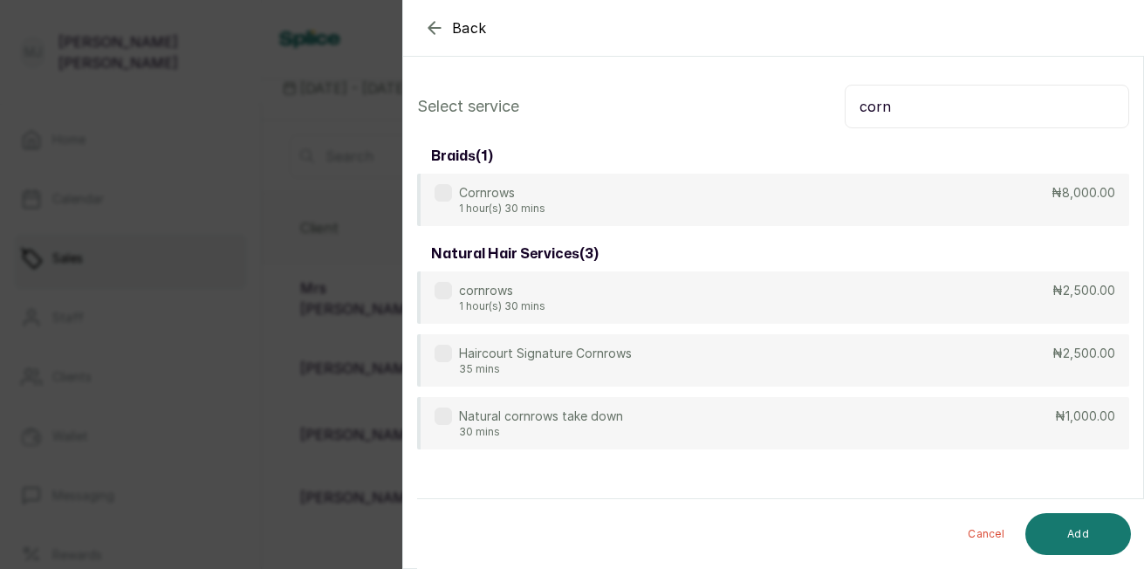
type input "corn"
click at [882, 362] on div "Haircourt Signature Cornrows 35 mins ₦2,500.00" at bounding box center [773, 360] width 712 height 52
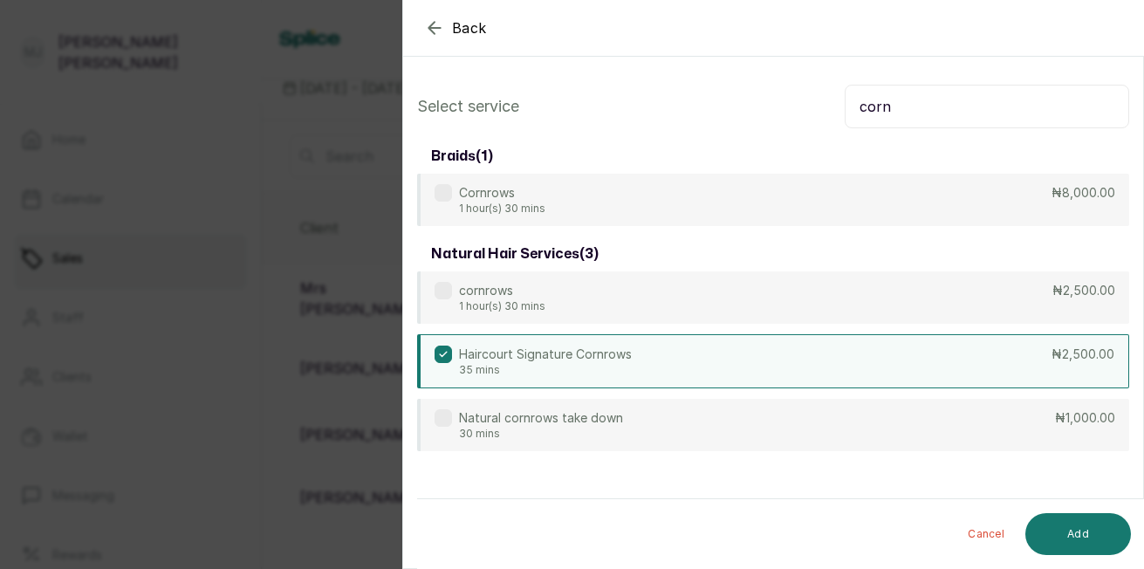
click at [629, 428] on div "Natural cornrows take down 30 mins ₦1,000.00" at bounding box center [773, 425] width 712 height 52
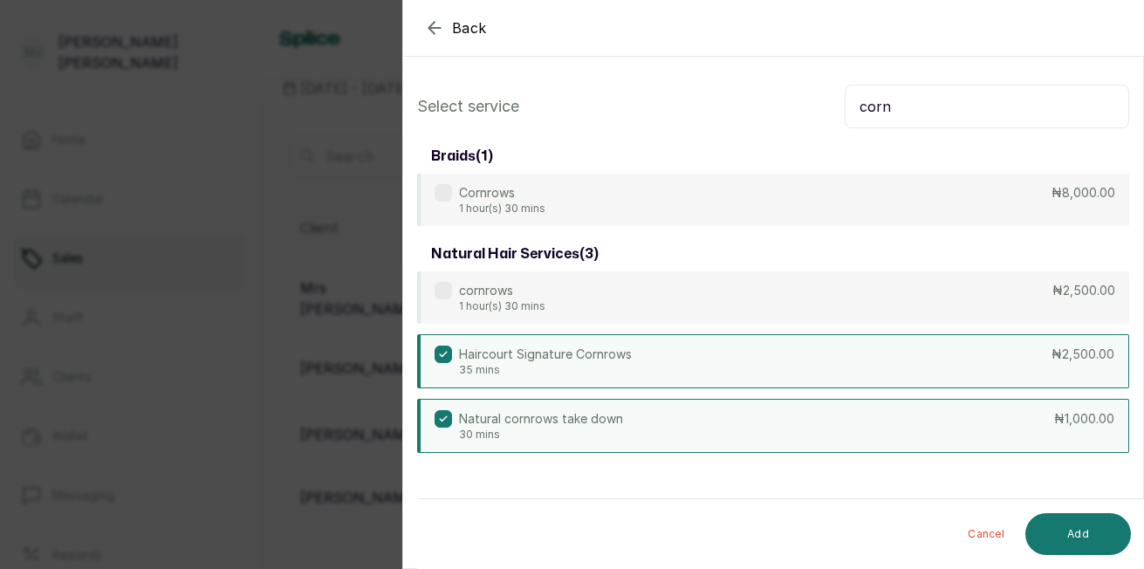
click at [1073, 536] on button "Add" at bounding box center [1078, 534] width 106 height 42
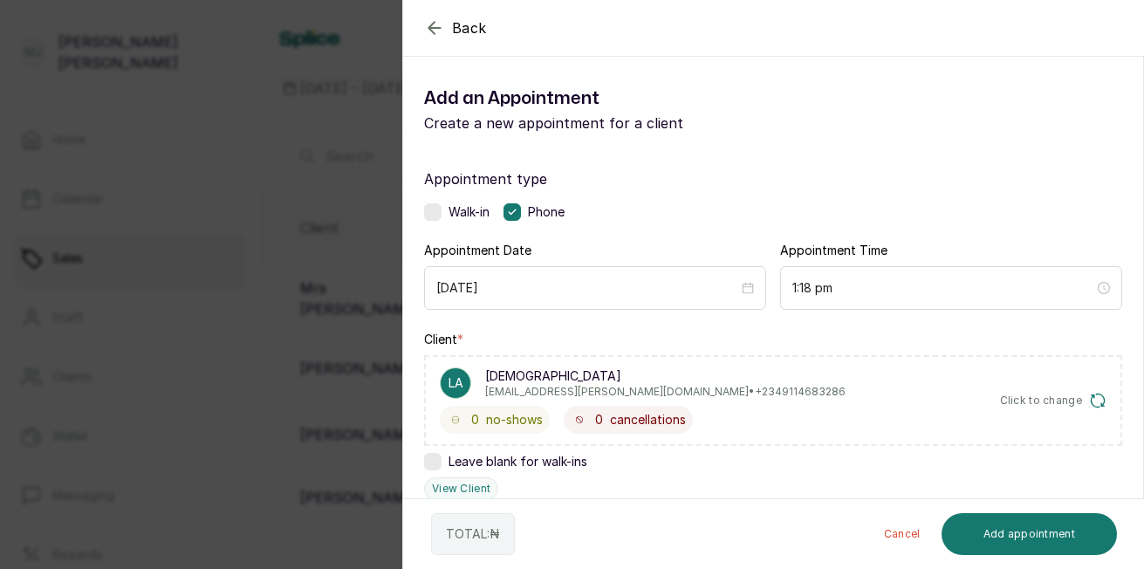
click at [612, 214] on div "Walk-in Phone" at bounding box center [773, 211] width 698 height 17
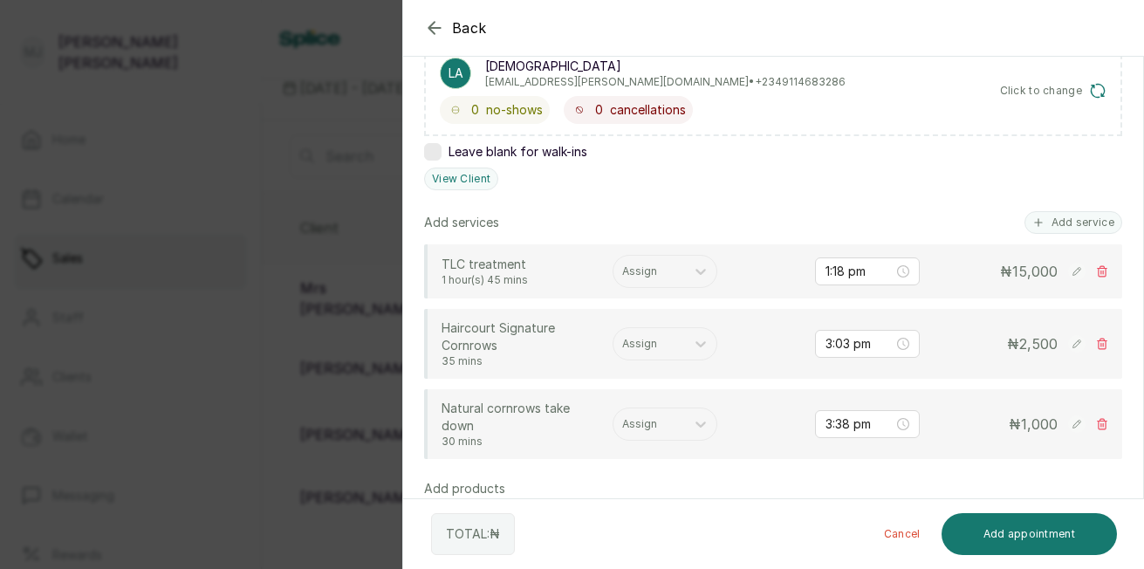
scroll to position [318, 0]
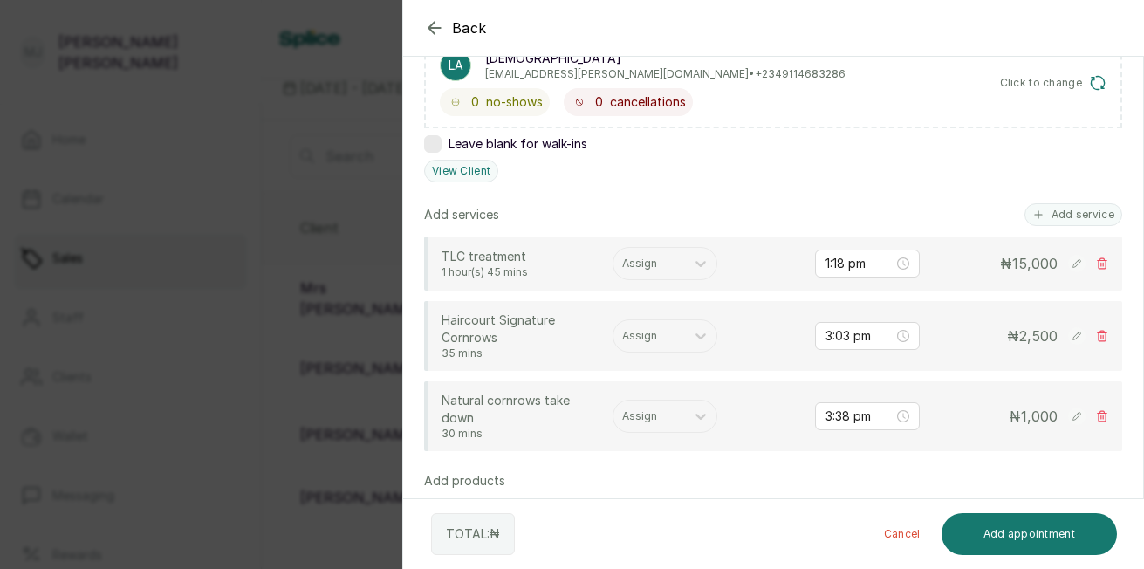
click at [636, 344] on div "Assign" at bounding box center [649, 336] width 72 height 23
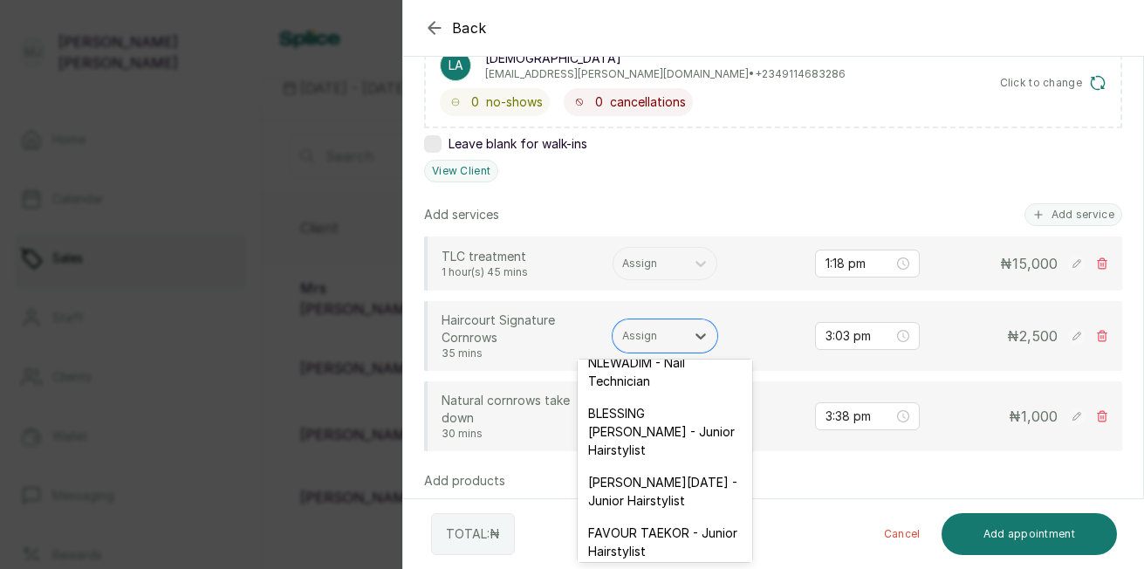
scroll to position [70, 0]
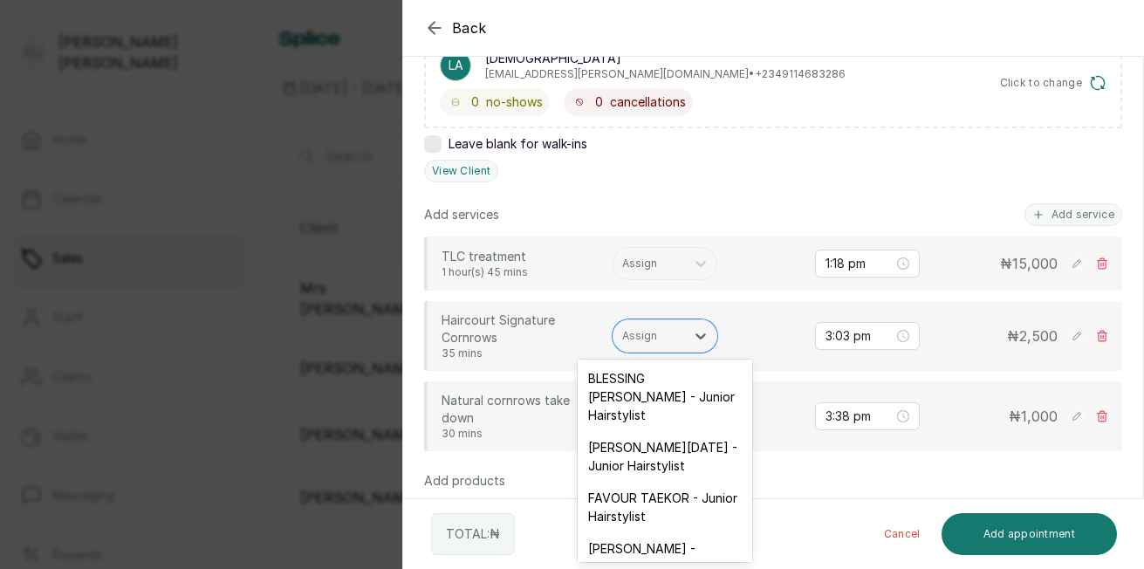
click at [697, 532] on div "FAVOUR TAEKOR - Junior Hairstylist" at bounding box center [665, 507] width 174 height 51
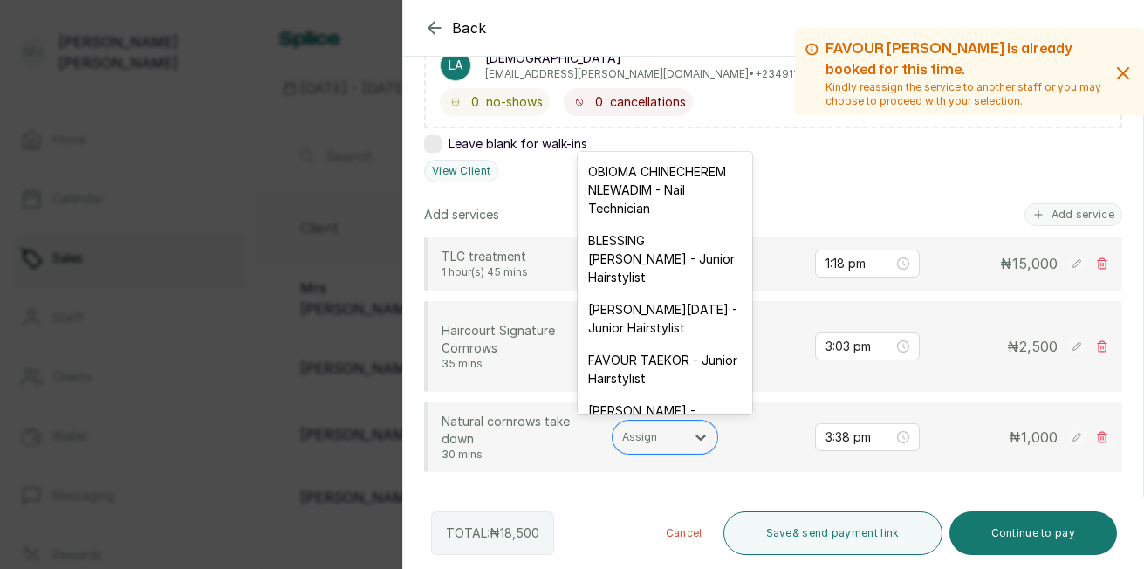
click at [650, 438] on div at bounding box center [649, 437] width 54 height 16
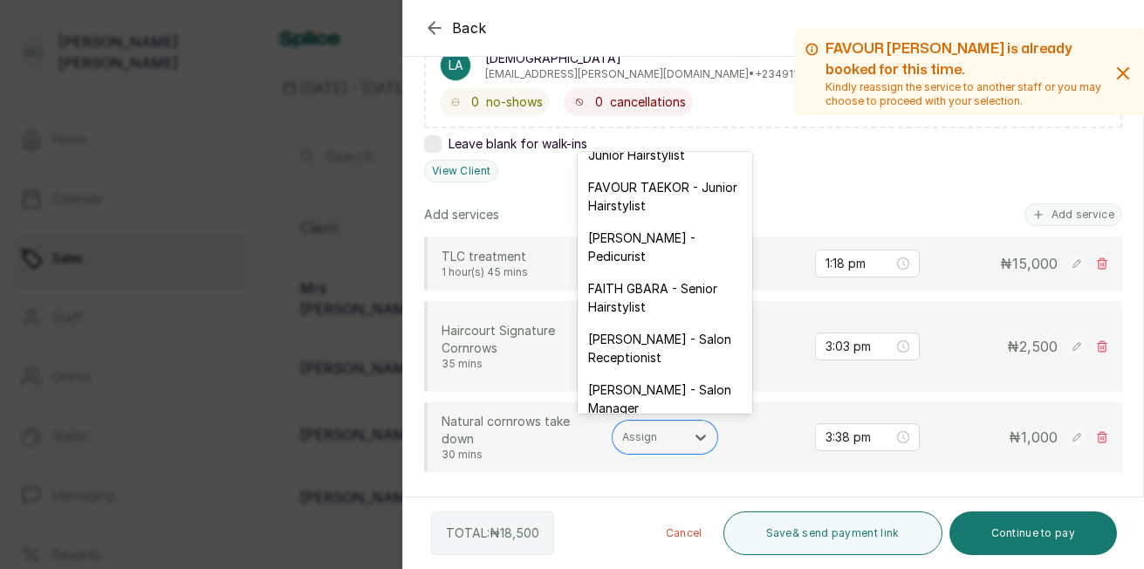
scroll to position [174, 0]
click at [693, 373] on div "FAITH OGU - Salon Receptionist" at bounding box center [665, 347] width 174 height 51
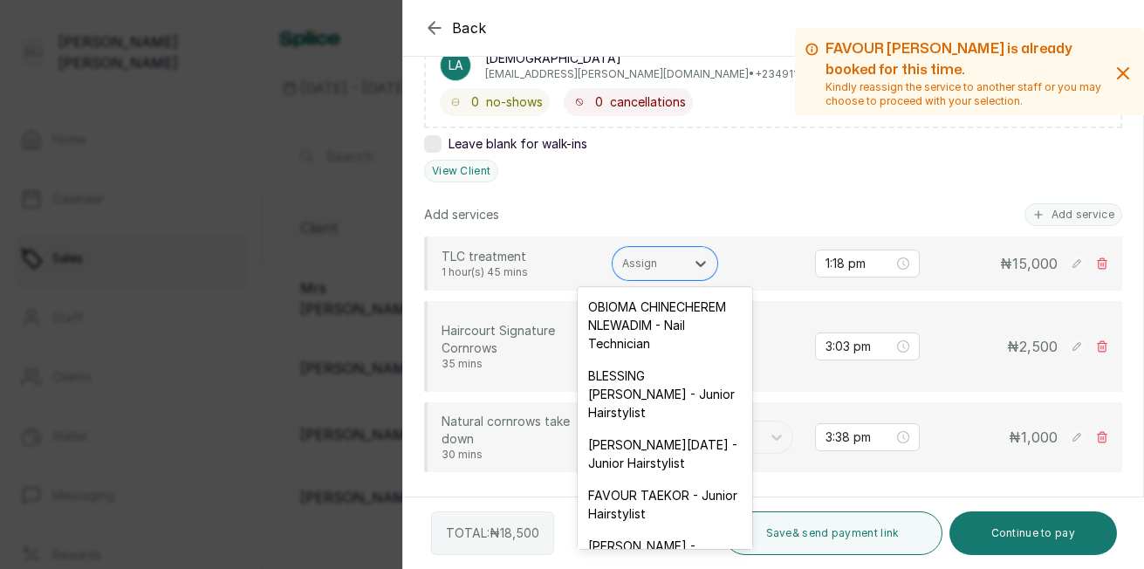
click at [646, 266] on div at bounding box center [649, 264] width 54 height 16
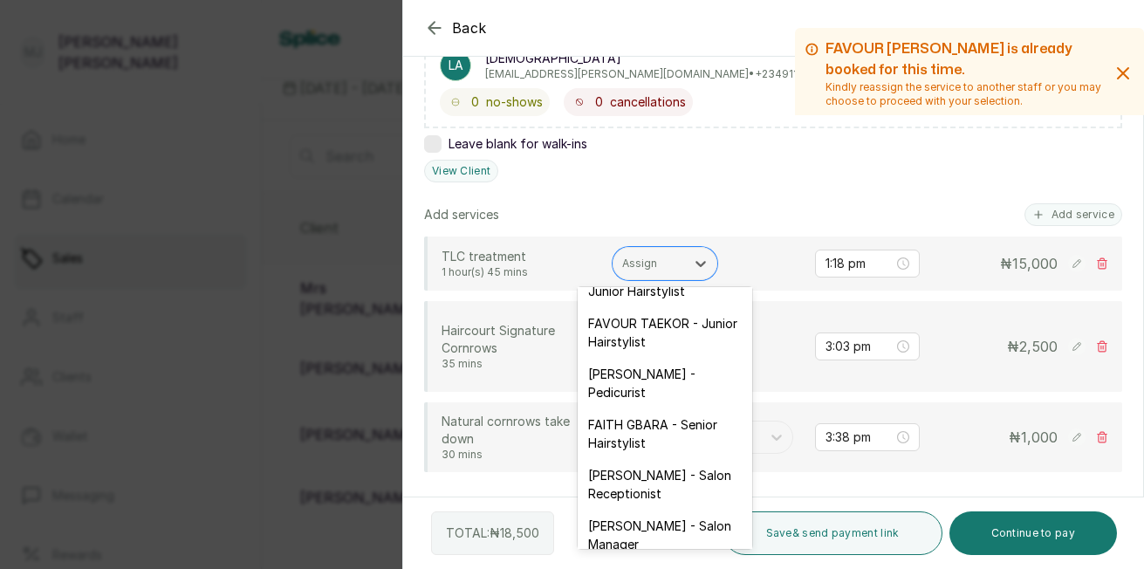
scroll to position [209, 0]
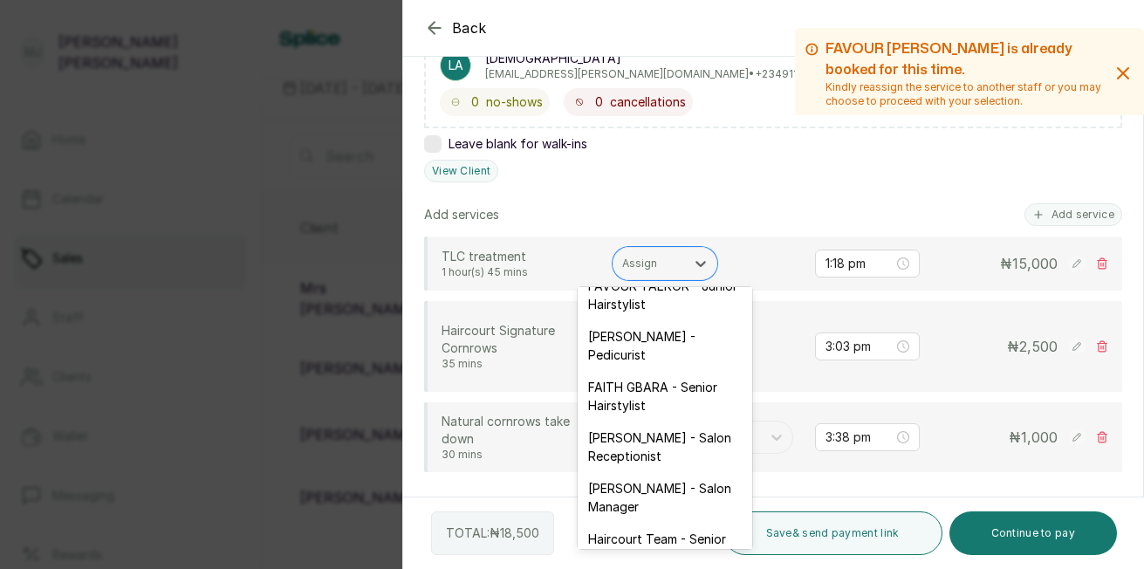
click at [685, 472] on div "FAITH OGU - Salon Receptionist" at bounding box center [665, 446] width 174 height 51
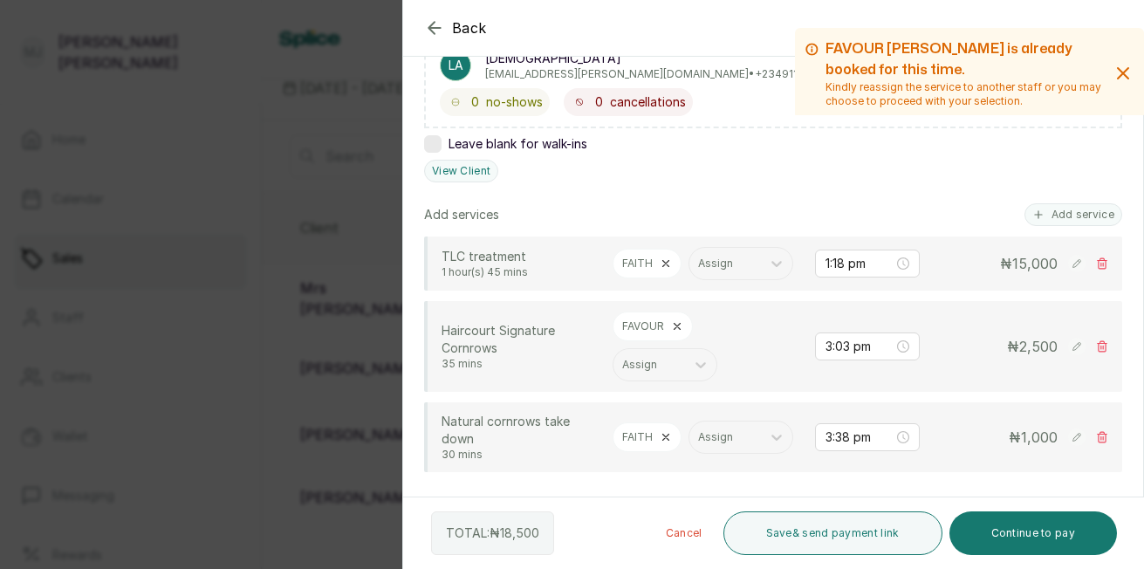
click at [1068, 272] on rect at bounding box center [1076, 263] width 17 height 17
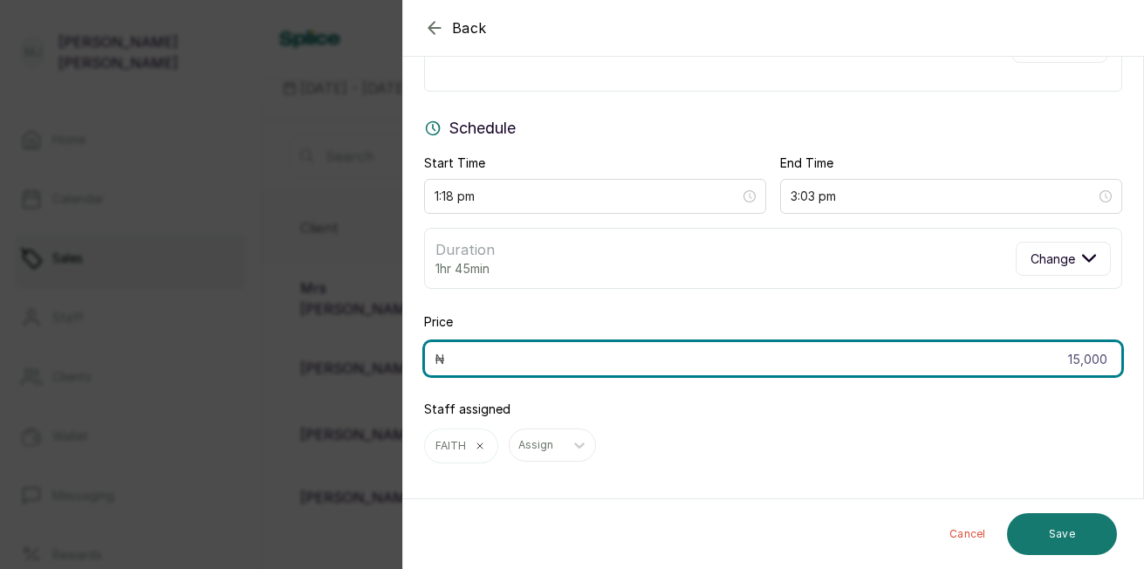
click at [1101, 363] on input "15,000" at bounding box center [773, 358] width 698 height 35
type input "1"
type input "20,000"
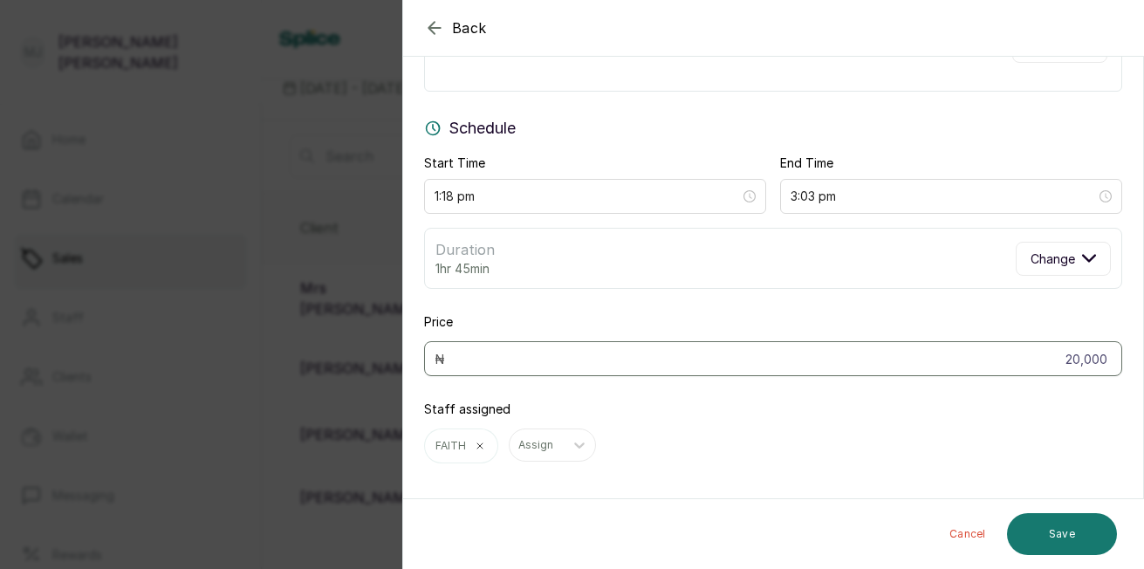
click at [1056, 531] on button "Save" at bounding box center [1062, 534] width 110 height 42
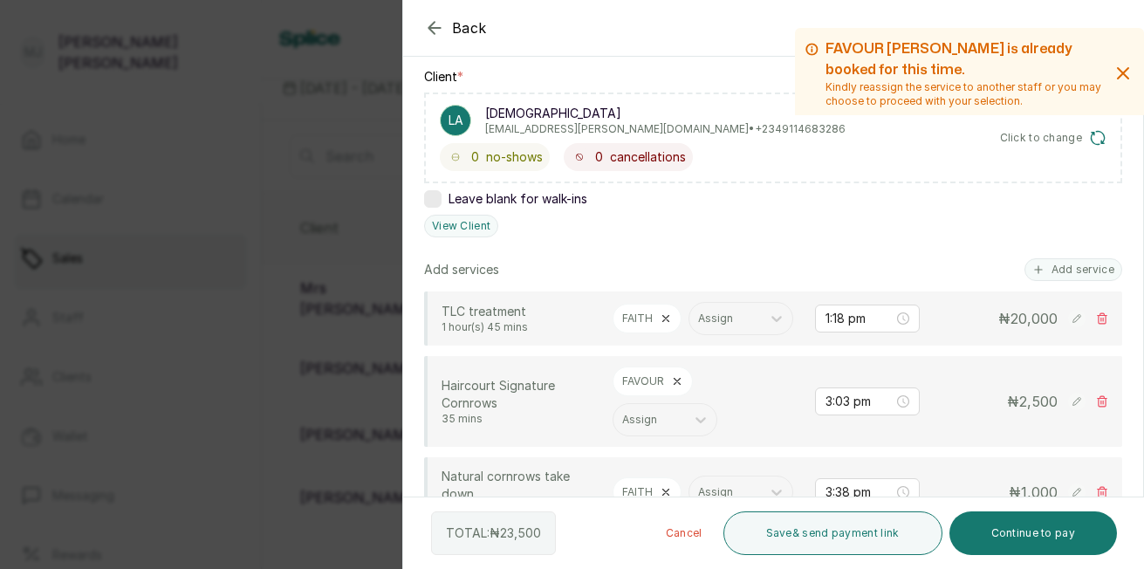
scroll to position [278, 0]
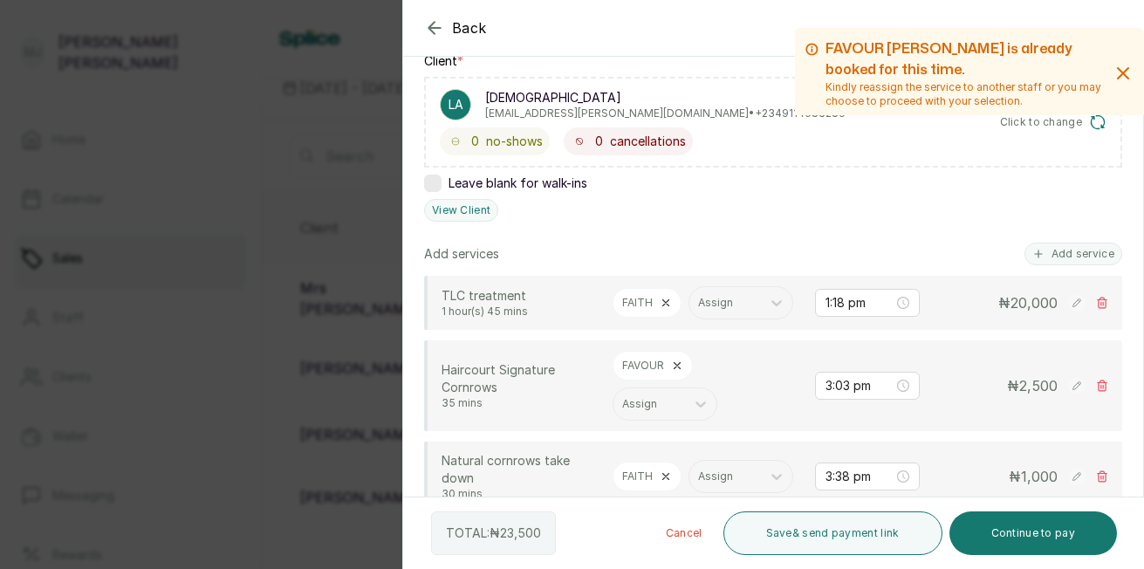
click at [1070, 252] on button "Add service" at bounding box center [1073, 254] width 98 height 23
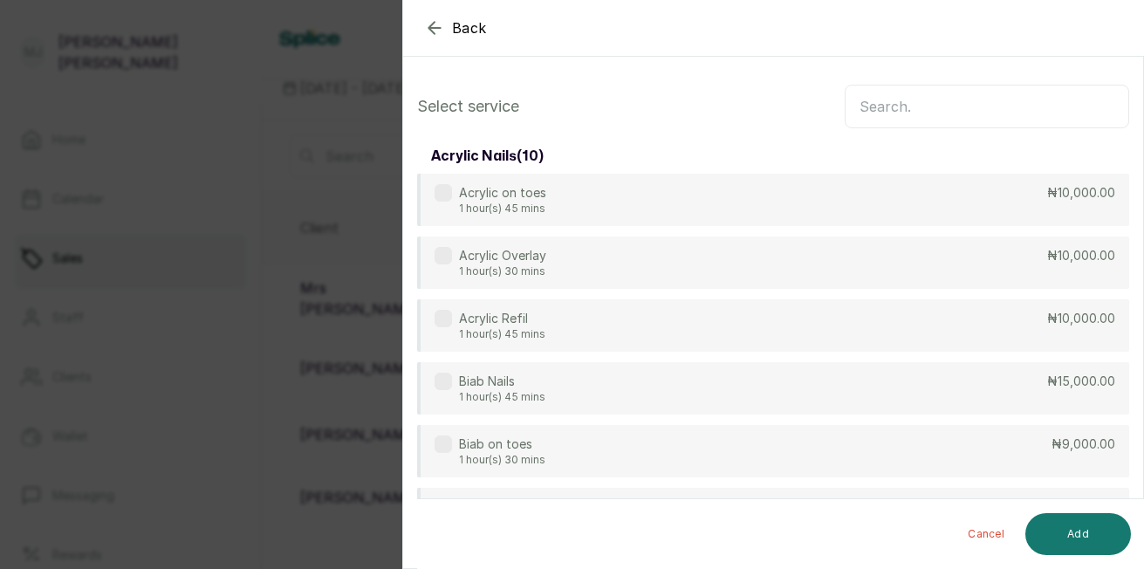
click at [982, 113] on input "text" at bounding box center [987, 107] width 284 height 44
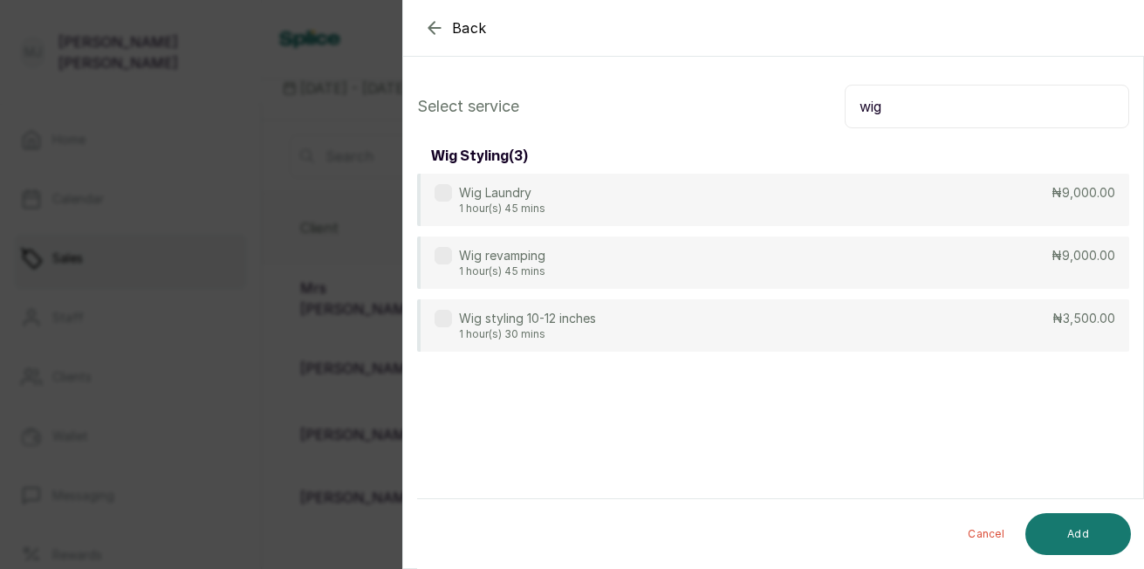
type input "wig"
click at [802, 272] on div "Wig revamping 1 hour(s) 45 mins ₦9,000.00" at bounding box center [773, 262] width 712 height 52
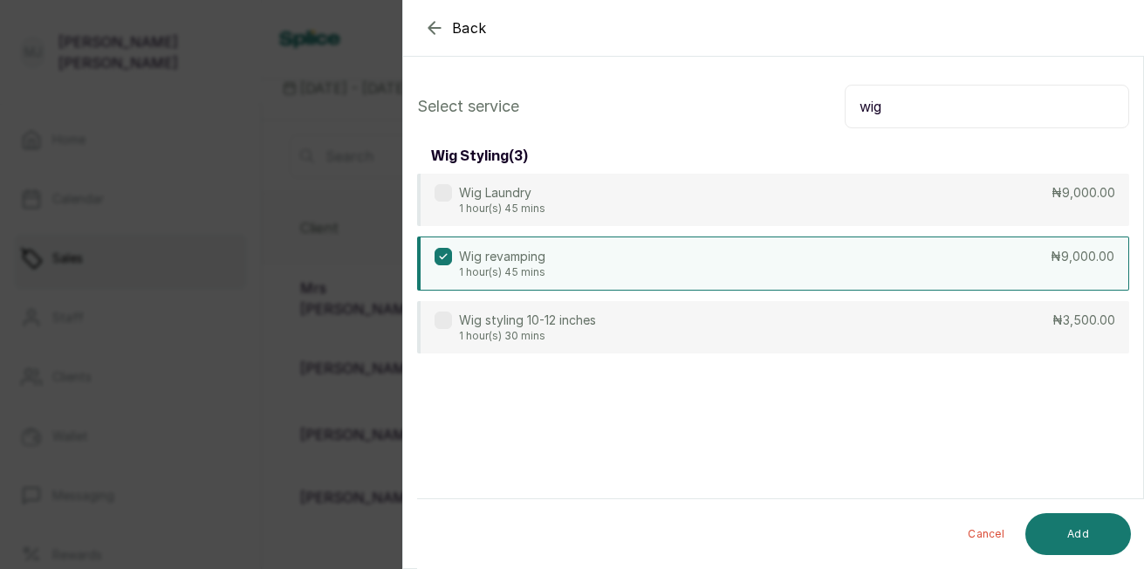
click at [804, 213] on div "Wig Laundry 1 hour(s) 45 mins ₦9,000.00" at bounding box center [773, 200] width 712 height 52
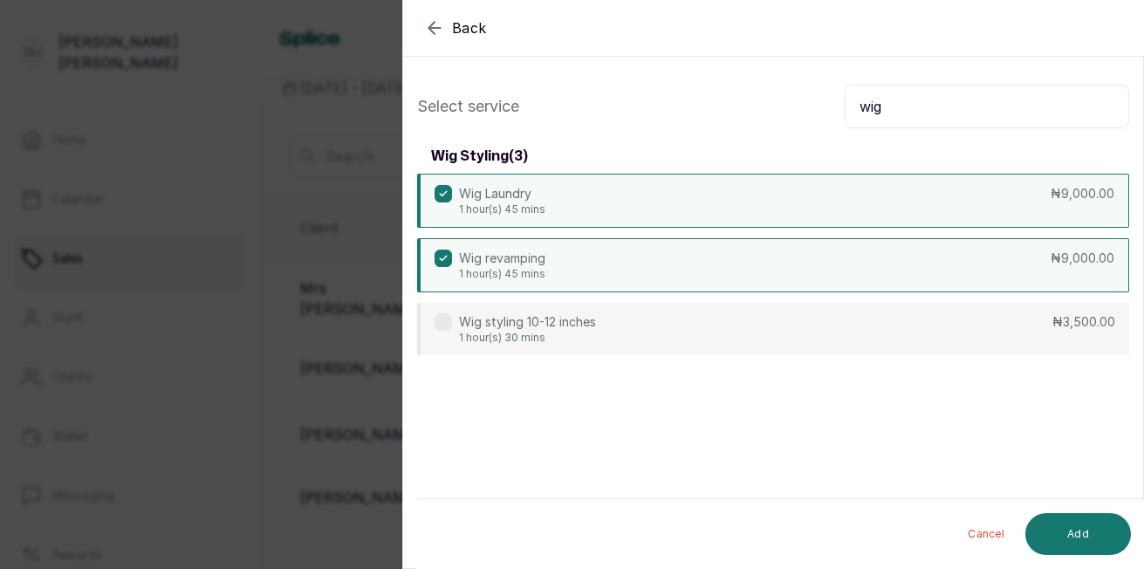
click at [667, 278] on div "Wig revamping 1 hour(s) 45 mins ₦9,000.00" at bounding box center [773, 265] width 712 height 54
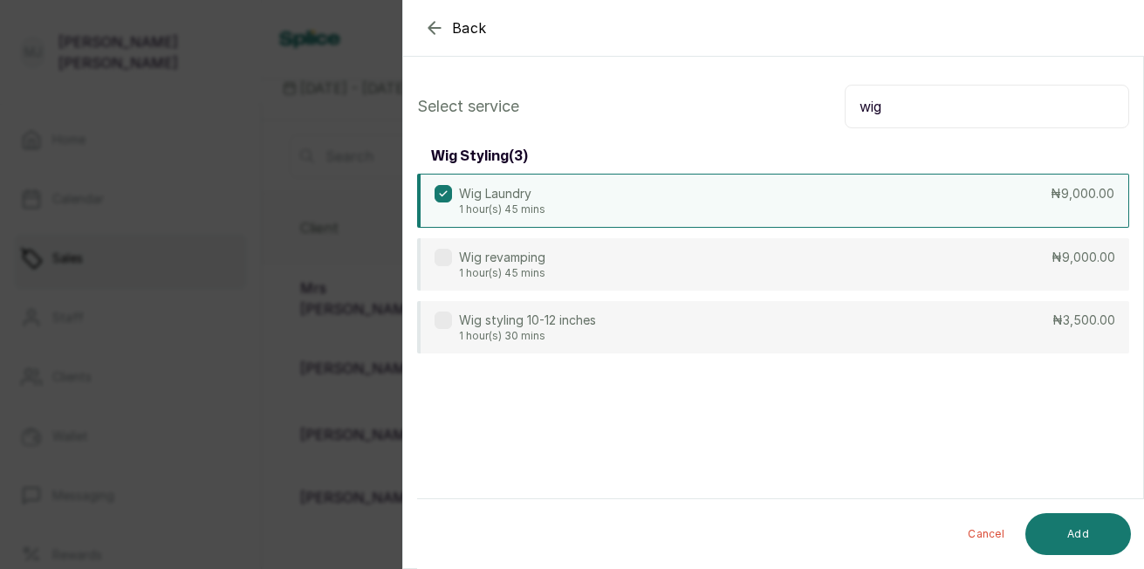
click at [1061, 534] on button "Add" at bounding box center [1078, 534] width 106 height 42
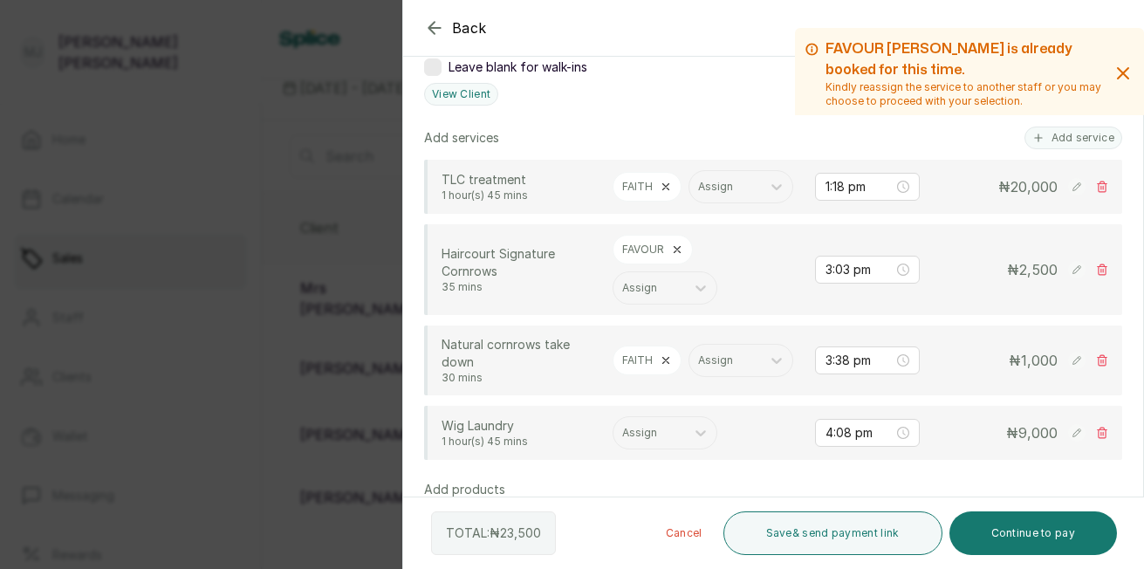
scroll to position [402, 0]
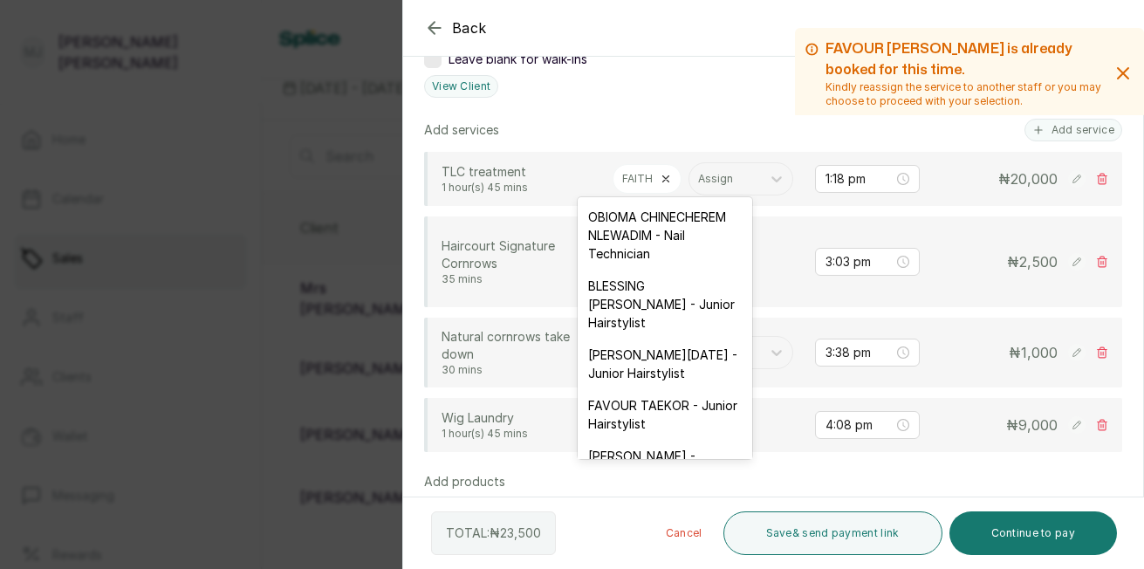
click at [679, 436] on div "Assign" at bounding box center [649, 425] width 72 height 23
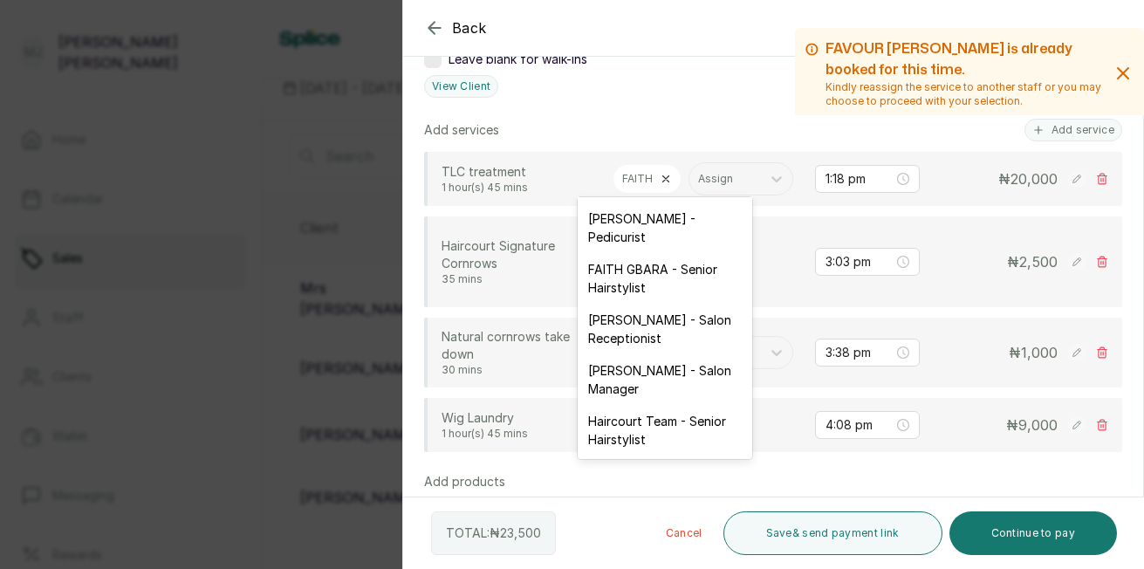
scroll to position [278, 0]
click at [667, 340] on div "FAITH OGU - Salon Receptionist" at bounding box center [665, 329] width 174 height 51
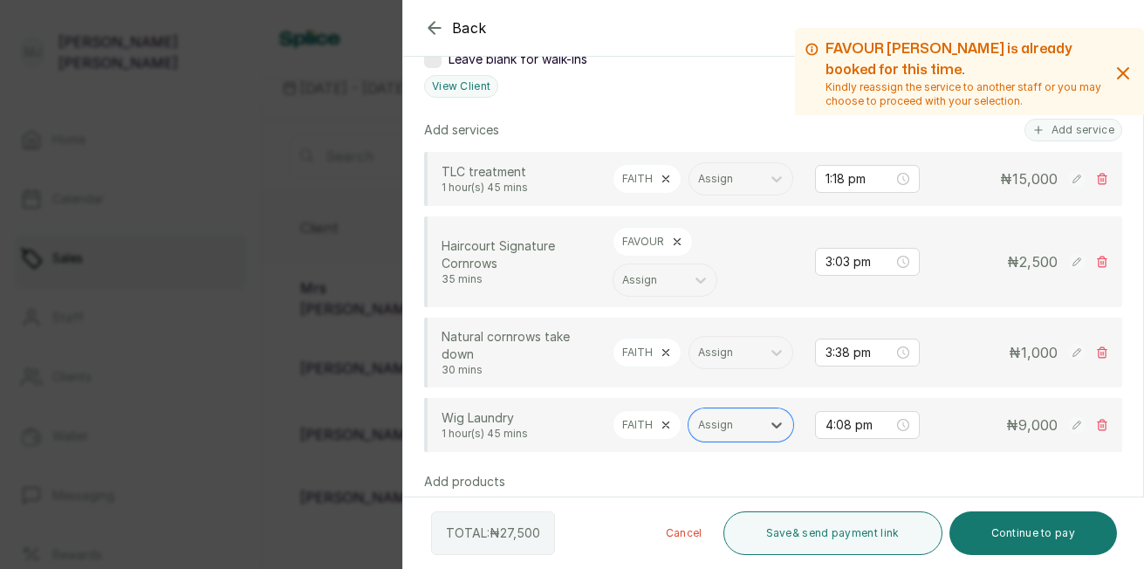
click at [1072, 182] on icon at bounding box center [1076, 178] width 8 height 8
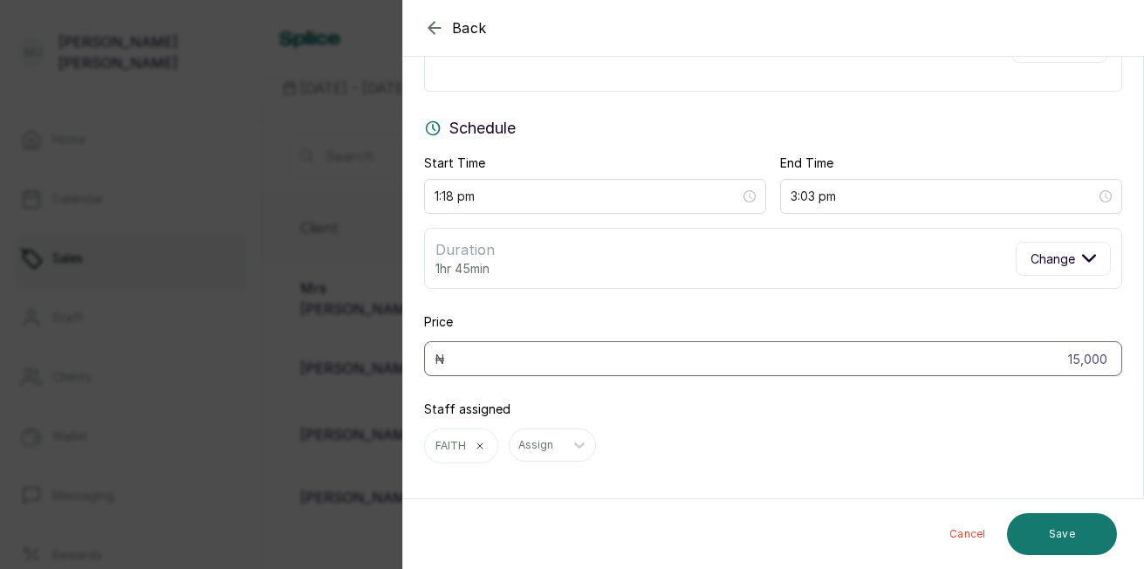
scroll to position [116, 0]
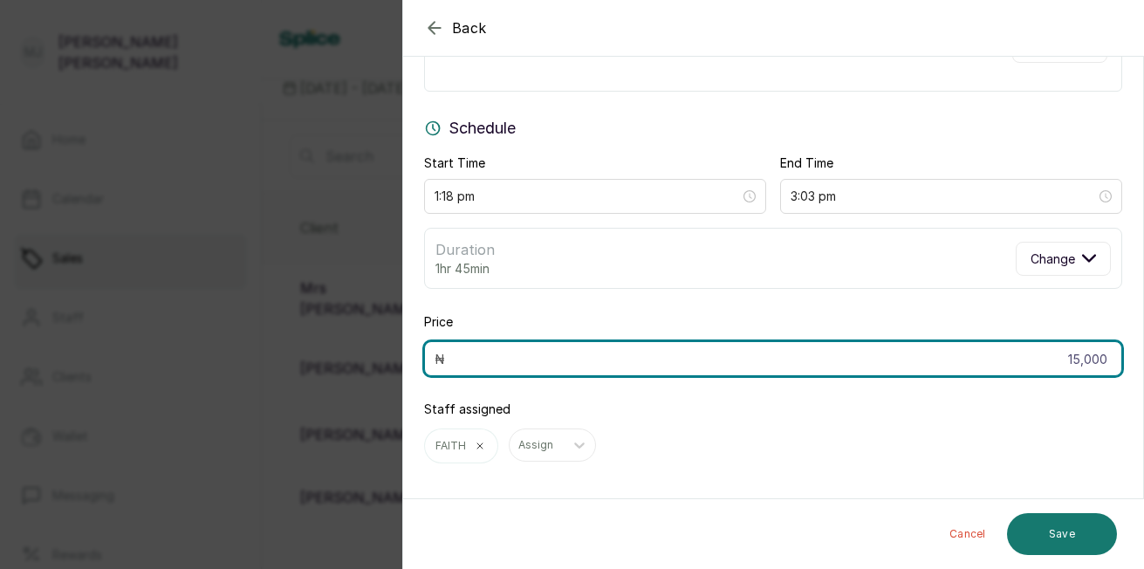
click at [1095, 356] on input "15,000" at bounding box center [773, 358] width 698 height 35
type input "1"
type input "20,000"
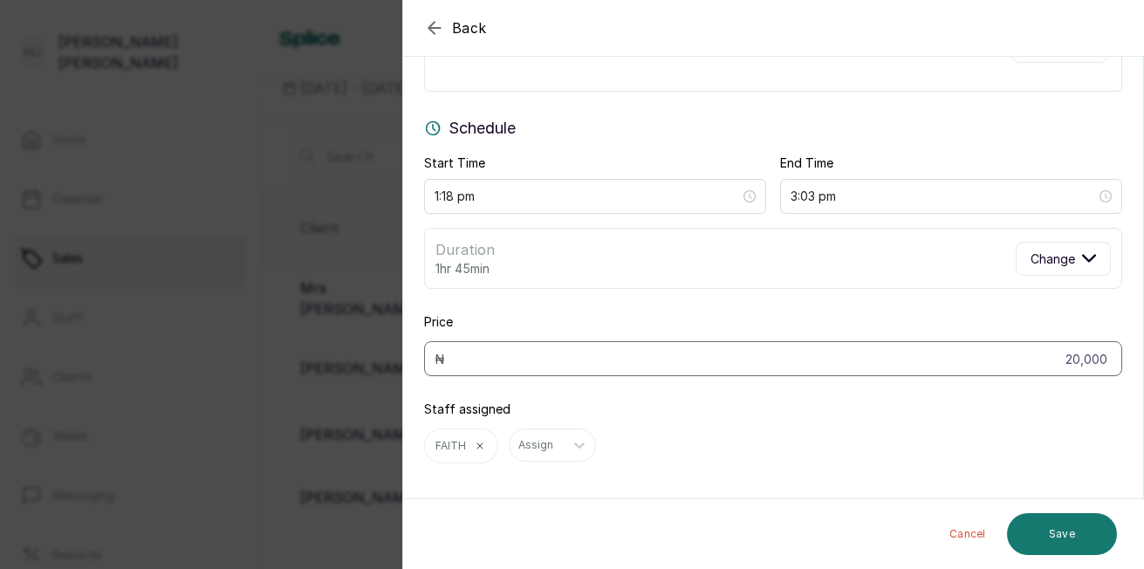
click at [1084, 531] on button "Save" at bounding box center [1062, 534] width 110 height 42
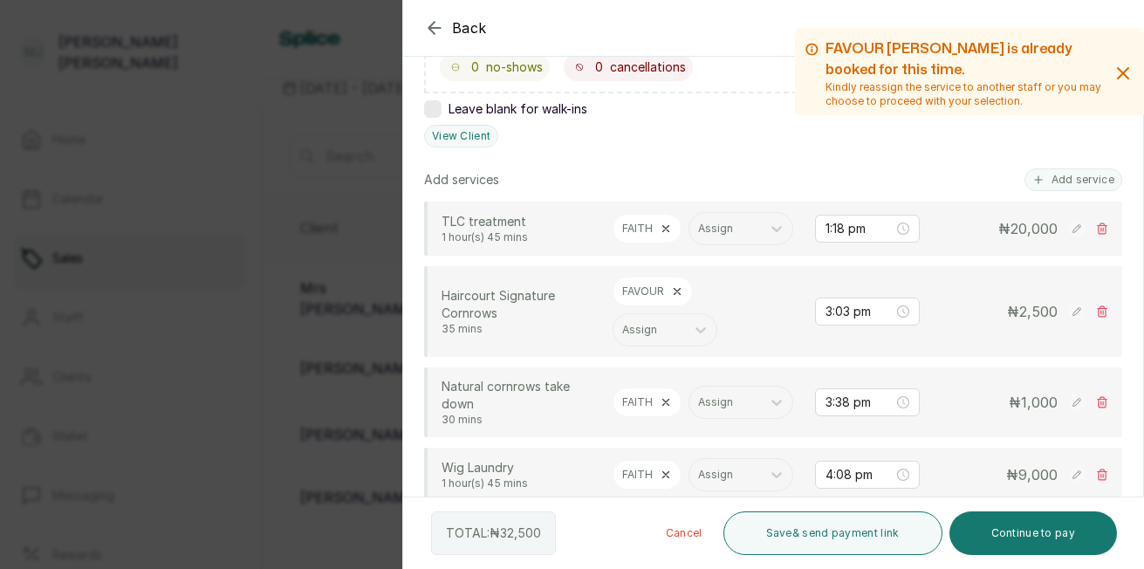
scroll to position [369, 0]
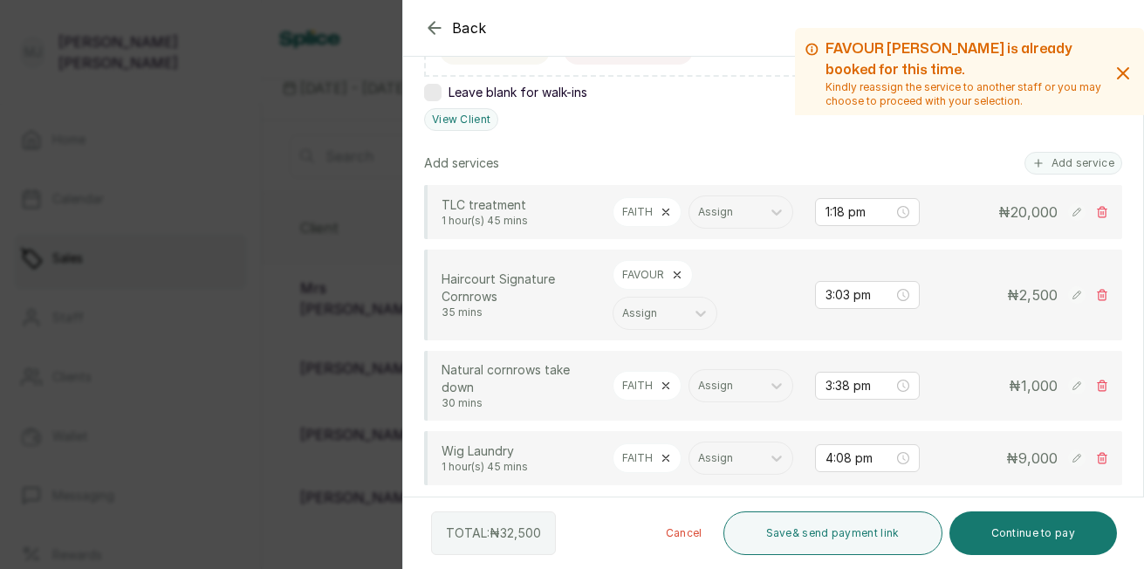
click at [1057, 162] on button "Add service" at bounding box center [1073, 163] width 98 height 23
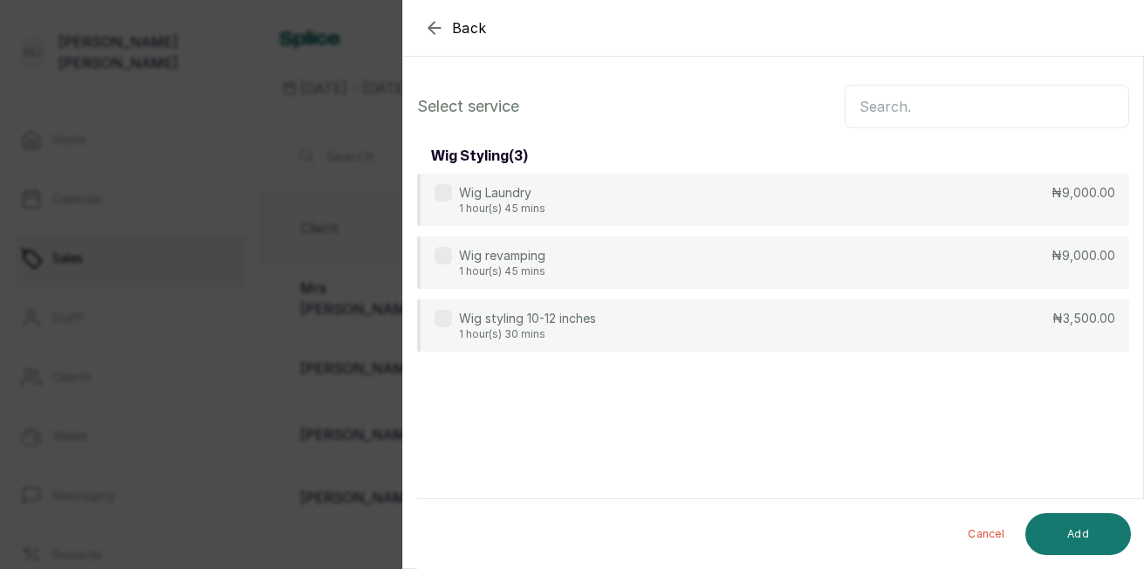
scroll to position [0, 0]
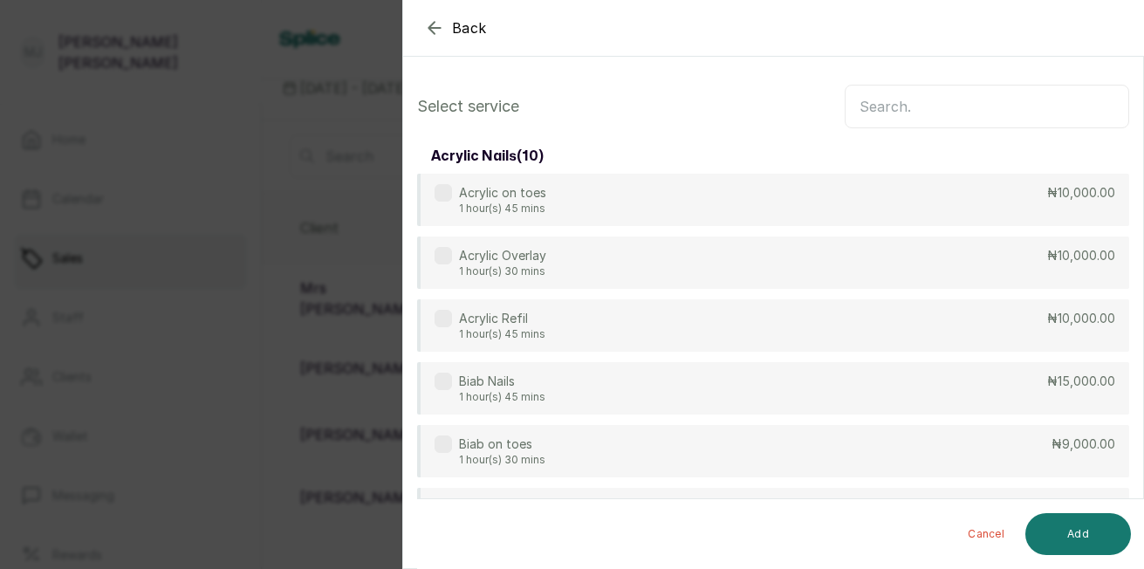
click at [962, 106] on input "text" at bounding box center [987, 107] width 284 height 44
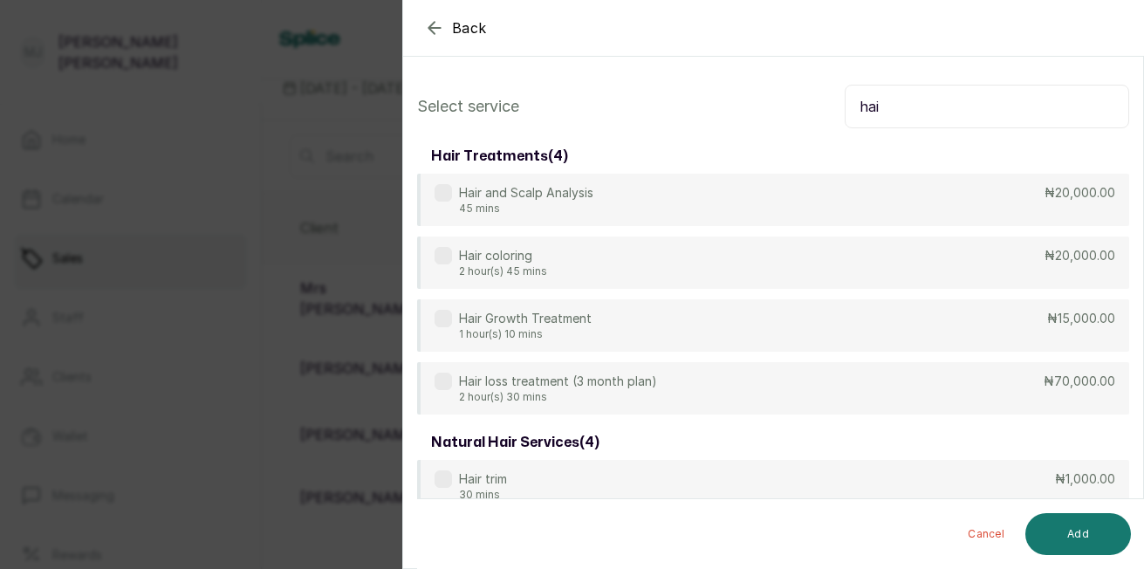
type input "hai"
click at [746, 472] on div "Hair trim 30 mins ₦1,000.00" at bounding box center [773, 486] width 712 height 52
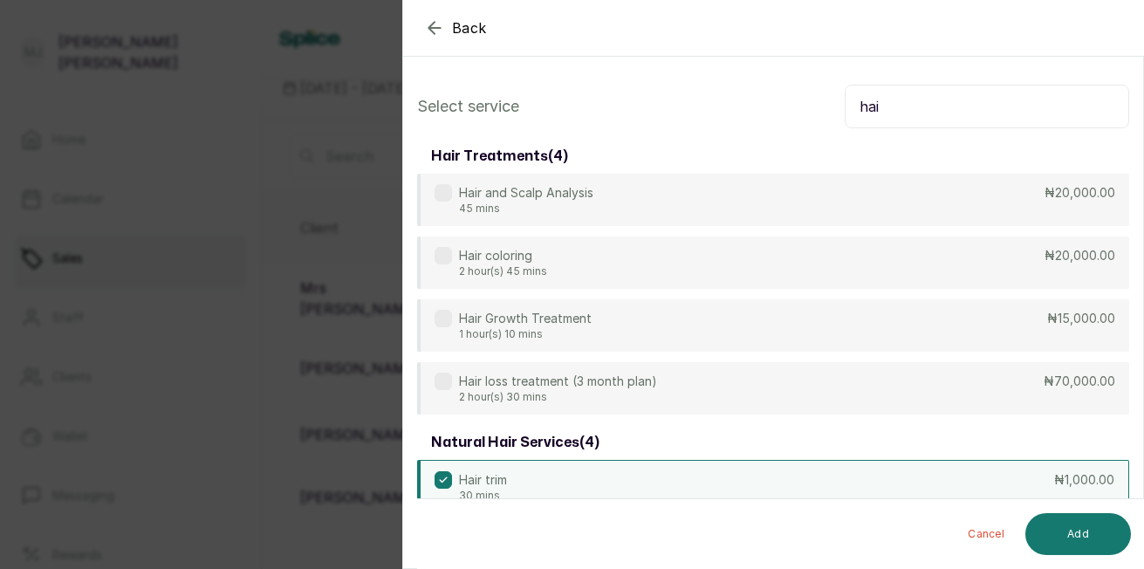
click at [1060, 524] on button "Add" at bounding box center [1078, 534] width 106 height 42
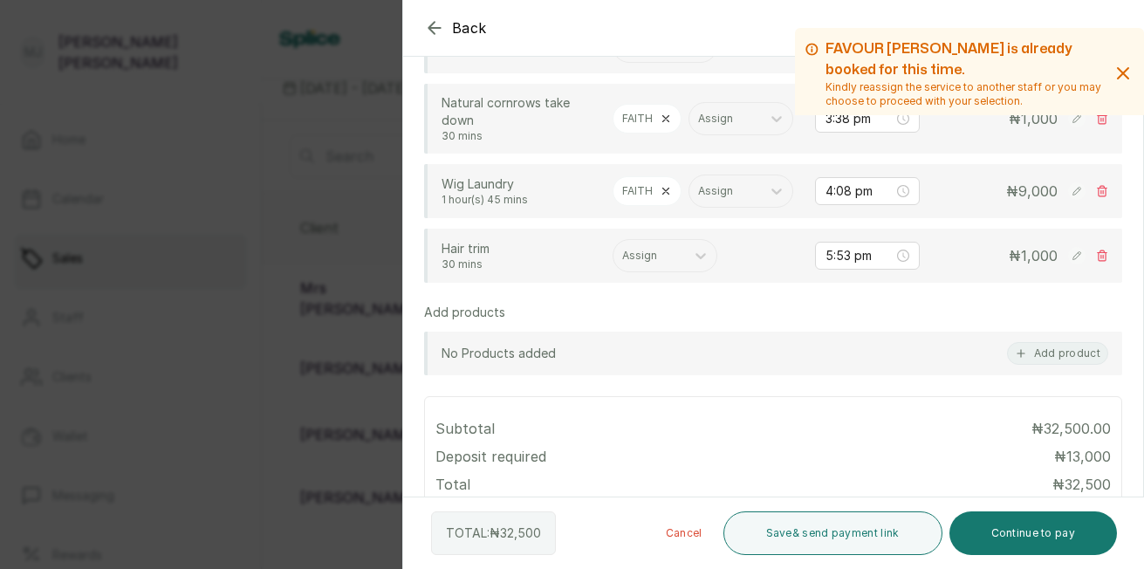
scroll to position [640, 0]
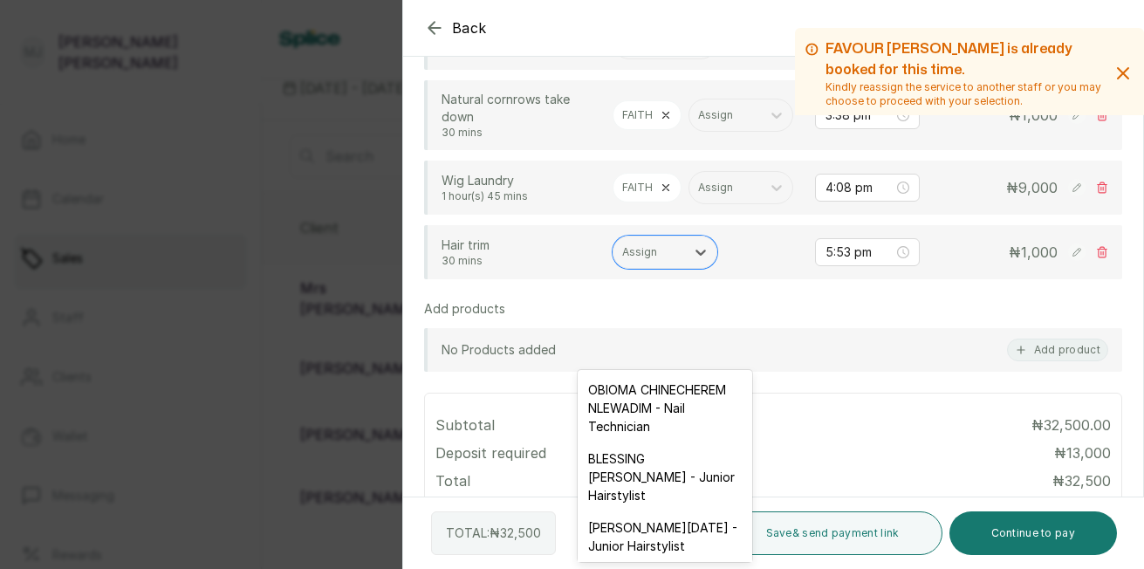
click at [645, 263] on div "Assign" at bounding box center [649, 252] width 72 height 23
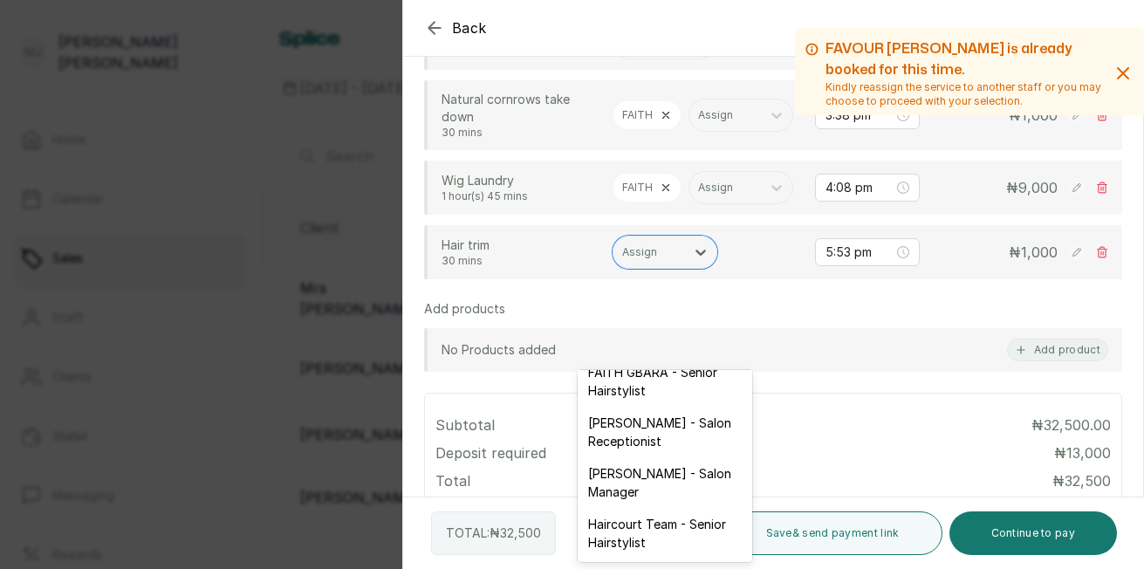
scroll to position [314, 0]
click at [655, 457] on div "FAITH OGU - Salon Receptionist" at bounding box center [665, 432] width 174 height 51
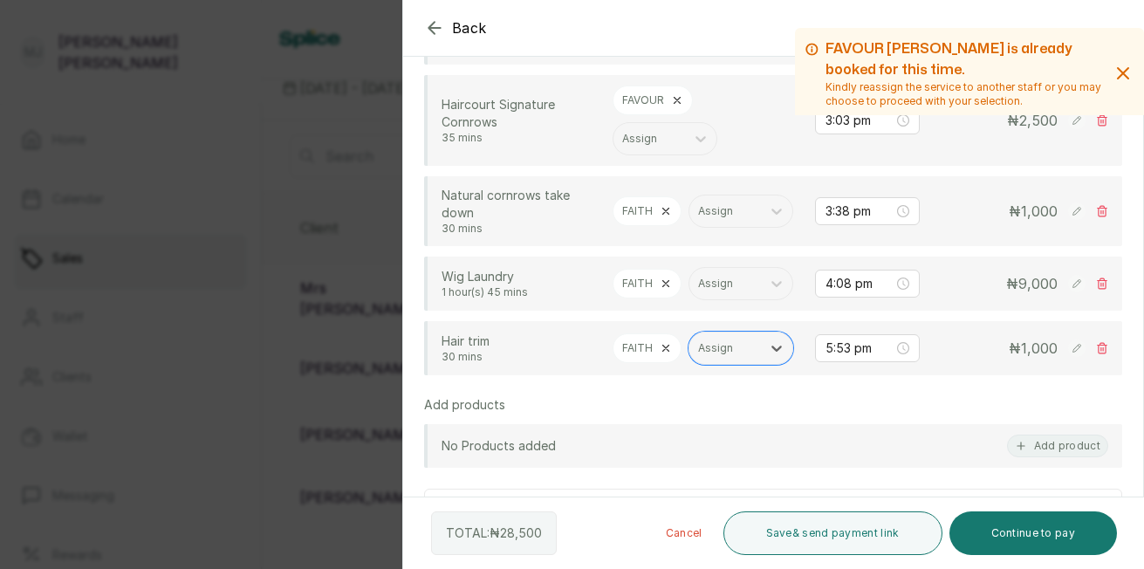
scroll to position [518, 0]
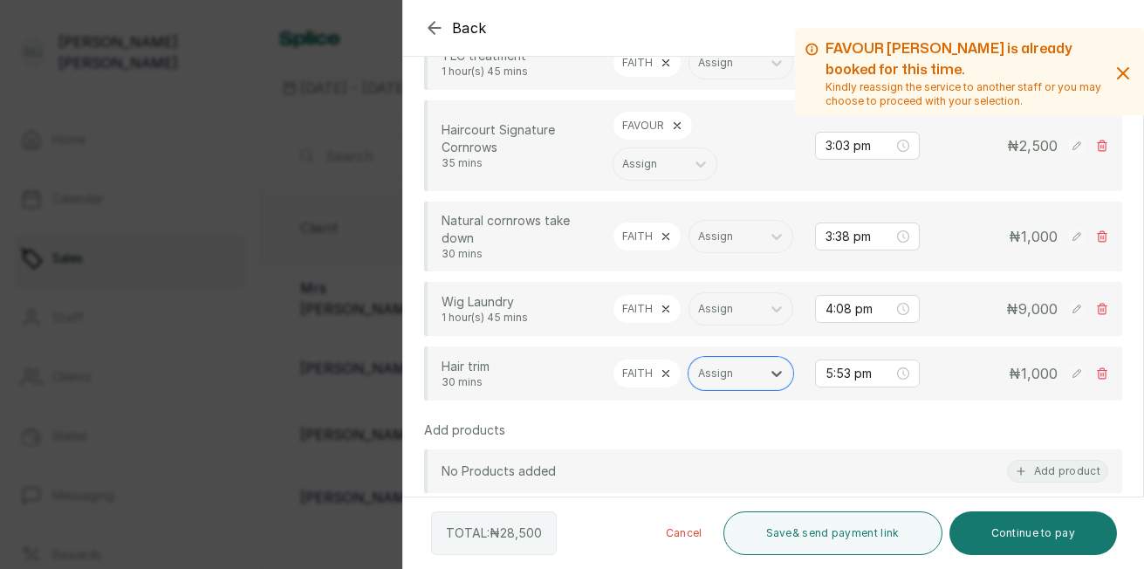
click at [1117, 68] on icon "button" at bounding box center [1122, 73] width 21 height 21
click at [1118, 78] on icon "button" at bounding box center [1123, 73] width 10 height 10
click at [1118, 75] on icon "button" at bounding box center [1123, 73] width 10 height 10
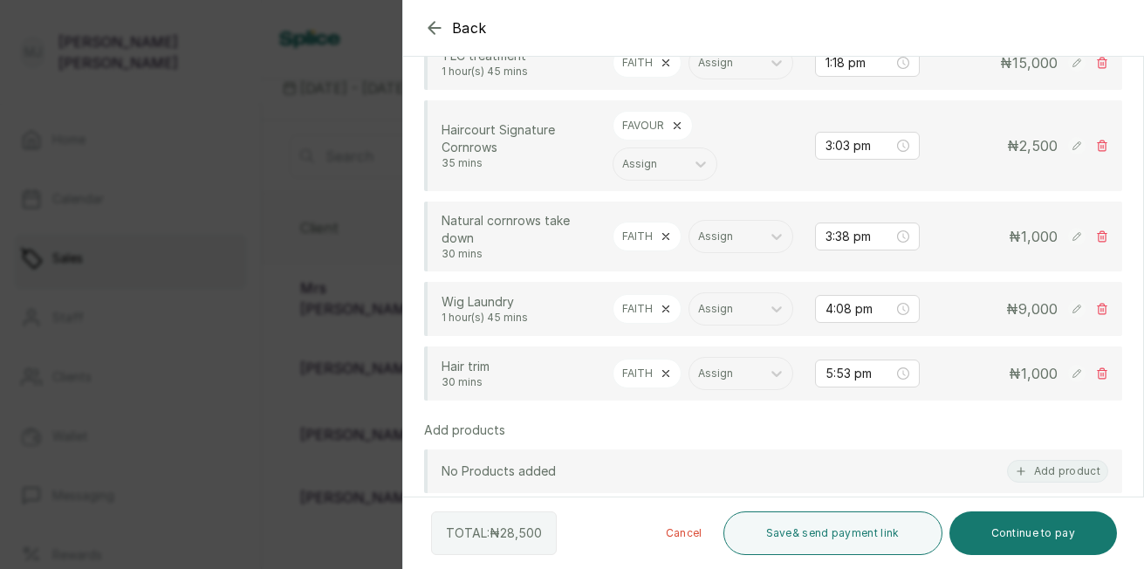
click at [1059, 79] on div at bounding box center [969, 71] width 349 height 87
click at [1060, 83] on div at bounding box center [969, 71] width 349 height 87
click at [1068, 81] on div at bounding box center [969, 71] width 349 height 87
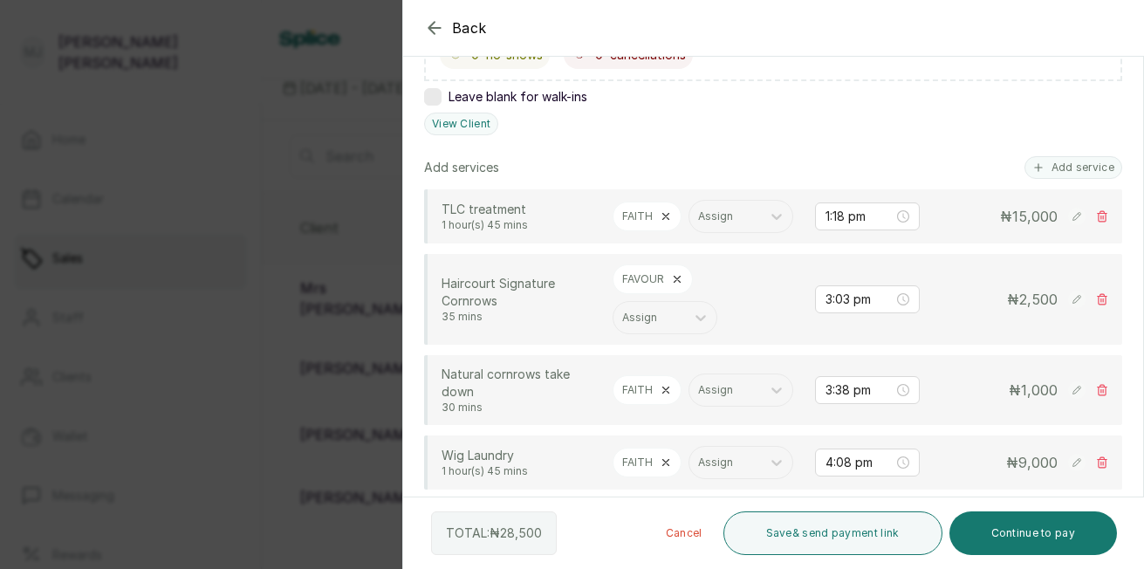
scroll to position [341, 0]
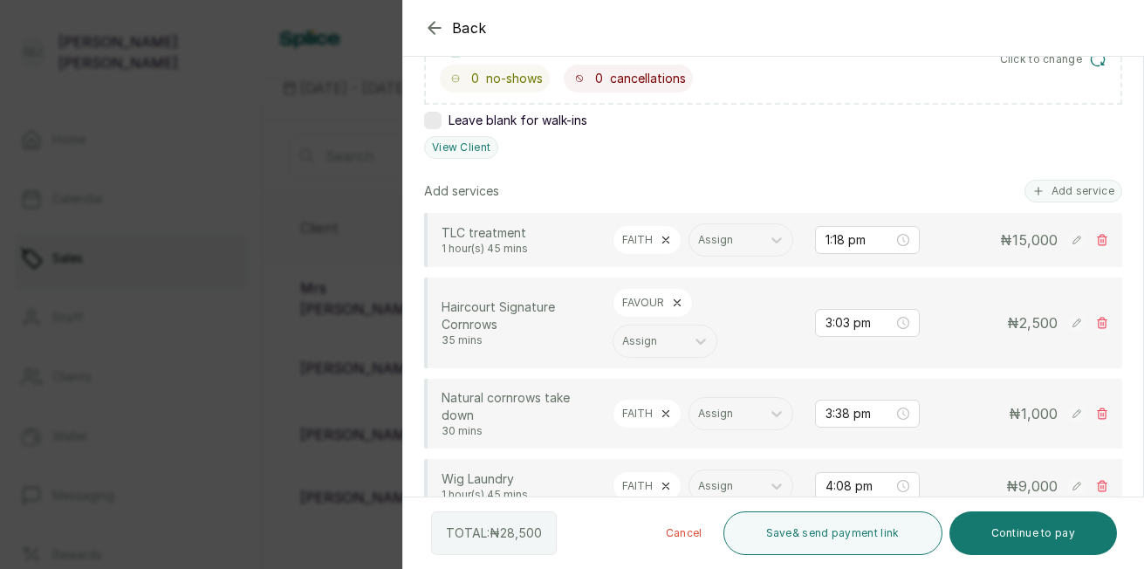
click at [1068, 249] on rect at bounding box center [1076, 239] width 17 height 17
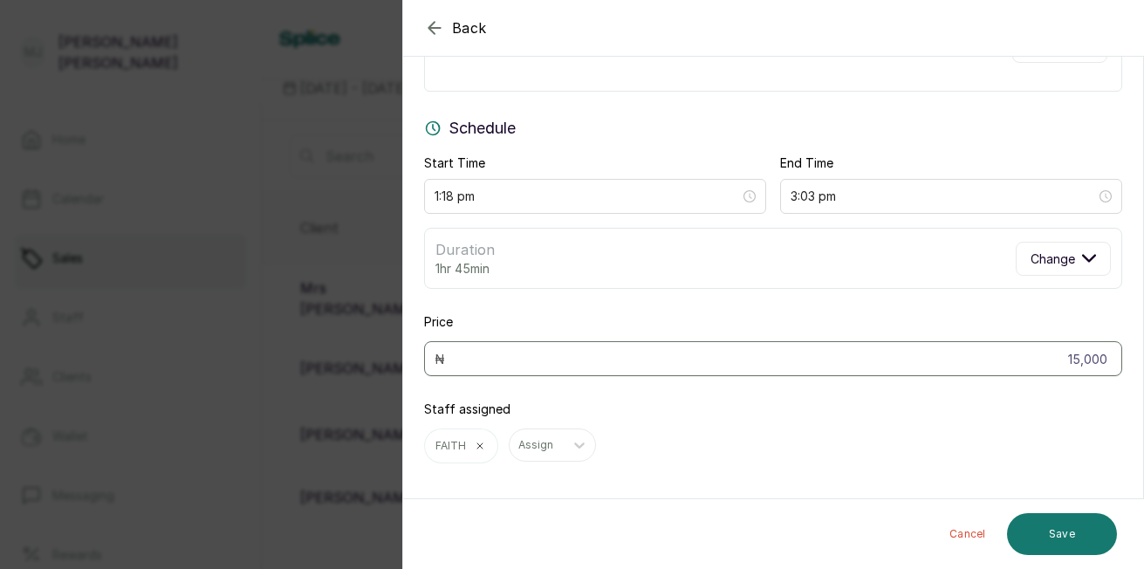
scroll to position [116, 0]
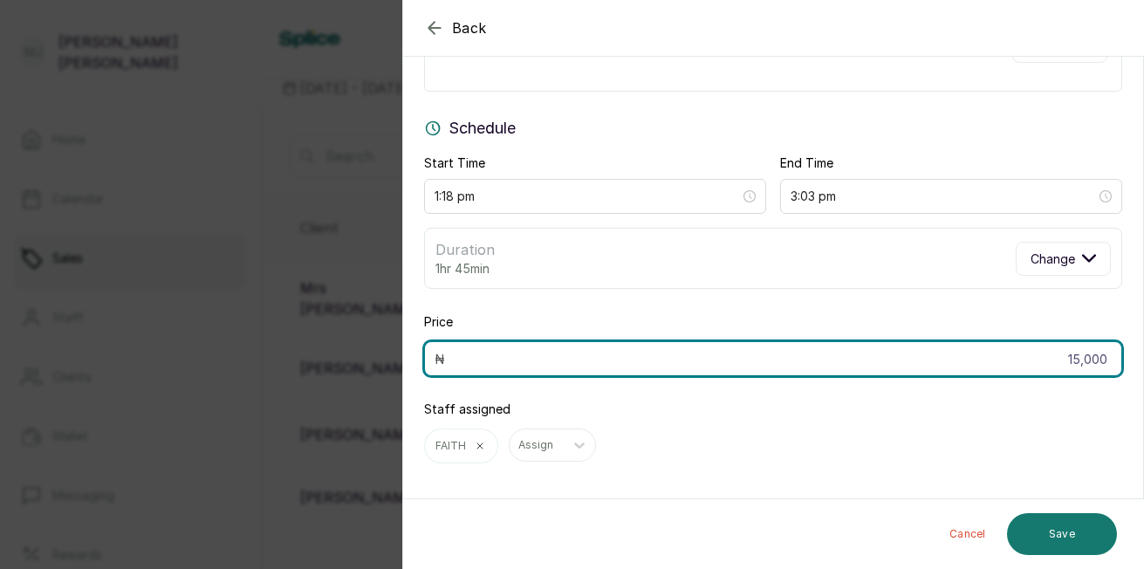
click at [1102, 359] on input "15,000" at bounding box center [773, 358] width 698 height 35
type input "1"
type input "20,000"
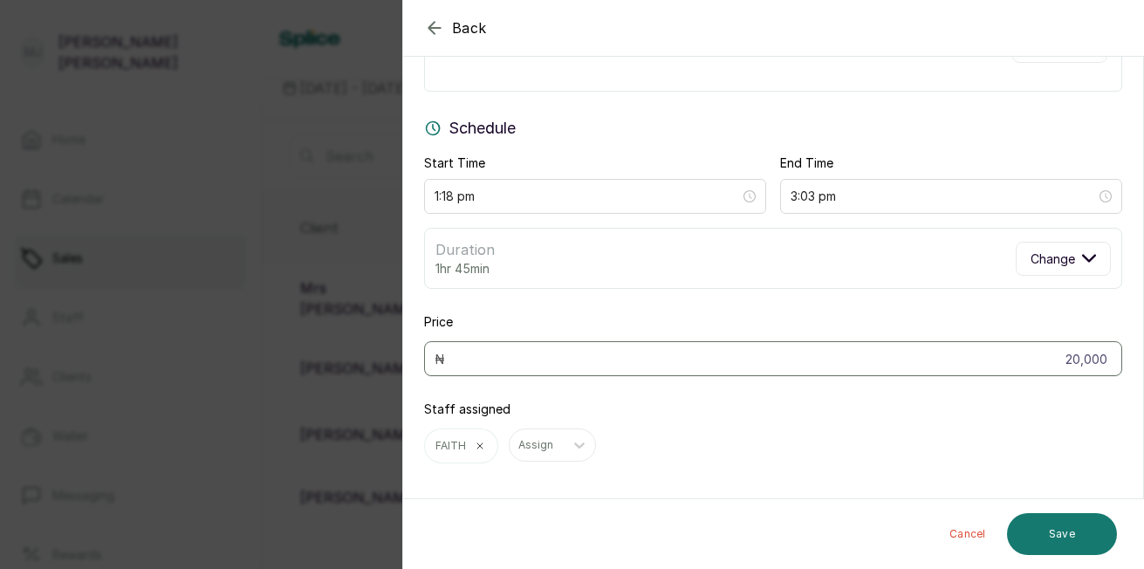
click at [1076, 529] on button "Save" at bounding box center [1062, 534] width 110 height 42
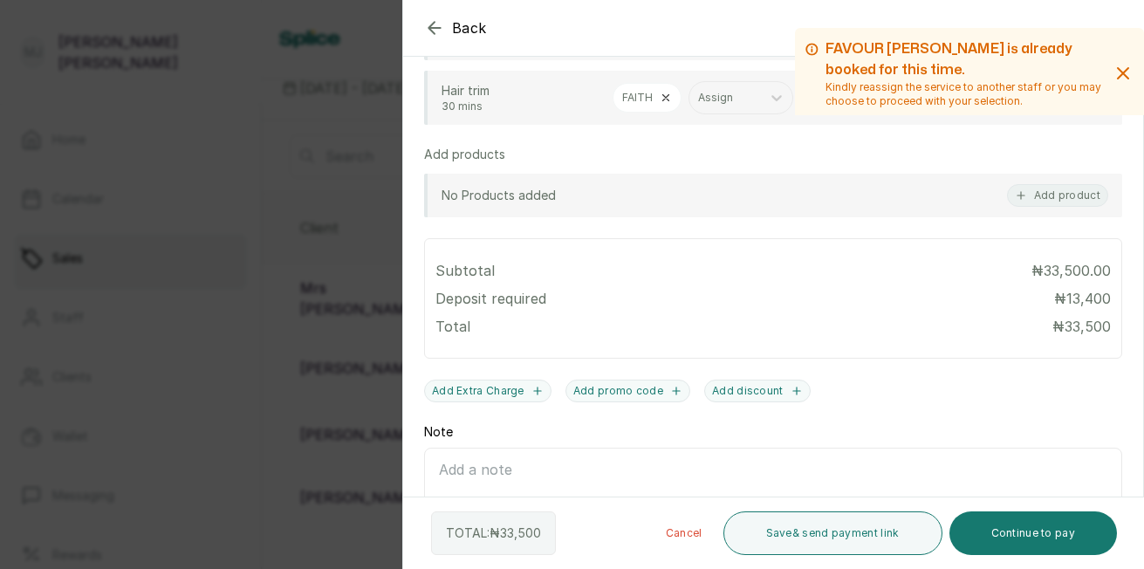
scroll to position [805, 0]
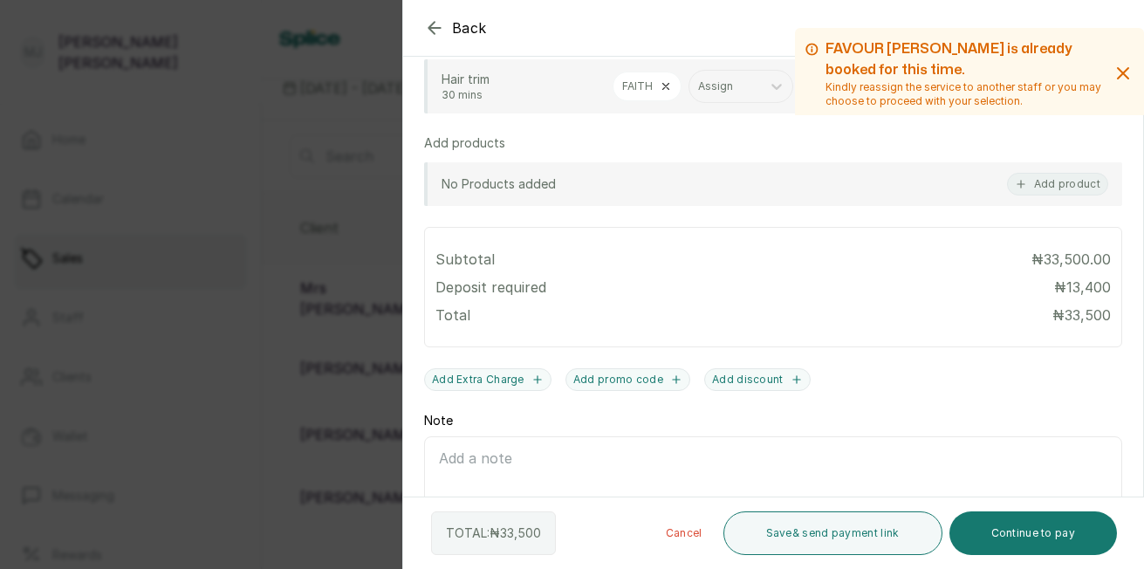
click at [1043, 195] on button "Add product" at bounding box center [1057, 184] width 101 height 23
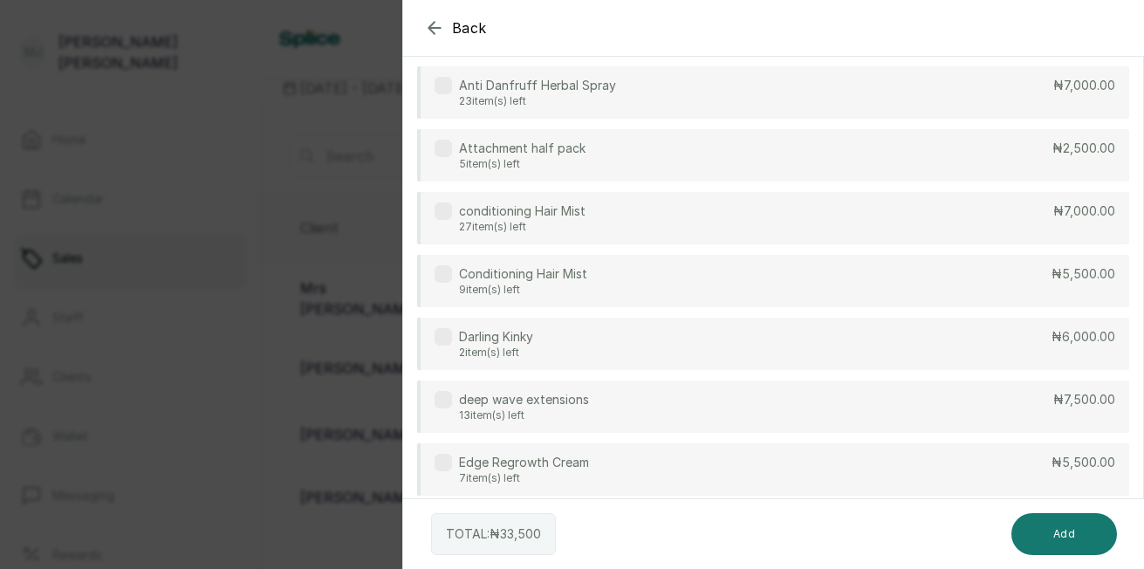
scroll to position [127, 0]
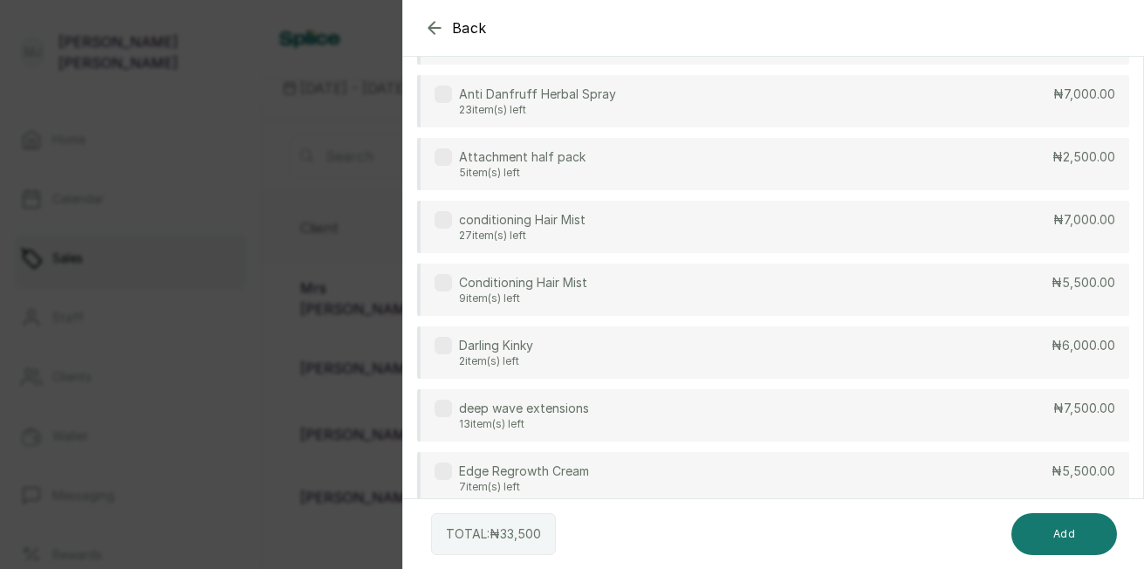
click at [786, 99] on div "Anti Danfruff Herbal Spray 23 item(s) left ₦7,000.00" at bounding box center [773, 101] width 712 height 52
click at [671, 237] on div "conditioning Hair Mist 27 item(s) left ₦7,000.00" at bounding box center [773, 227] width 712 height 52
click at [1050, 533] on button "Add" at bounding box center [1064, 534] width 106 height 42
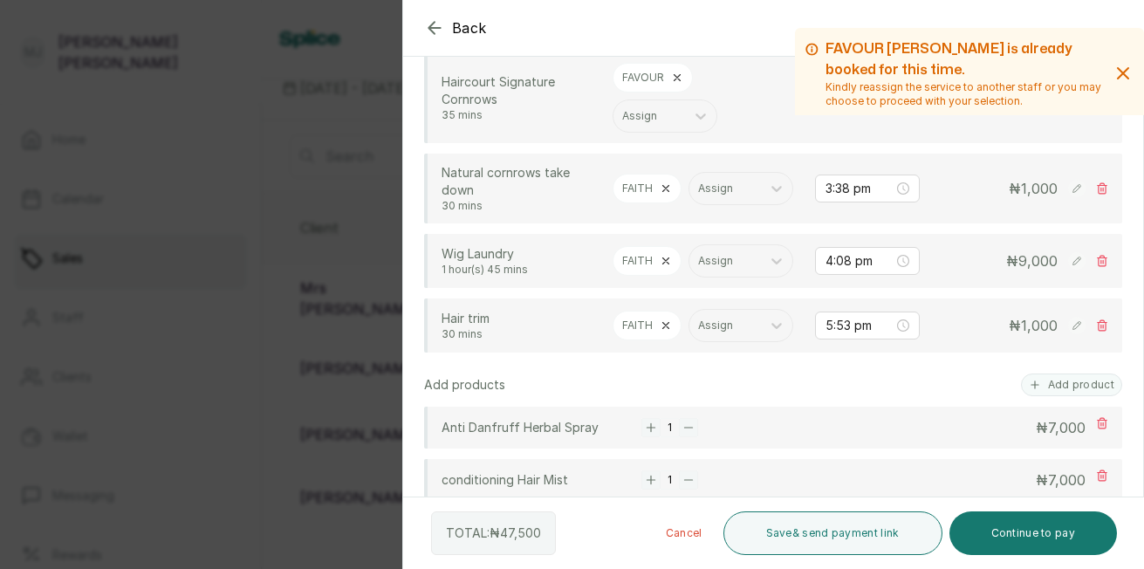
scroll to position [564, 0]
click at [1068, 271] on rect at bounding box center [1076, 262] width 17 height 17
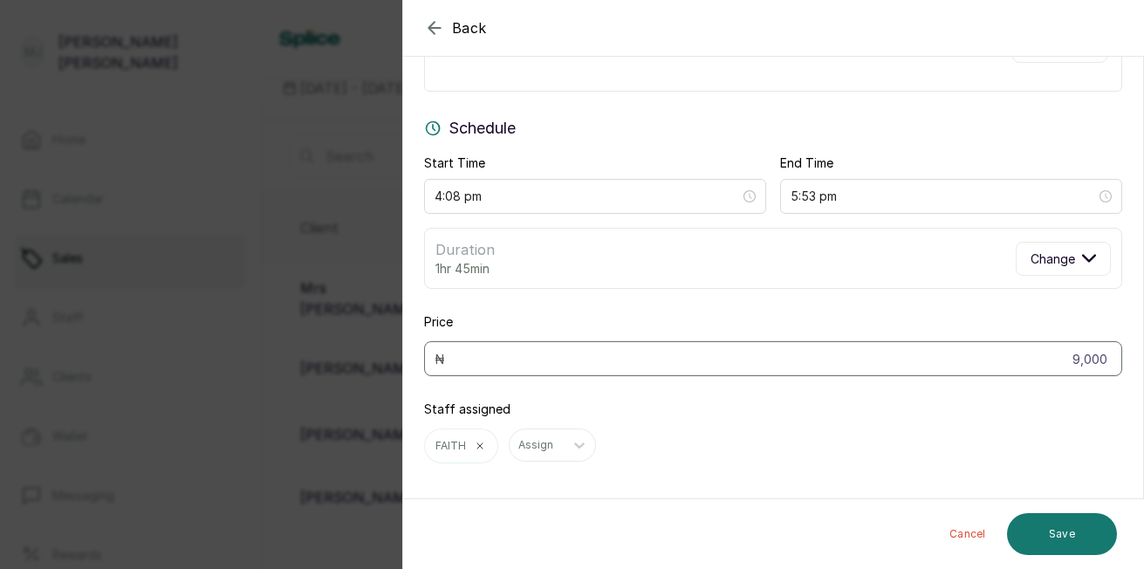
scroll to position [116, 0]
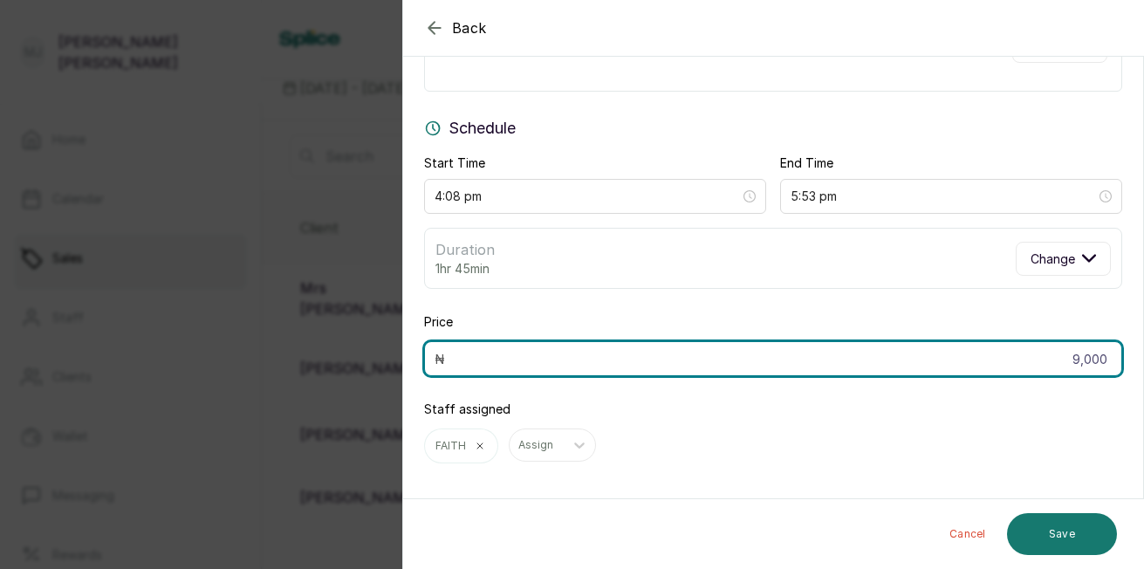
click at [1094, 358] on input "9,000" at bounding box center [773, 358] width 698 height 35
type input "9"
type input "8,500"
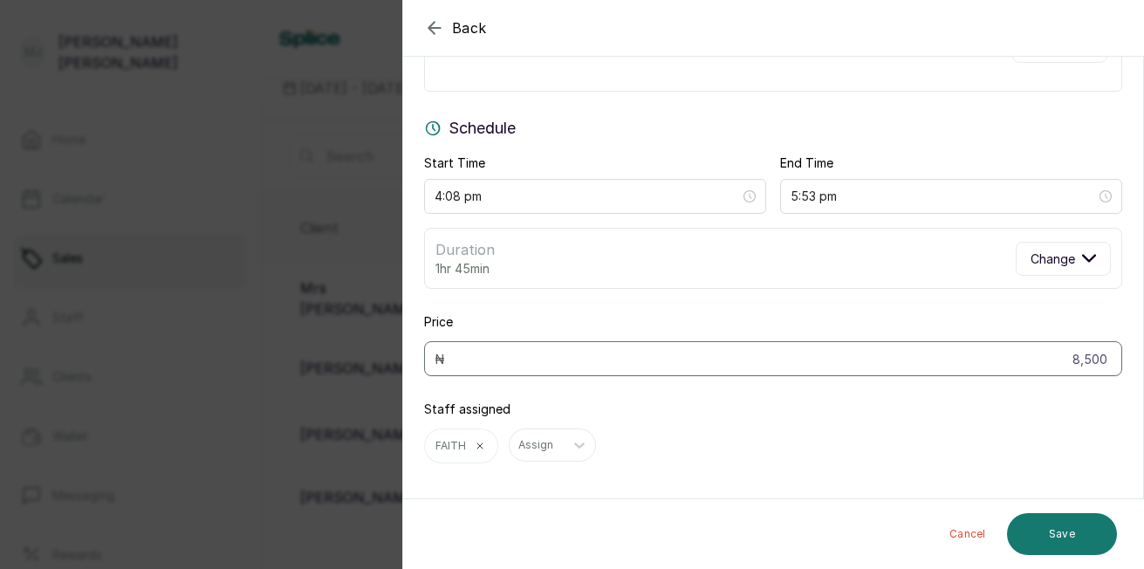
click at [1066, 534] on button "Save" at bounding box center [1062, 534] width 110 height 42
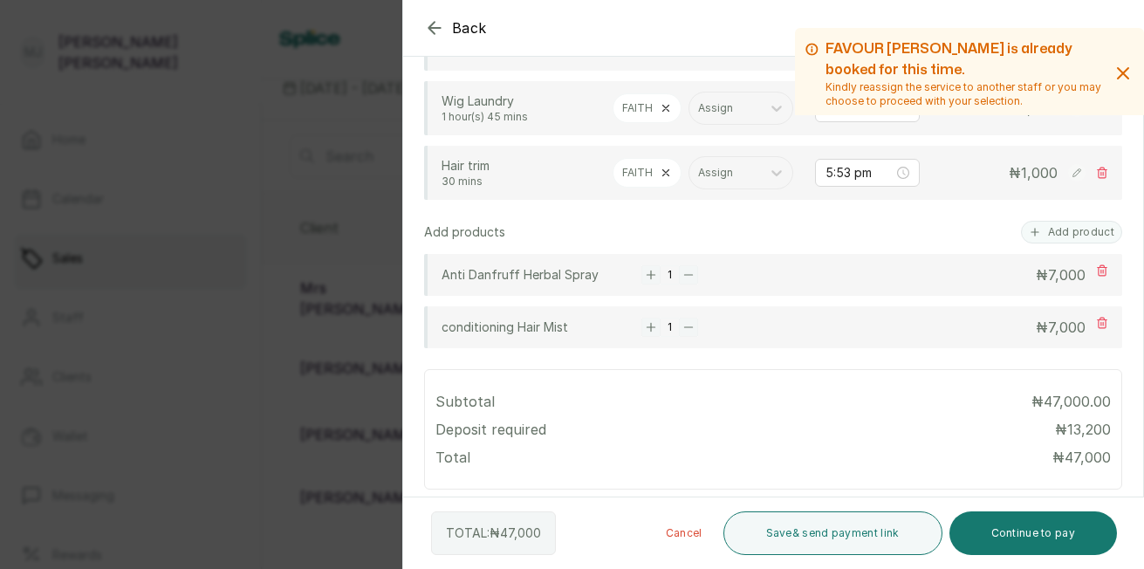
scroll to position [722, 0]
click at [1043, 529] on button "Continue to pay" at bounding box center [1033, 533] width 168 height 44
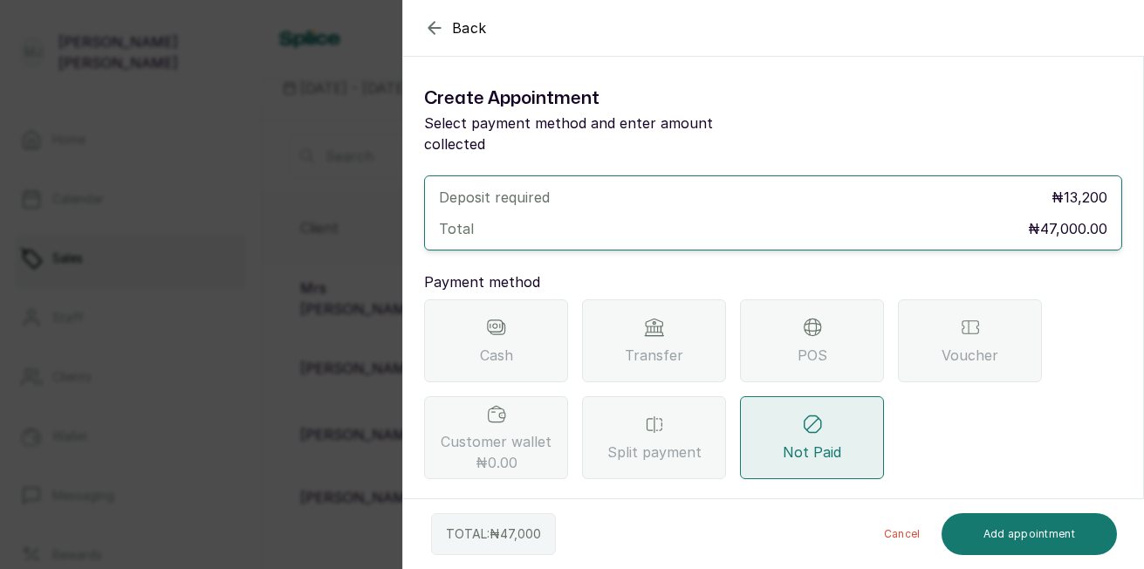
scroll to position [0, 0]
click at [658, 345] on span "Transfer" at bounding box center [654, 355] width 58 height 21
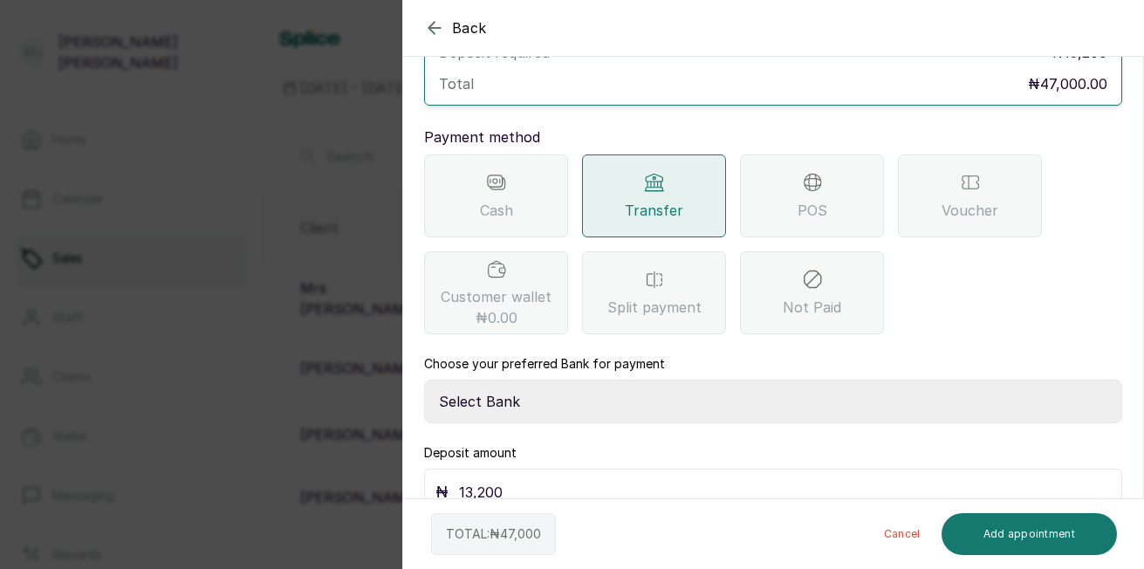
scroll to position [155, 0]
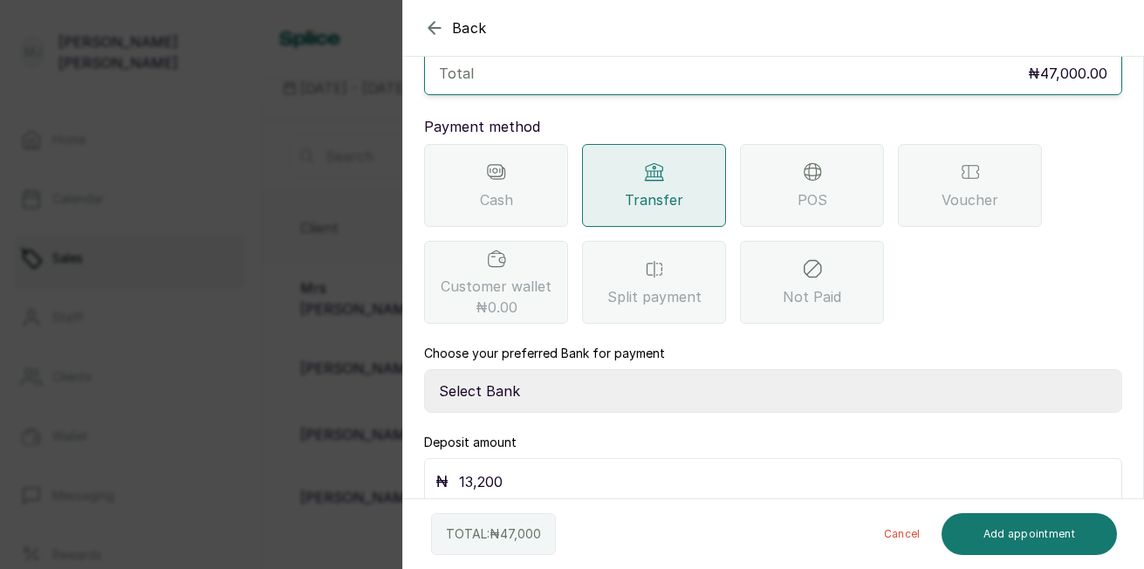
click at [865, 382] on select "Select Bank THE HAIR COURT Zenith Bank THE HAIR COURT Guaranty Trust Bank" at bounding box center [773, 391] width 698 height 44
select select "8093f8fd-914a-4246-9da3-7ae1719cd41e"
click at [424, 369] on select "Select Bank THE HAIR COURT Zenith Bank THE HAIR COURT Guaranty Trust Bank" at bounding box center [773, 391] width 698 height 44
click at [853, 469] on input "13,200" at bounding box center [785, 481] width 652 height 24
type input "1"
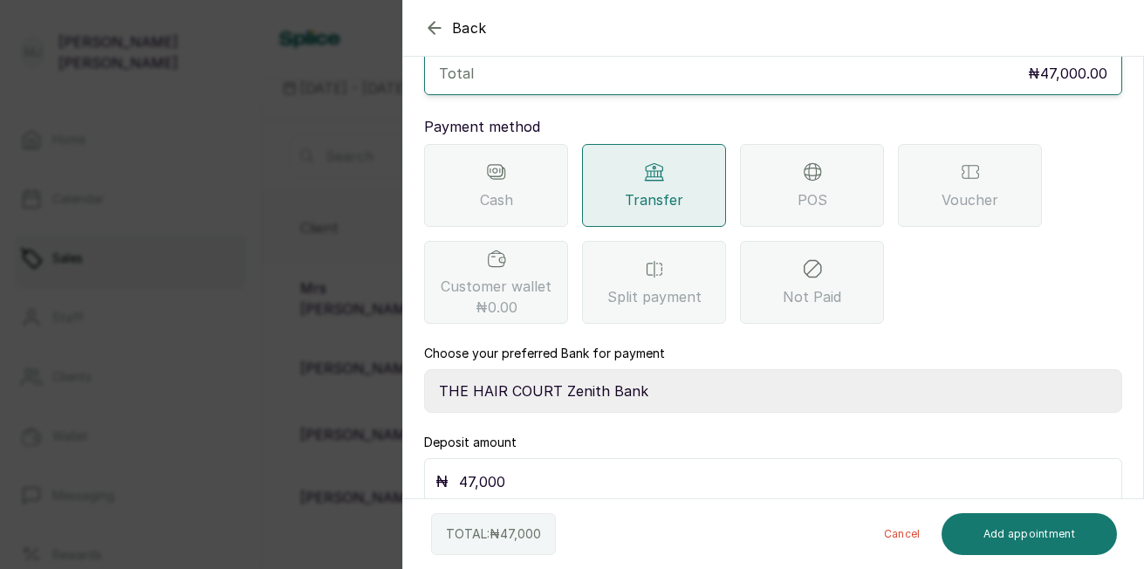
type input "47,000"
click at [1030, 537] on button "Add appointment" at bounding box center [1029, 534] width 176 height 42
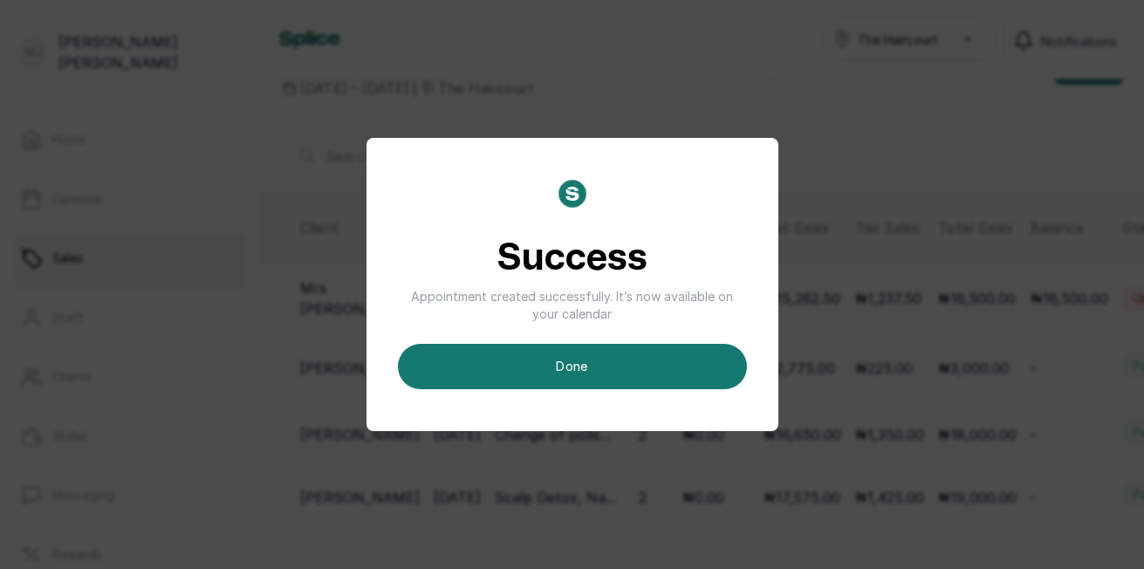
click at [704, 374] on button "done" at bounding box center [572, 366] width 349 height 45
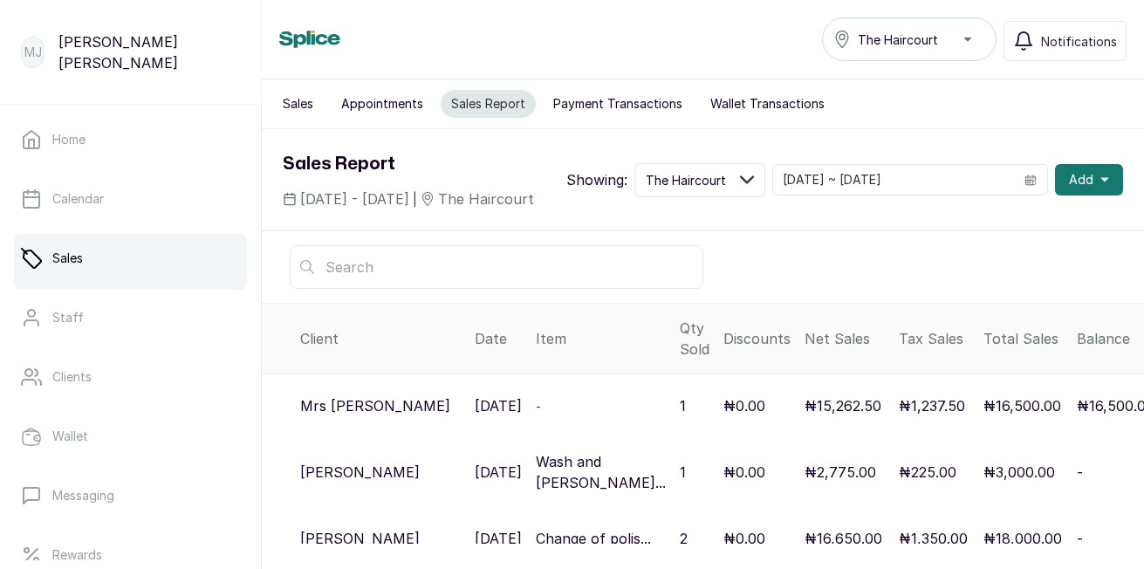
click at [306, 104] on button "Sales" at bounding box center [297, 104] width 51 height 28
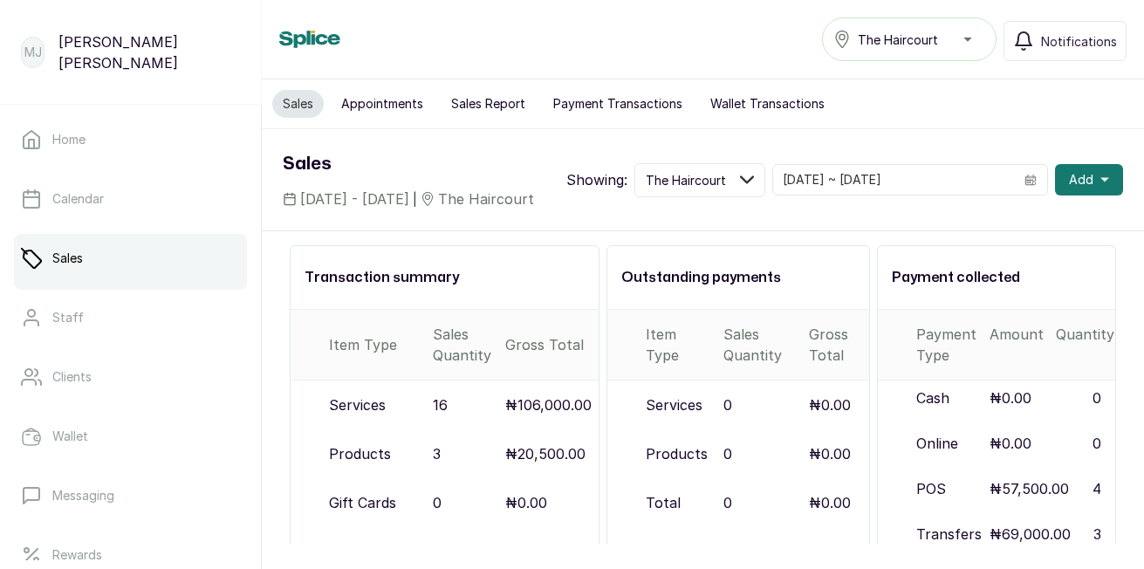
click at [306, 104] on button "Sales" at bounding box center [297, 104] width 51 height 28
click at [392, 105] on button "Appointments" at bounding box center [382, 104] width 103 height 28
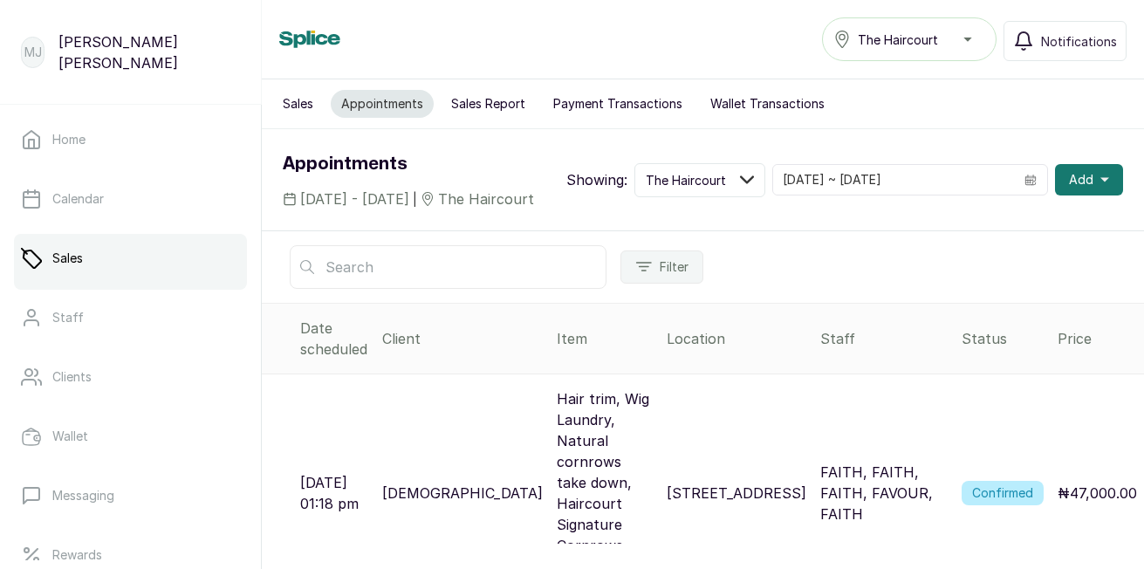
click at [482, 109] on button "Sales Report" at bounding box center [488, 104] width 95 height 28
